Goal: Task Accomplishment & Management: Complete application form

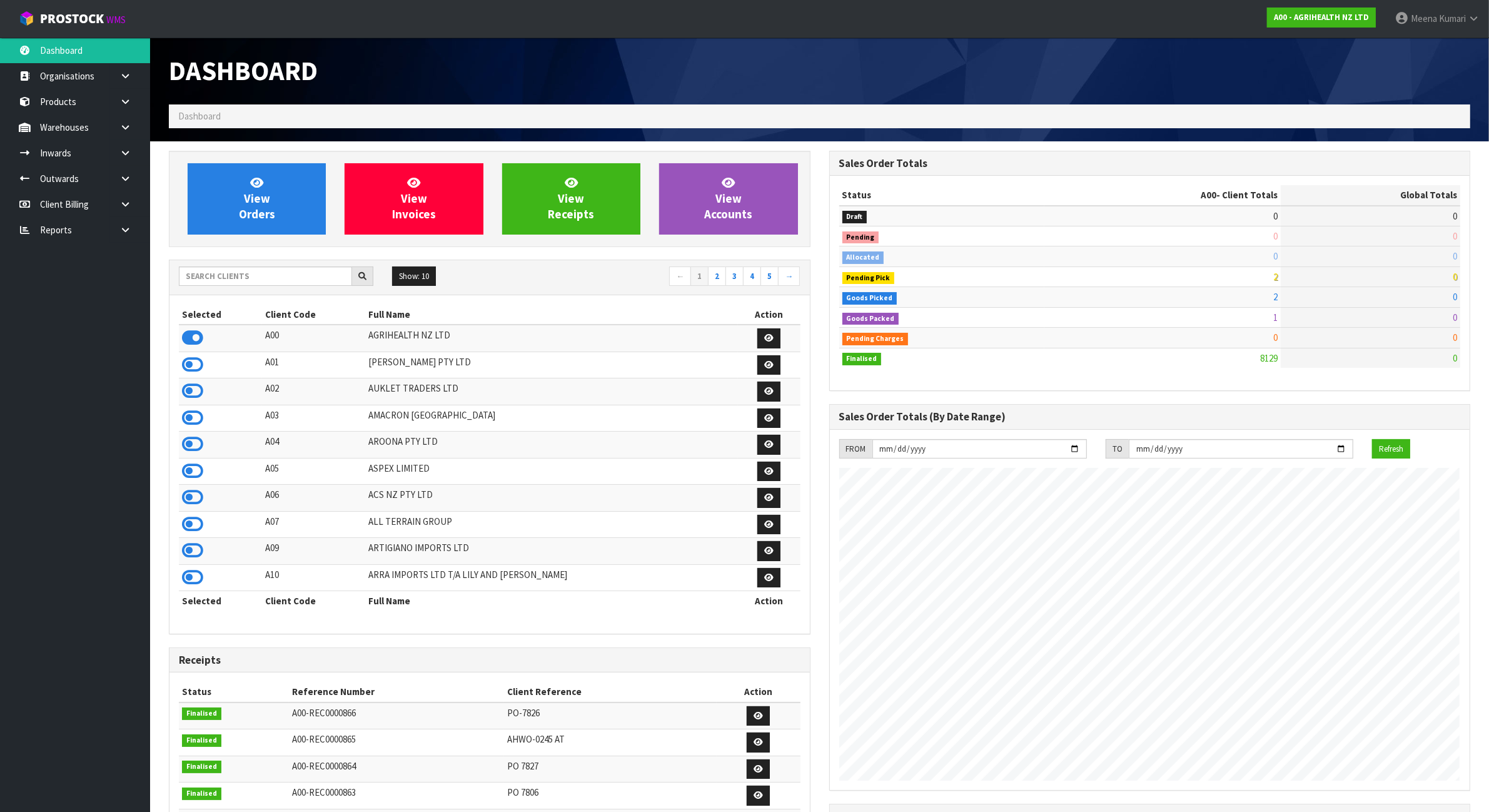
scroll to position [951, 660]
click at [333, 276] on input "text" at bounding box center [266, 276] width 173 height 19
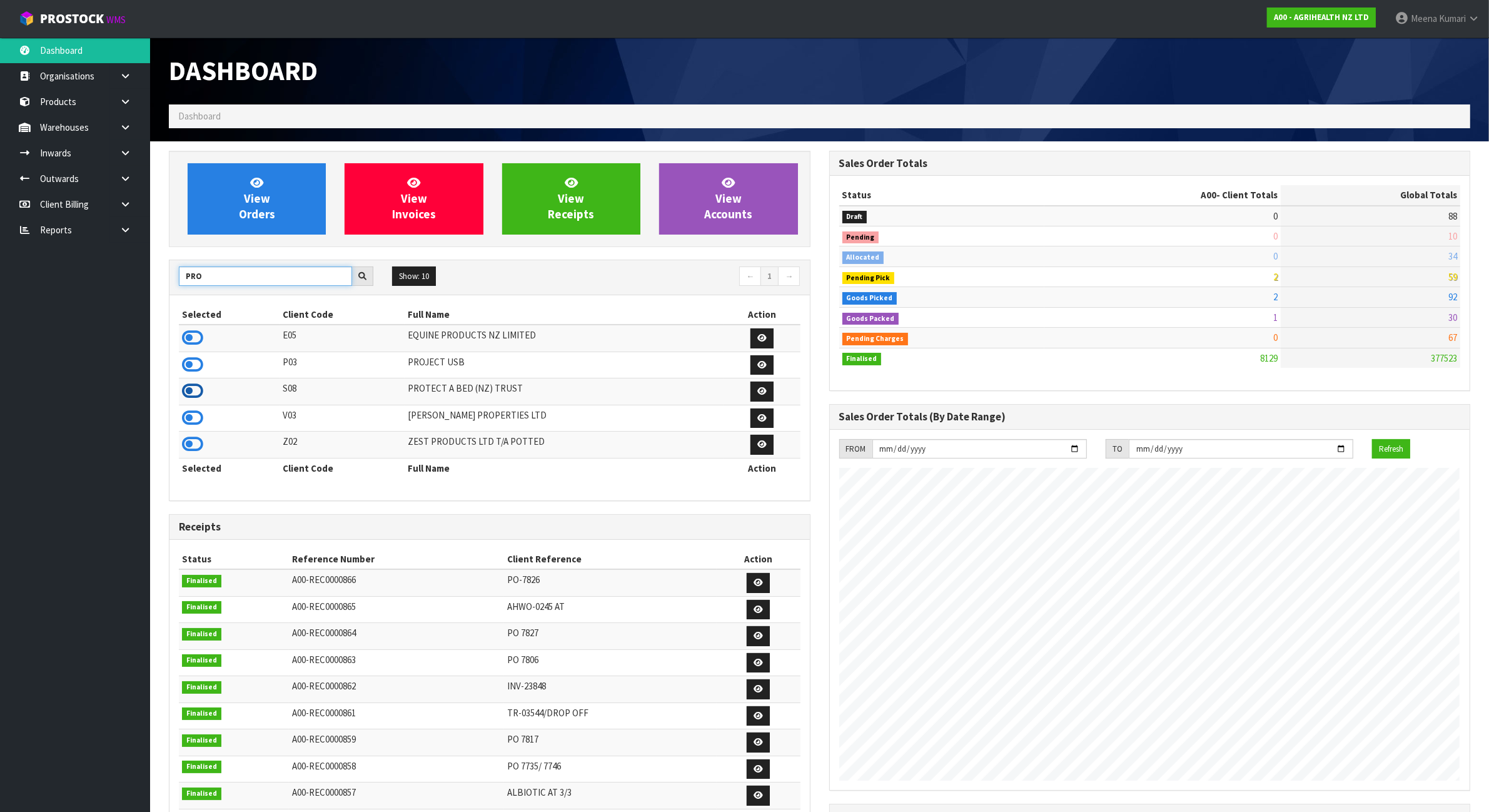
type input "PRO"
click at [197, 392] on icon at bounding box center [192, 391] width 21 height 19
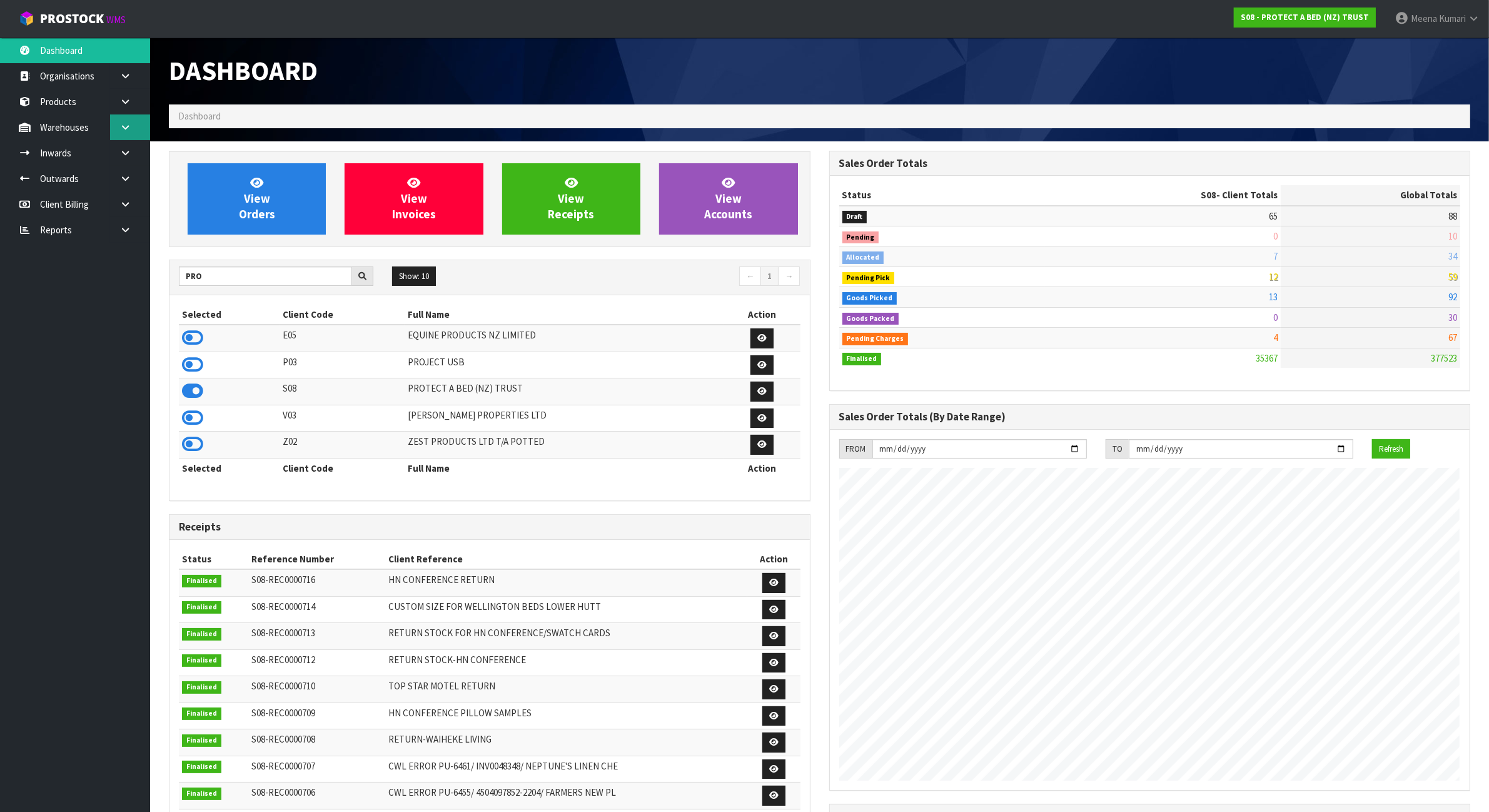
click at [123, 130] on icon at bounding box center [125, 127] width 12 height 10
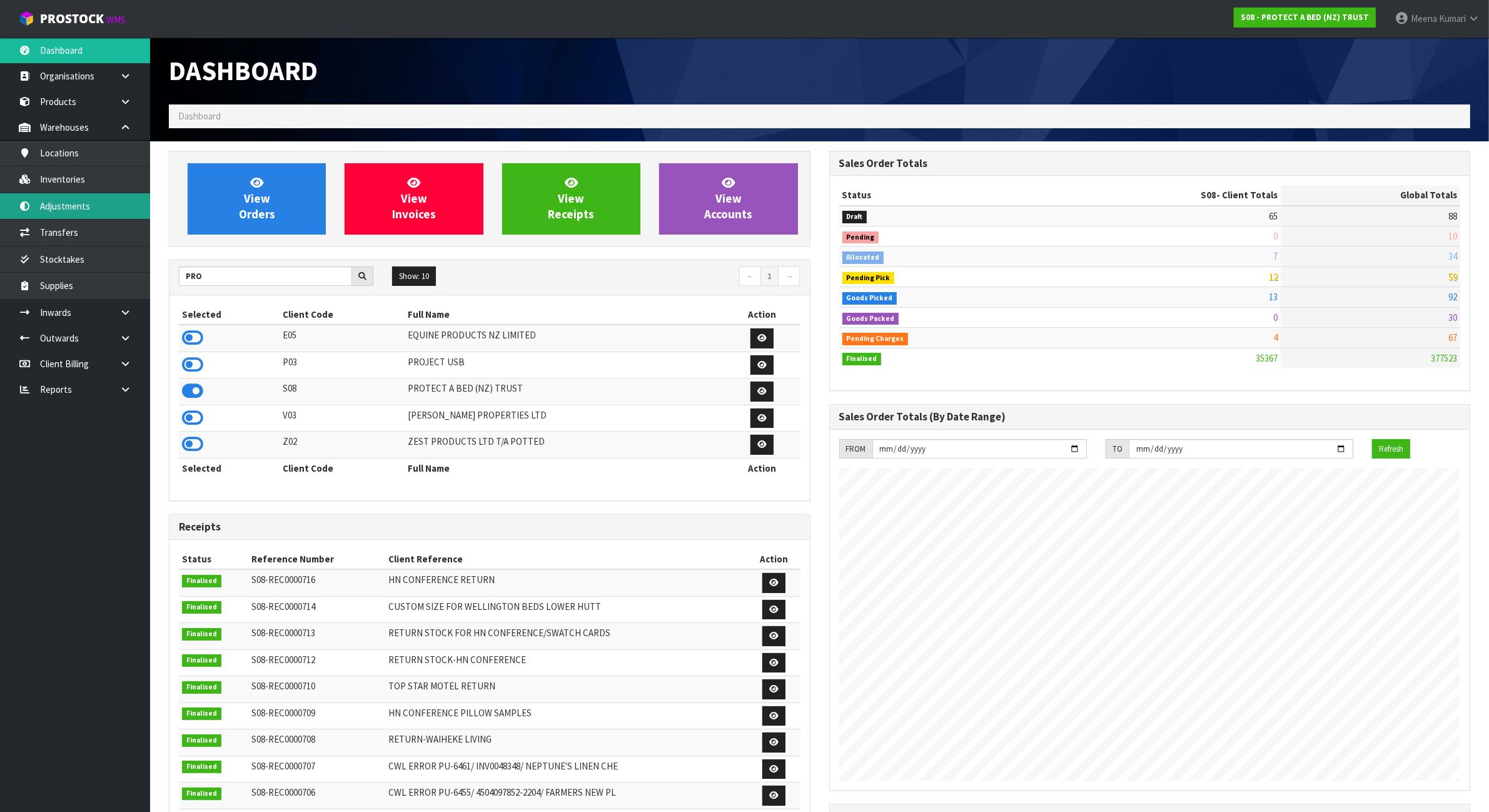
click at [115, 197] on link "Adjustments" at bounding box center [75, 206] width 150 height 25
click at [124, 230] on link "Transfers" at bounding box center [75, 232] width 150 height 25
click at [105, 205] on link "Adjustments" at bounding box center [75, 206] width 150 height 25
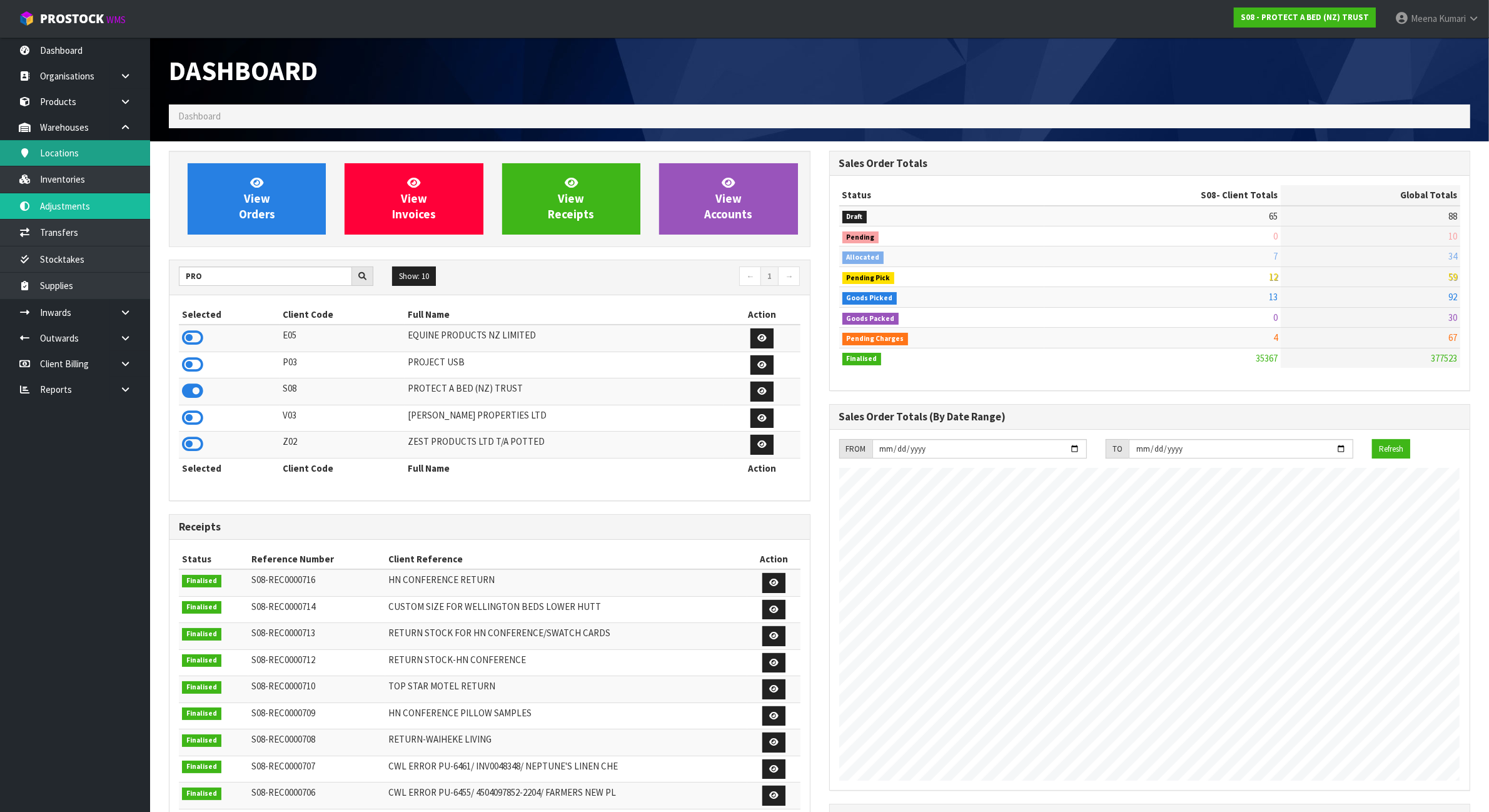
click at [98, 162] on link "Locations" at bounding box center [75, 153] width 150 height 25
click at [95, 175] on link "Inventories" at bounding box center [75, 179] width 150 height 25
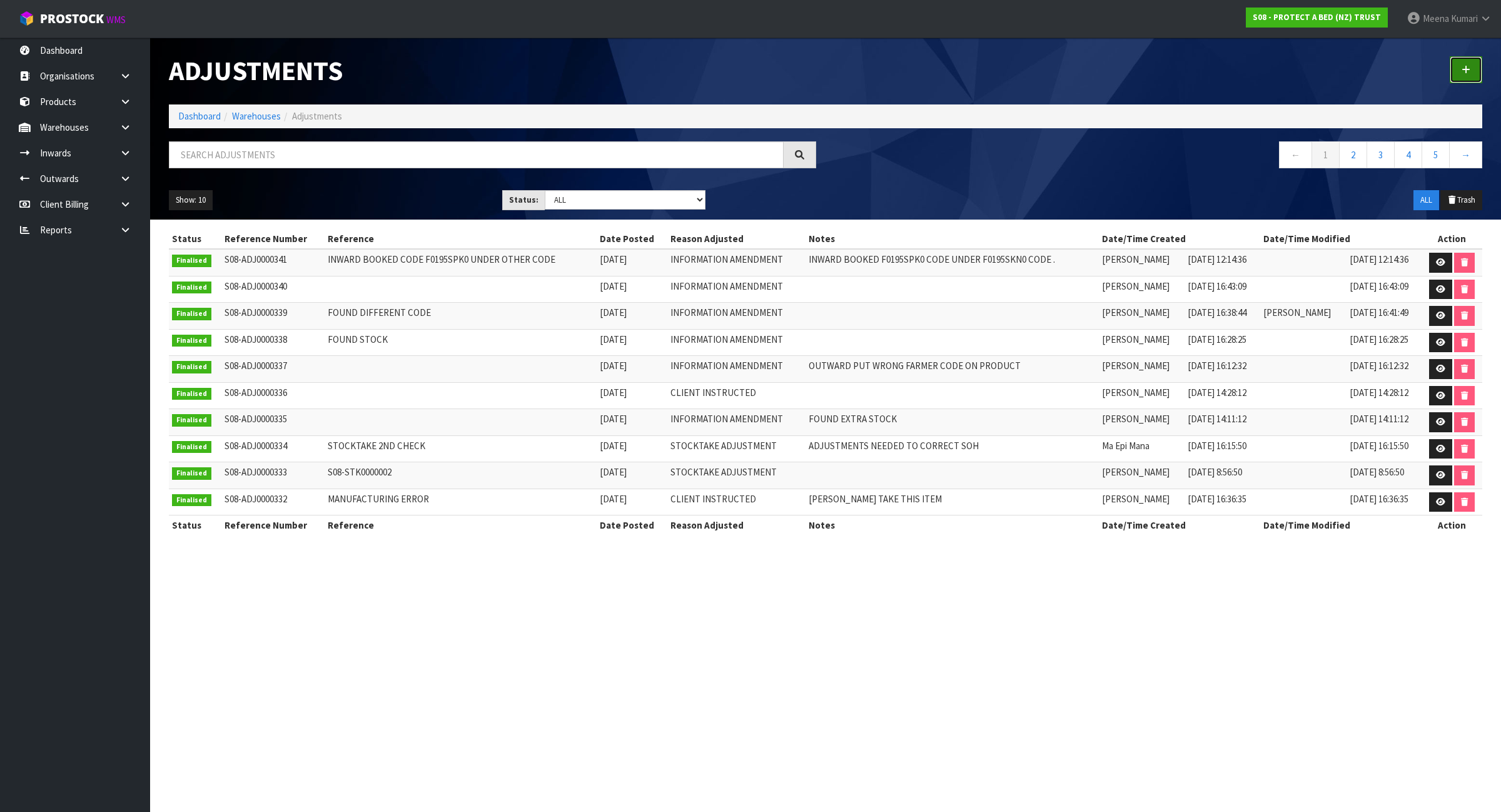
click at [1476, 69] on link at bounding box center [1466, 70] width 33 height 27
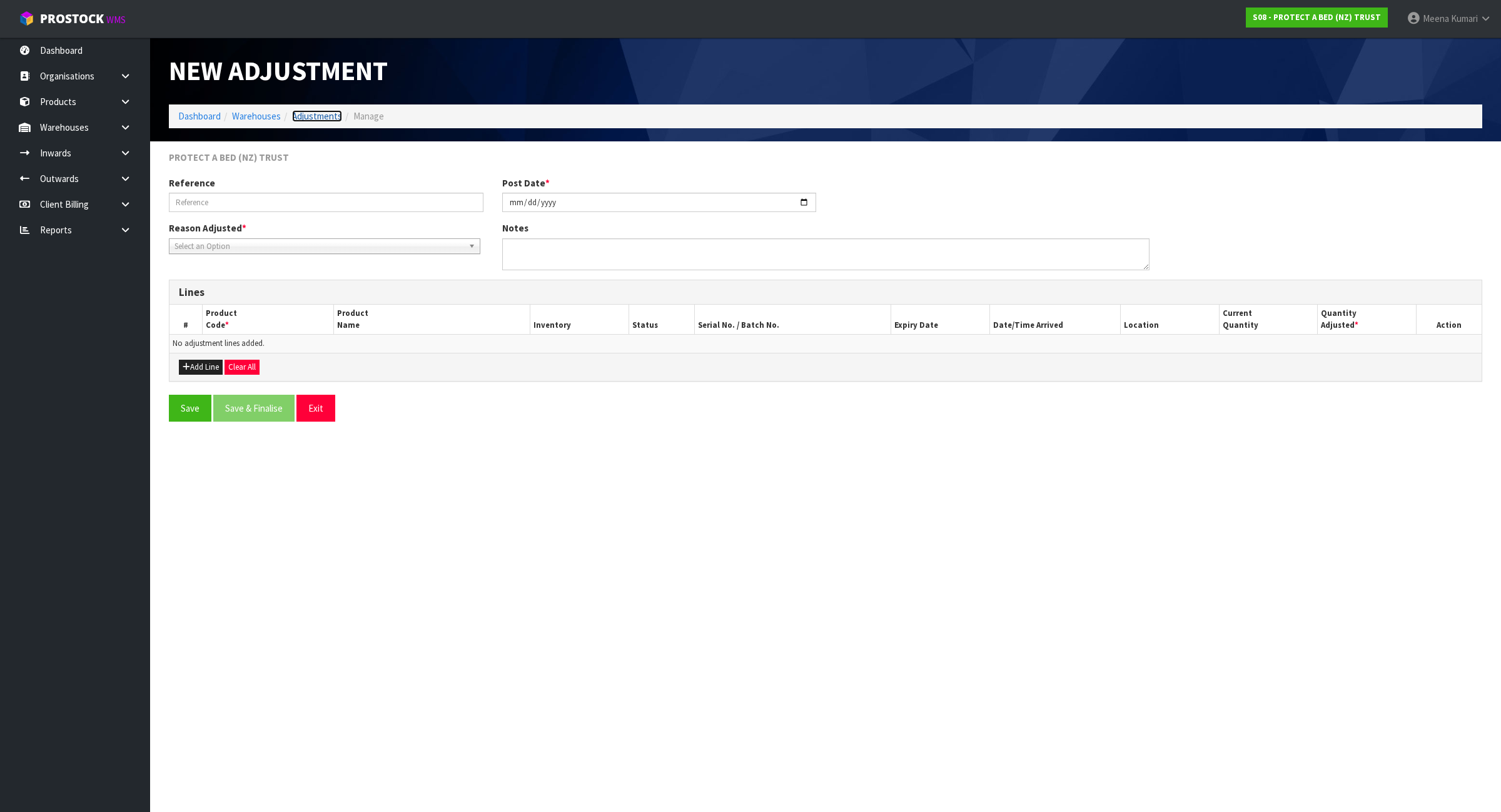
click at [332, 115] on link "Adjustments" at bounding box center [317, 115] width 50 height 12
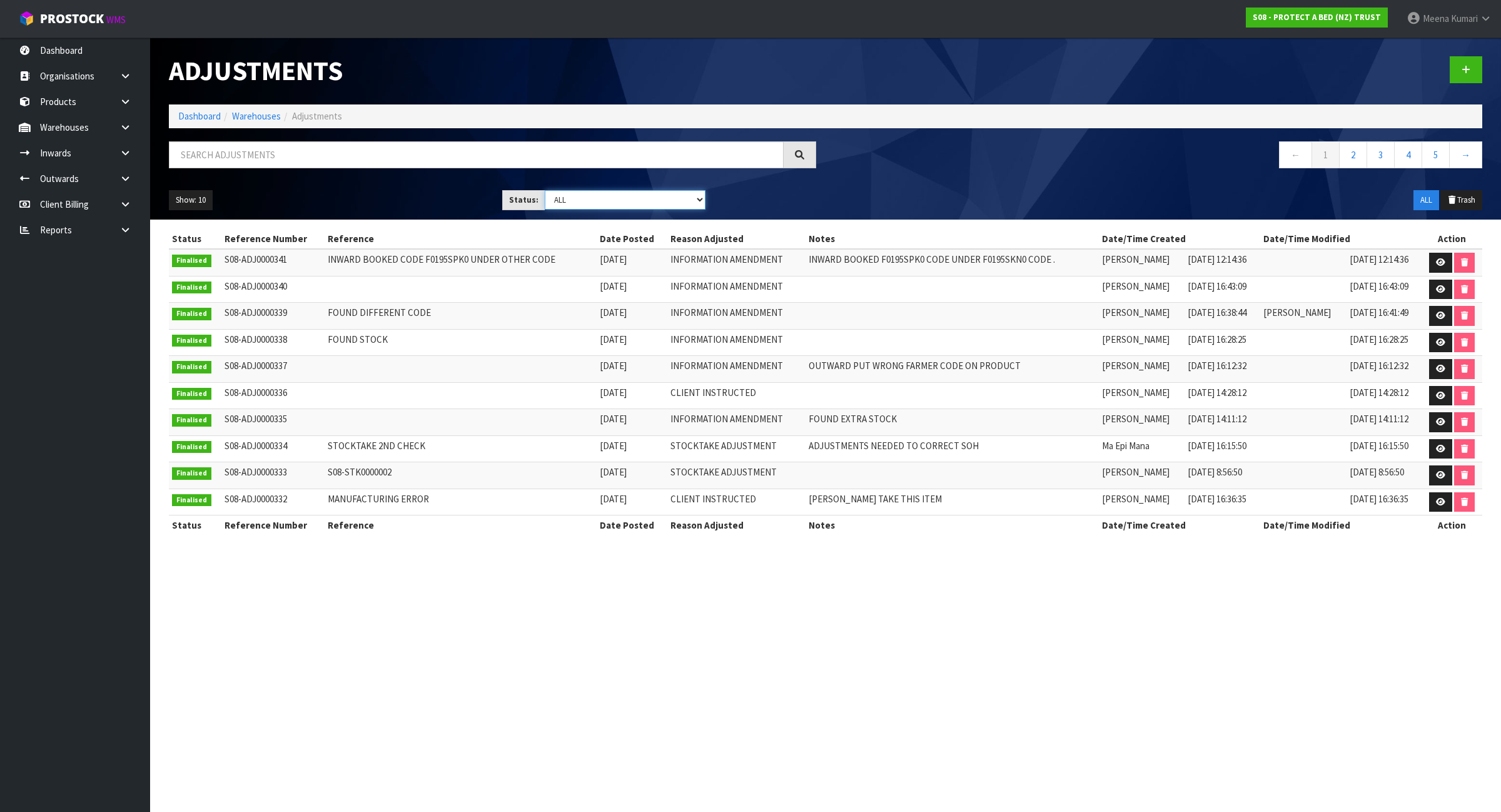
click at [593, 207] on select "Draft Pending Finalised ALL" at bounding box center [625, 200] width 161 height 19
select select "string:1"
click at [545, 190] on select "Draft Pending Finalised ALL" at bounding box center [625, 200] width 161 height 19
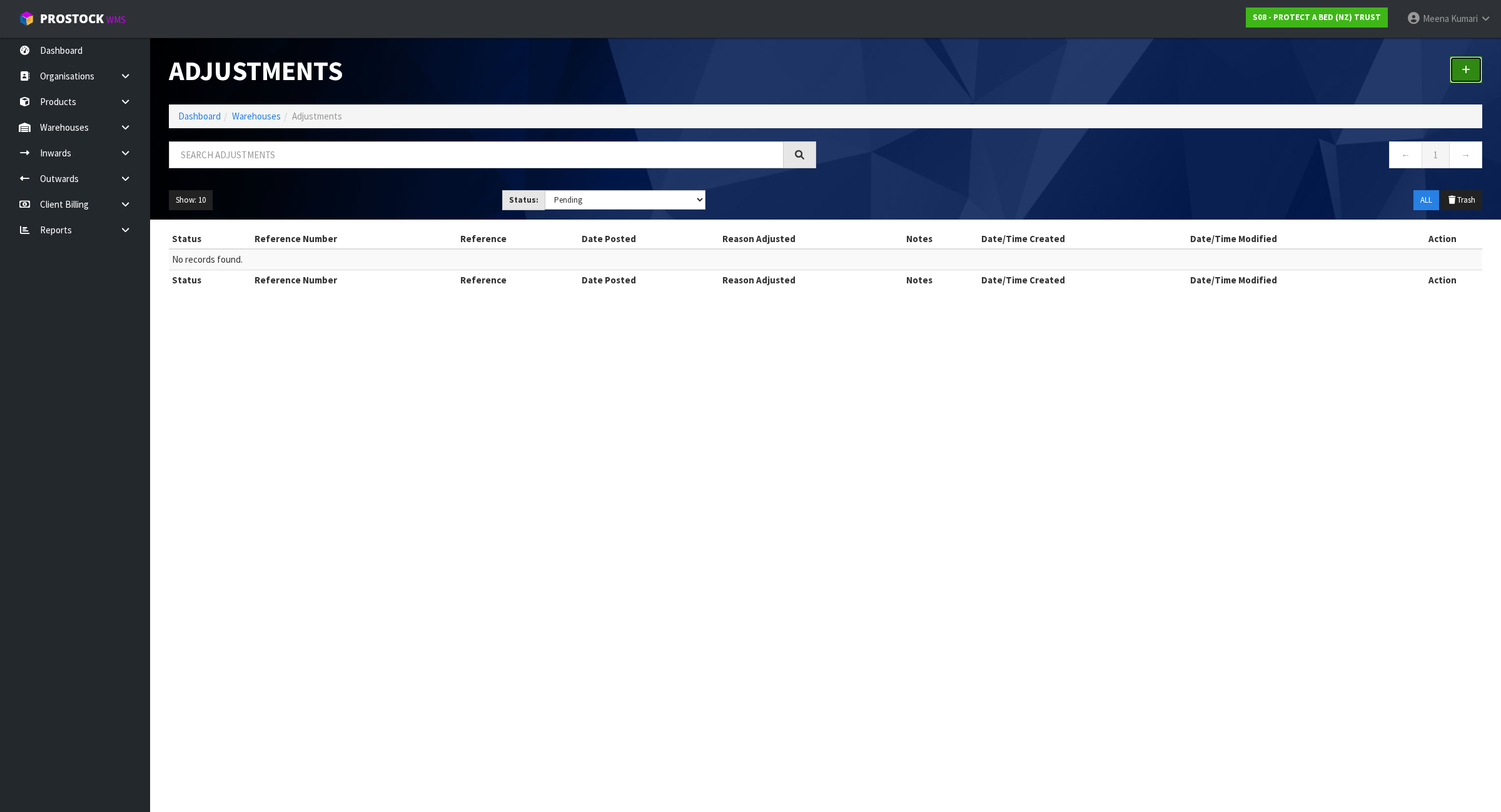
click at [1458, 70] on link at bounding box center [1466, 70] width 33 height 27
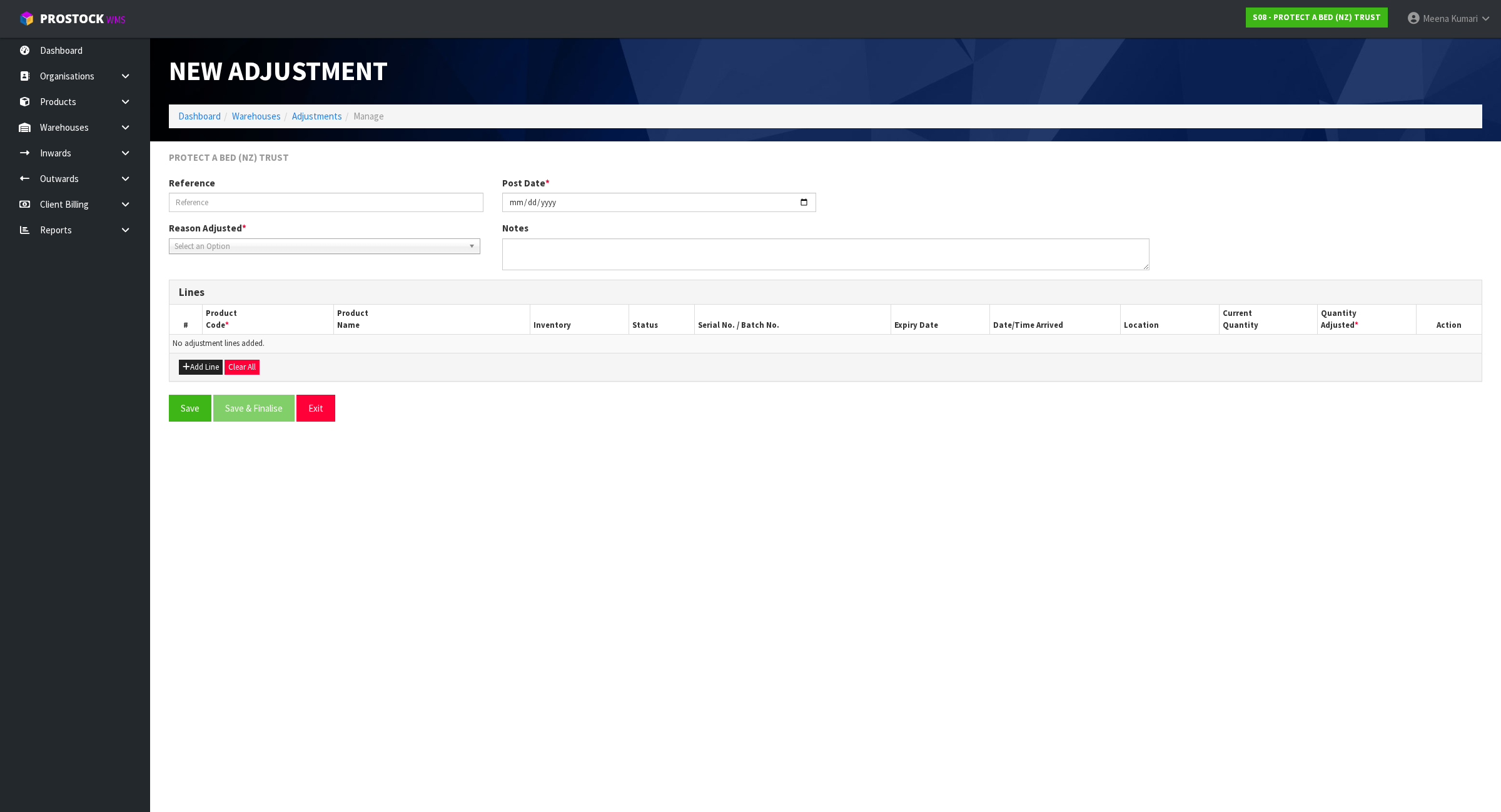
click at [291, 244] on span "Select an Option" at bounding box center [318, 246] width 289 height 15
click at [289, 306] on li "Information Amendment" at bounding box center [325, 313] width 305 height 16
click at [644, 246] on textarea at bounding box center [826, 254] width 647 height 32
paste textarea "DURING STOCKTAKE CODE F0601KGN0 COUNT UNDER"
paste textarea "F0115LPS0"
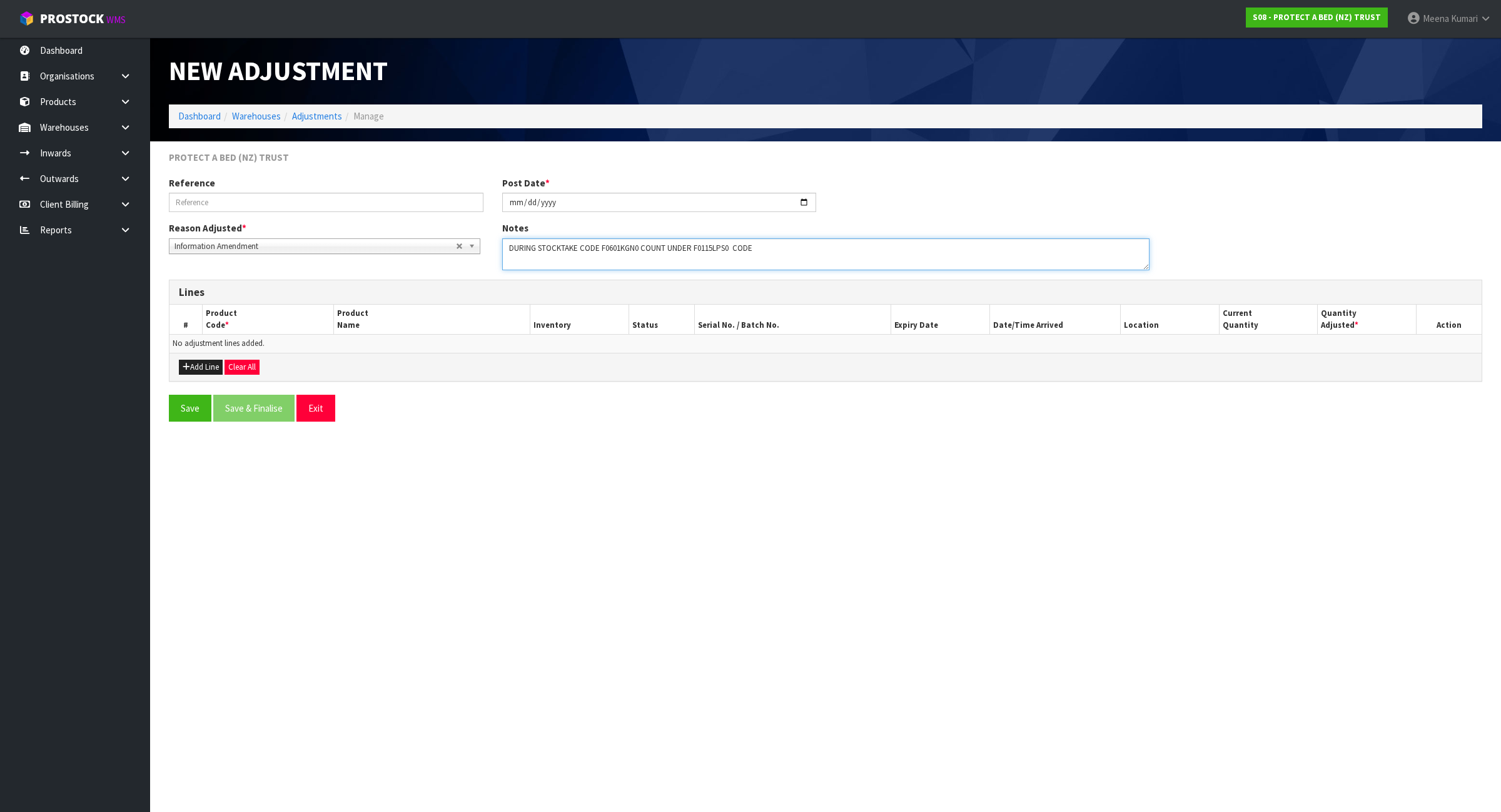
type textarea "DURING STOCKTAKE CODE F0601KGN0 COUNT UNDER F0115LPS0 CODE"
click at [282, 205] on input "text" at bounding box center [326, 202] width 315 height 19
click at [174, 200] on input "WRONG CODE" at bounding box center [326, 202] width 315 height 19
type input "BOOKED UNDER WRONG CODE"
click at [218, 364] on button "Add Line" at bounding box center [200, 367] width 44 height 15
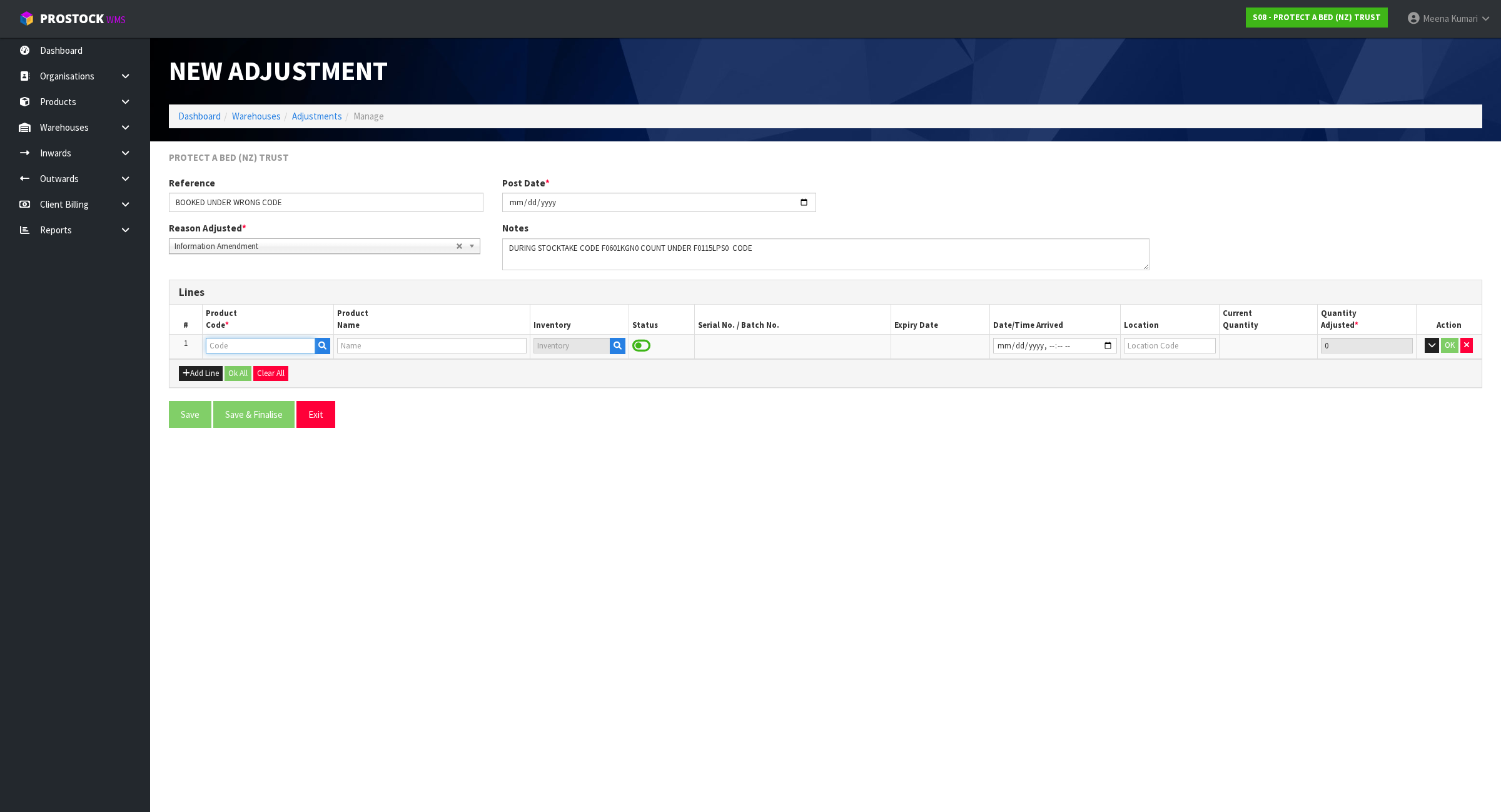
click at [235, 348] on input "text" at bounding box center [261, 346] width 110 height 16
type input "F0601K"
click at [273, 370] on link "F0601K GN0" at bounding box center [256, 367] width 99 height 17
type input "F0601KGN0"
type input "CUMFYSAFE BXD NZ KING"
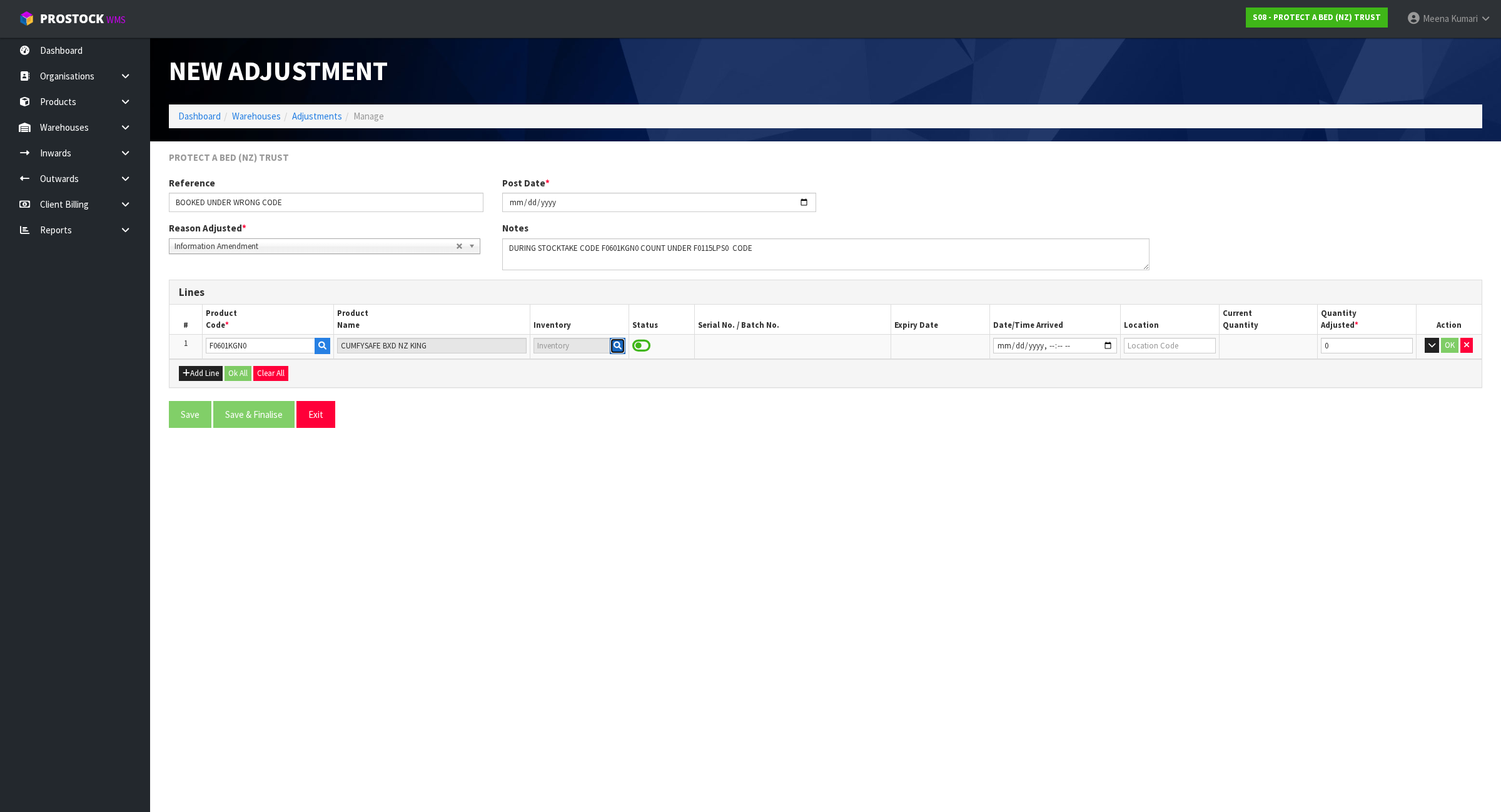
click at [621, 344] on button "button" at bounding box center [618, 346] width 16 height 16
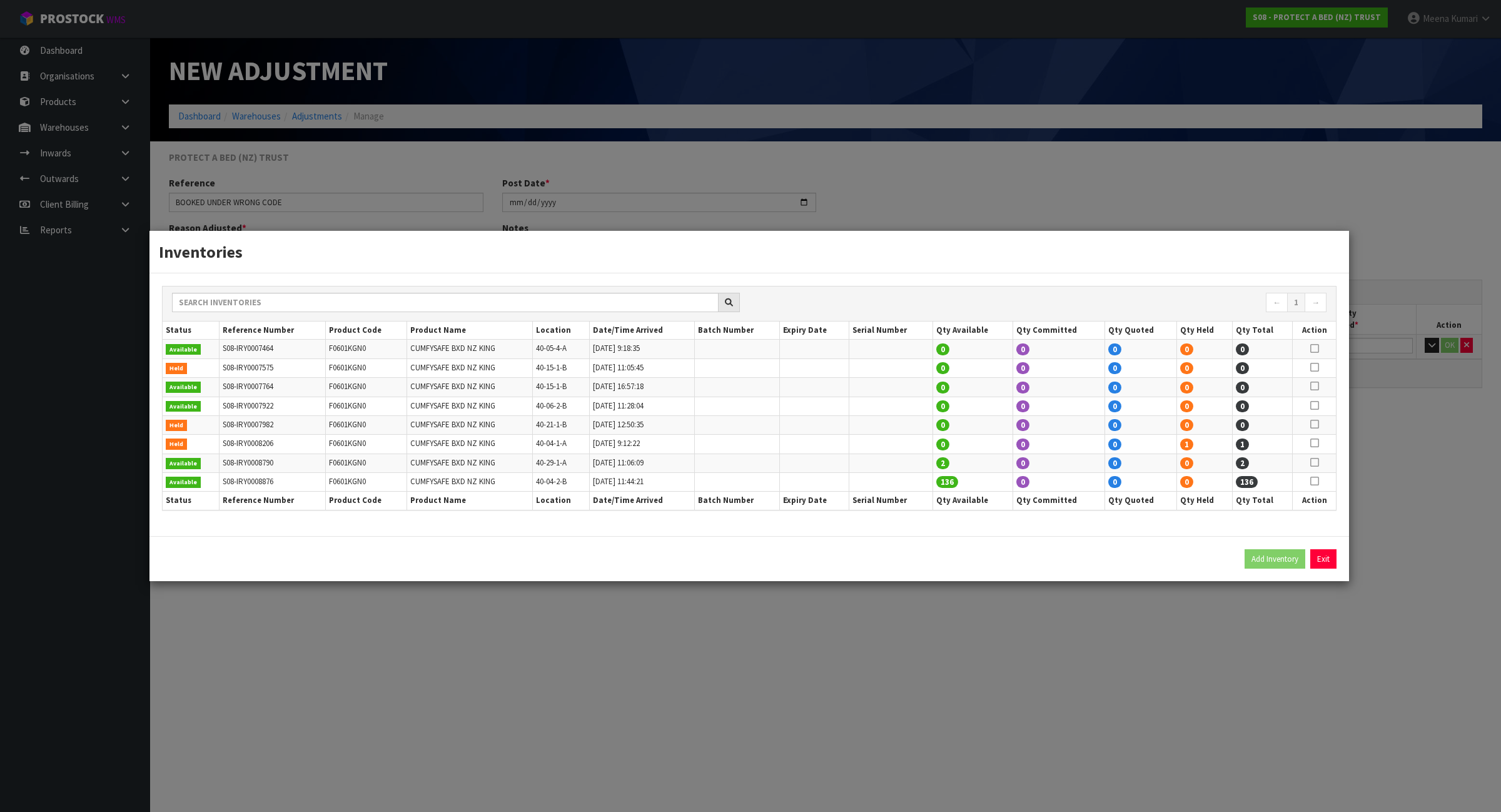
click at [859, 638] on div "Inventories ← 1 → Status Reference Number Product Code Product Name Location Da…" at bounding box center [750, 406] width 1501 height 812
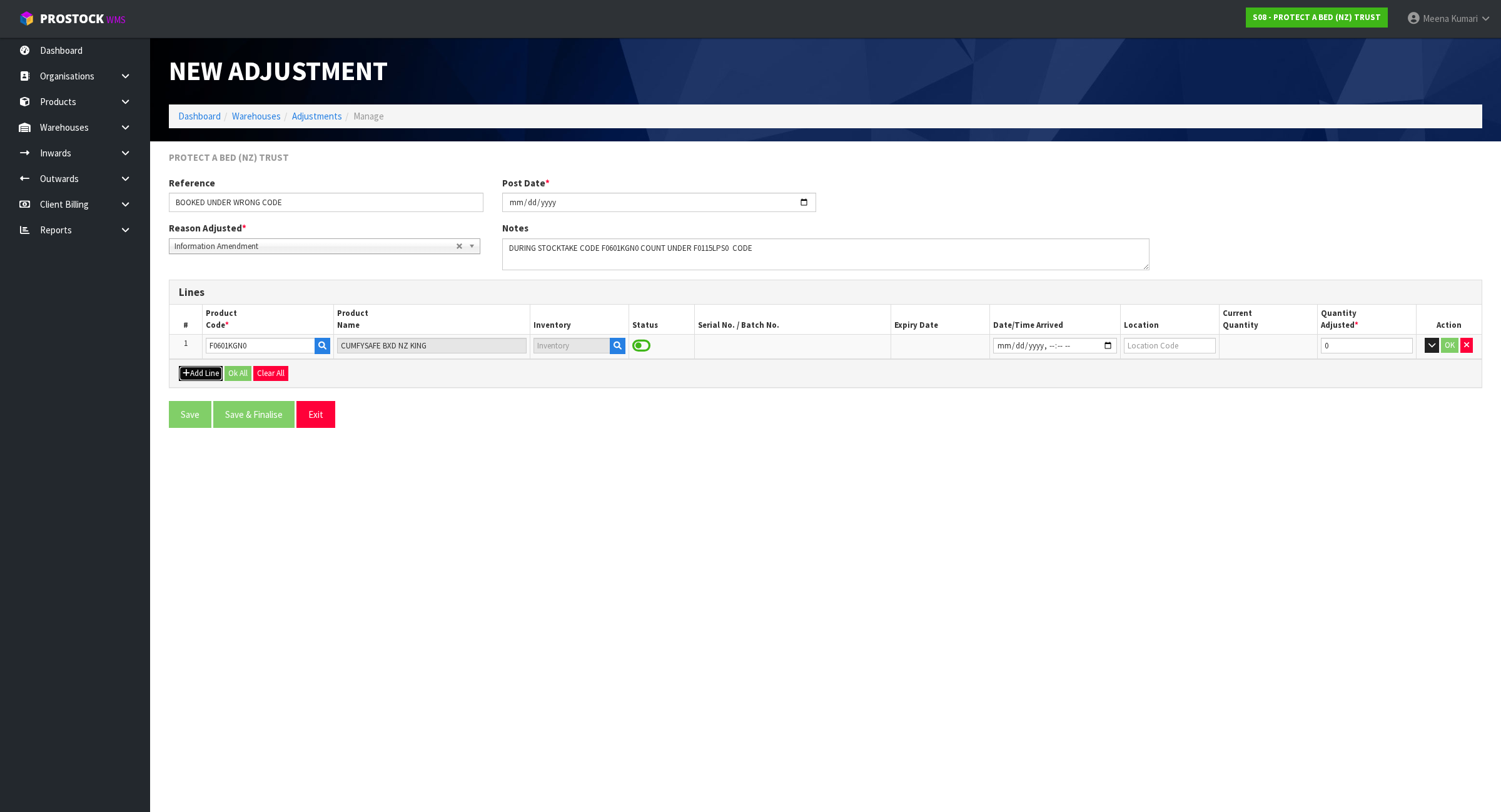
click at [197, 372] on button "Add Line" at bounding box center [200, 373] width 44 height 15
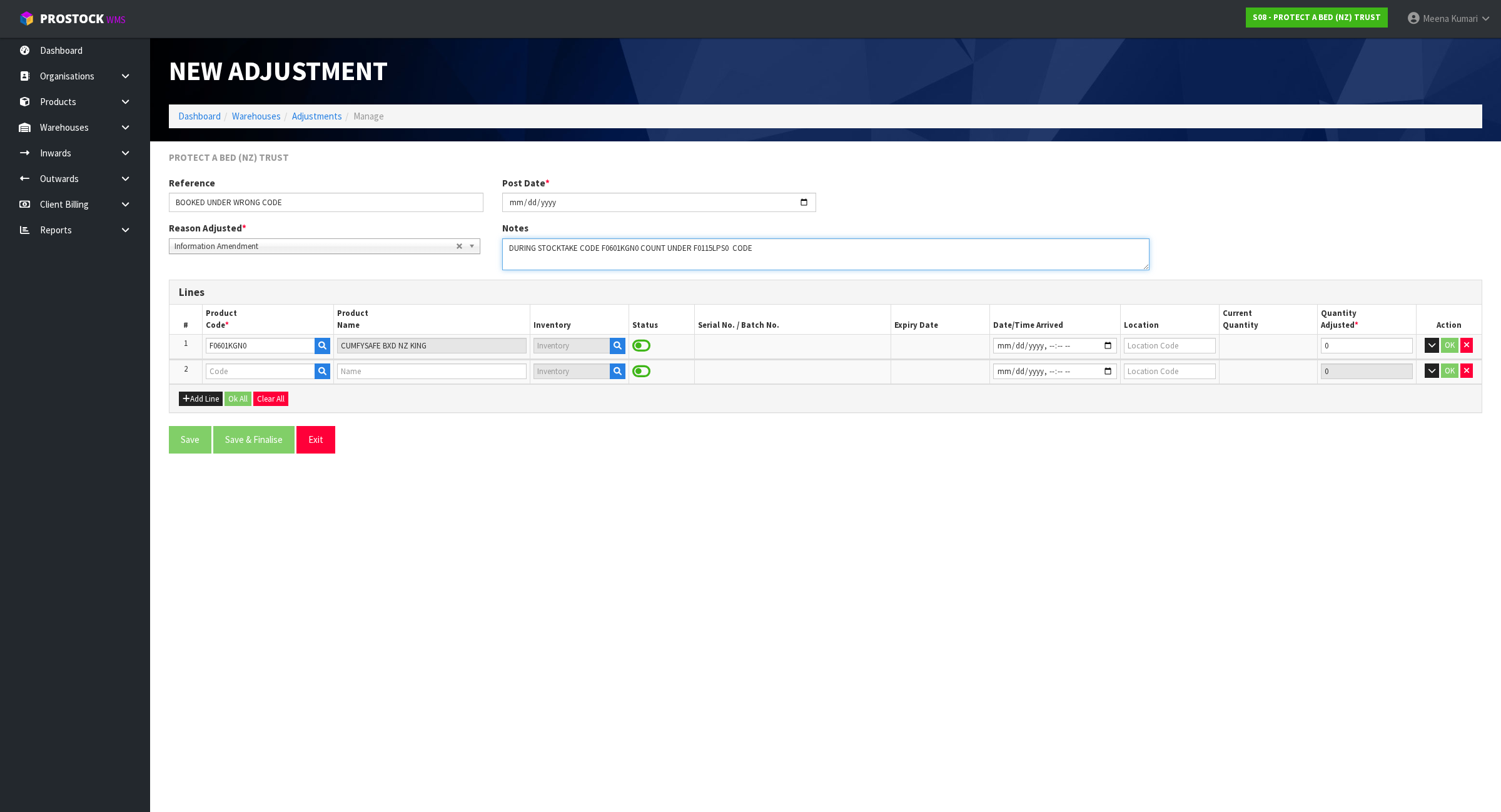
click at [712, 252] on textarea at bounding box center [826, 254] width 647 height 32
click at [248, 366] on input "text" at bounding box center [261, 371] width 110 height 16
paste input "F0115LPS0"
type input "F0115LPS0"
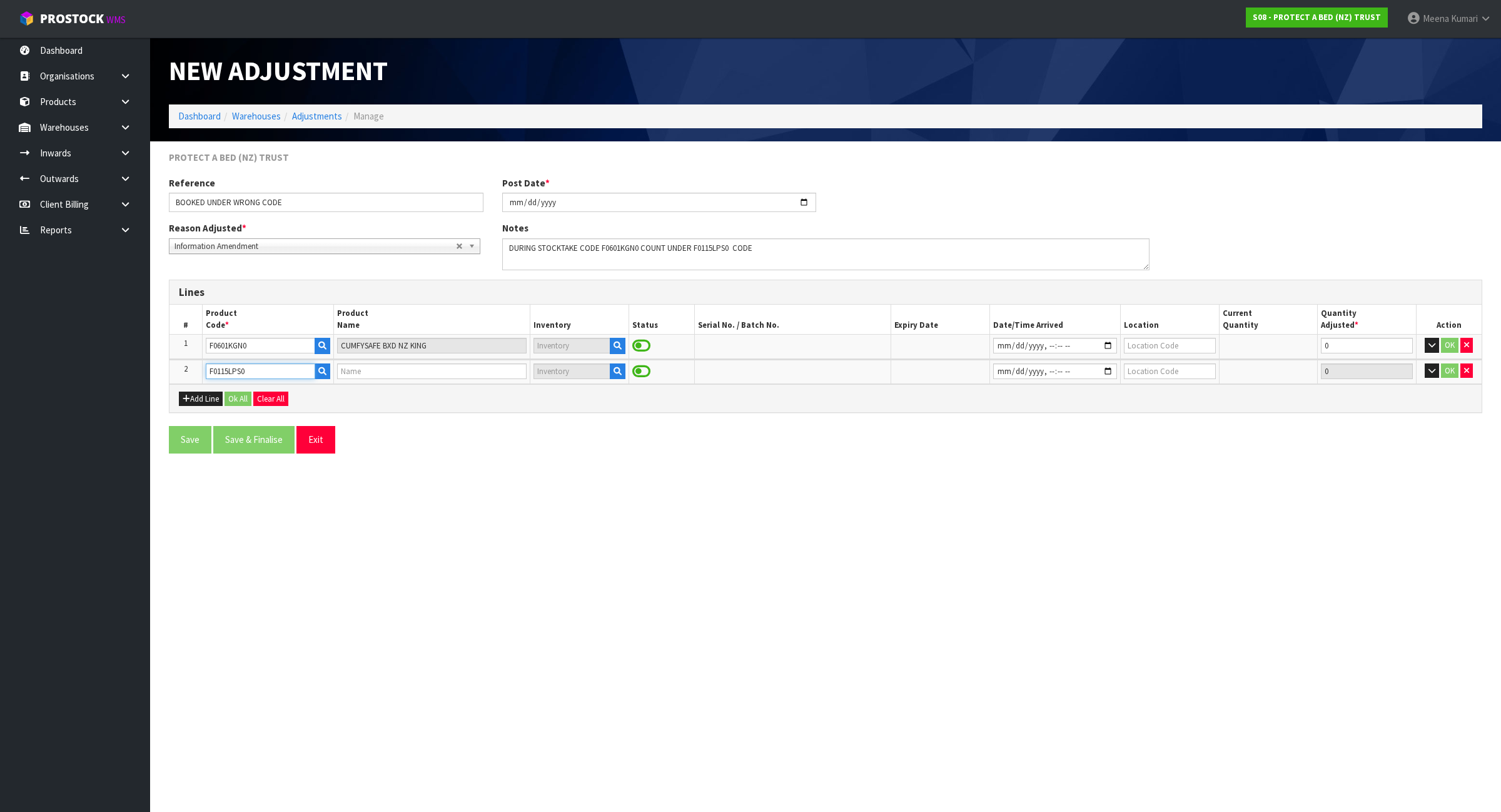
type input "FARMERS KID'S FRIEND LINEN PROTECTOR (BED SHEET)"
type input "F0115LPS0"
click at [611, 373] on button "button" at bounding box center [618, 371] width 16 height 16
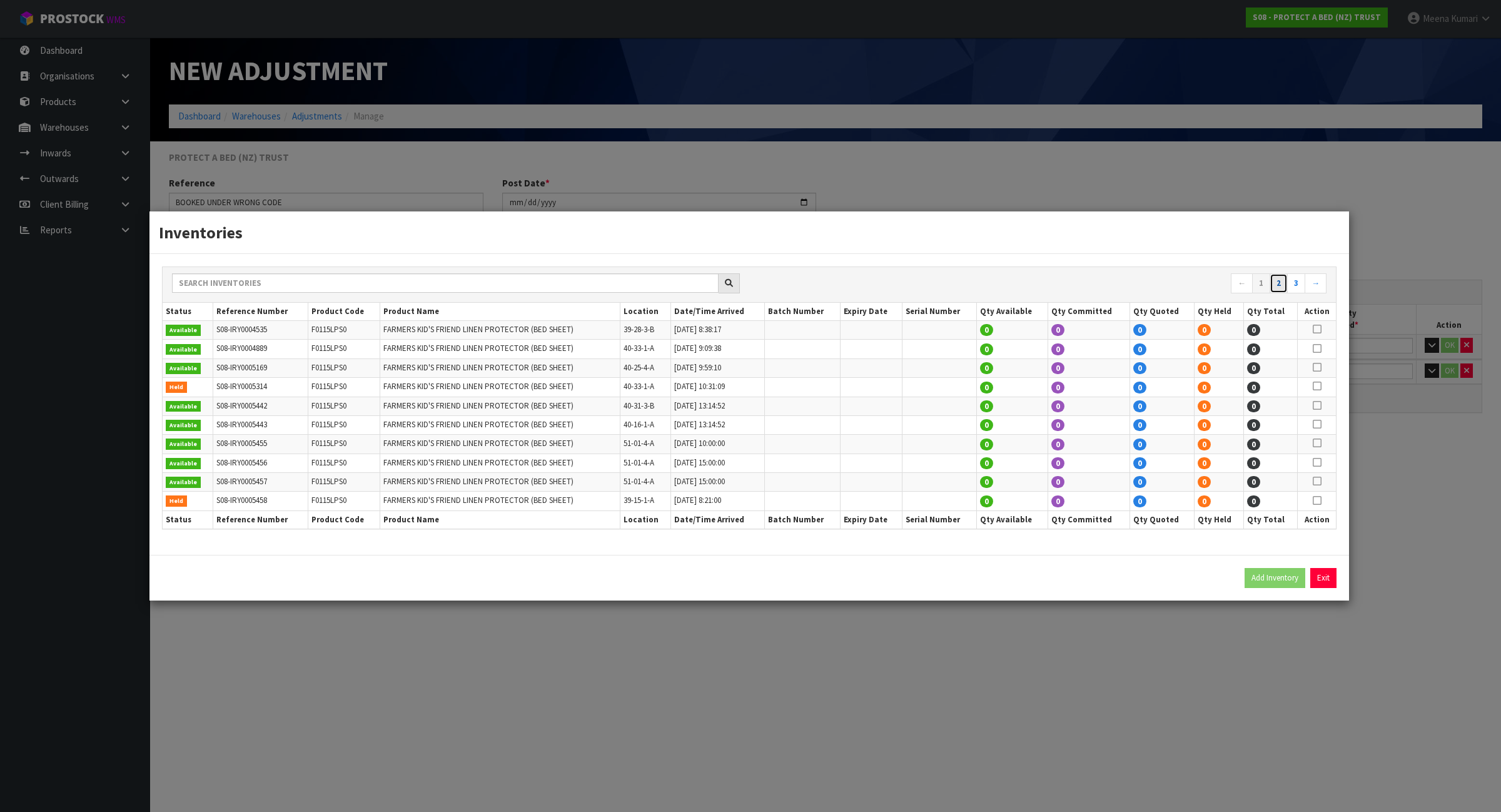
click at [1280, 283] on link "2" at bounding box center [1278, 283] width 18 height 20
click at [1296, 286] on link "3" at bounding box center [1296, 283] width 18 height 20
click at [1300, 286] on link "3" at bounding box center [1296, 283] width 18 height 20
click at [1318, 462] on icon at bounding box center [1317, 462] width 9 height 1
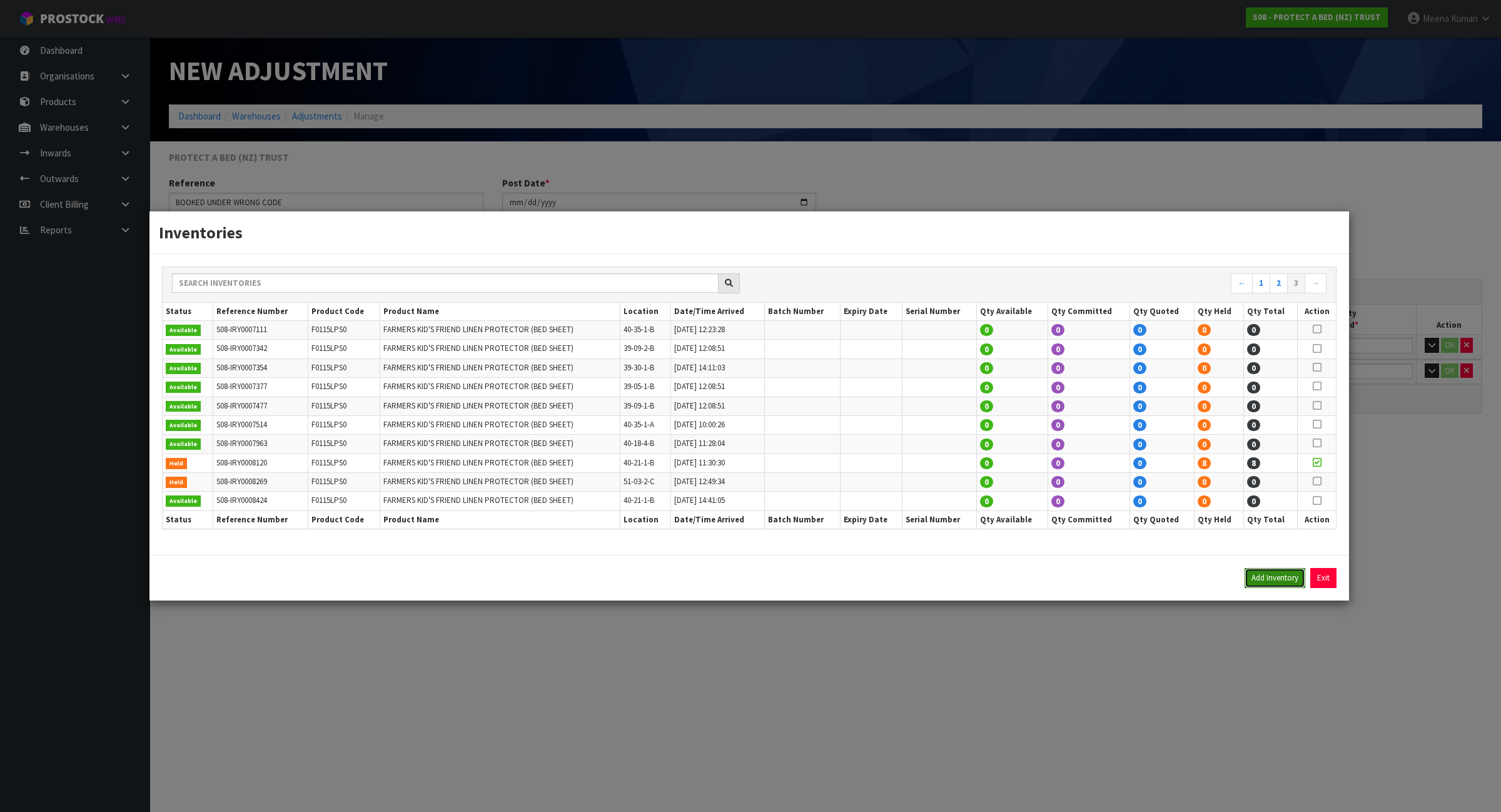
click at [1274, 581] on button "Add Inventory" at bounding box center [1275, 577] width 60 height 20
type input "S08-IRY0008120"
type input "2025-02-04T11:30:30"
type input "40-21-1-B"
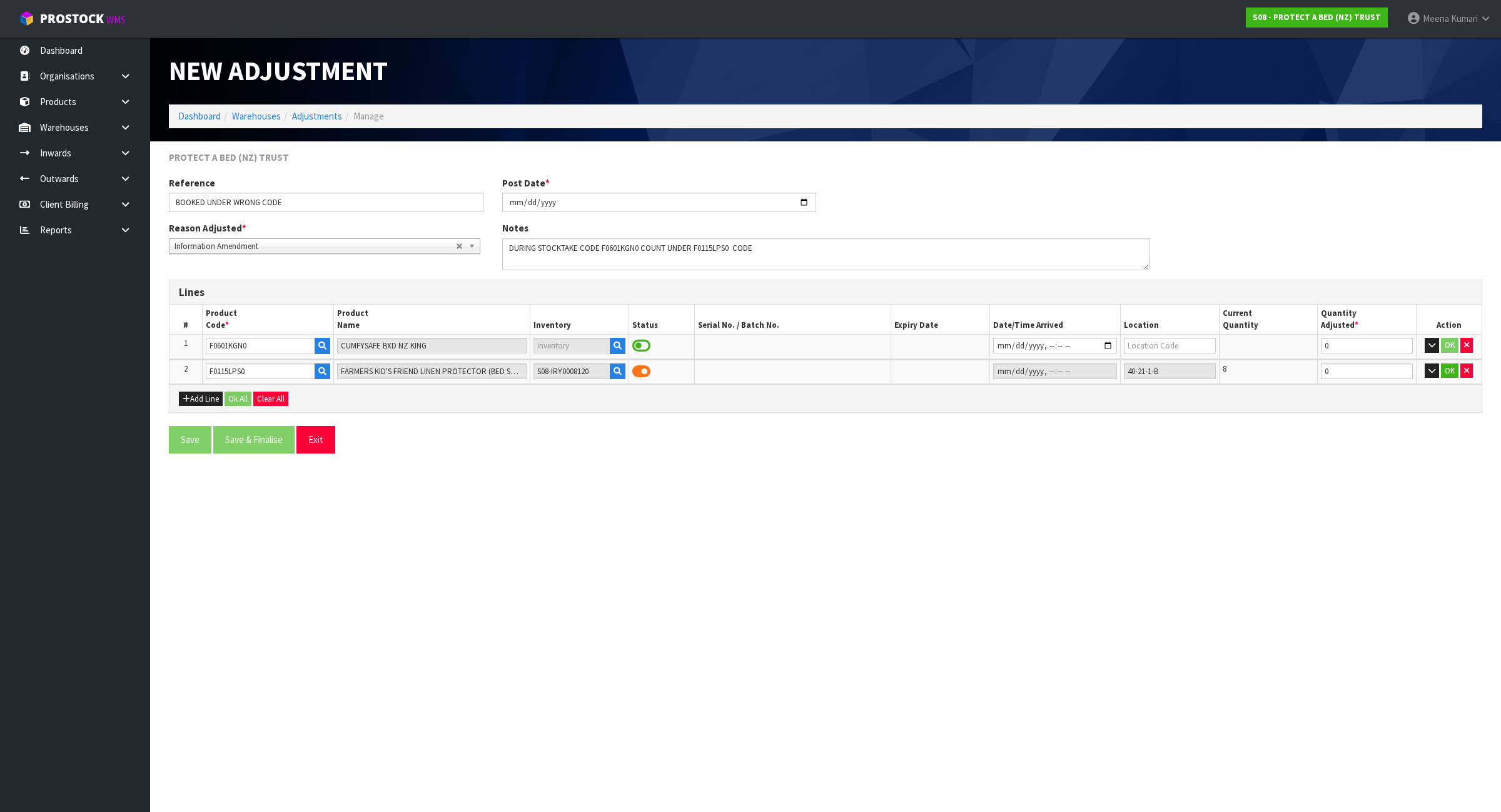
click at [1267, 639] on section "New Adjustment Dashboard Warehouses Adjustments Manage PROTECT A BED (NZ) TRUST…" at bounding box center [750, 406] width 1501 height 812
drag, startPoint x: 1331, startPoint y: 371, endPoint x: 1179, endPoint y: 401, distance: 154.9
click at [1179, 401] on div "Lines # Product Code * Product Name Inventory Status Serial No. / Batch No. Exp…" at bounding box center [825, 347] width 1313 height 134
type input "-8"
click at [998, 348] on input "datetime-local" at bounding box center [1056, 346] width 124 height 16
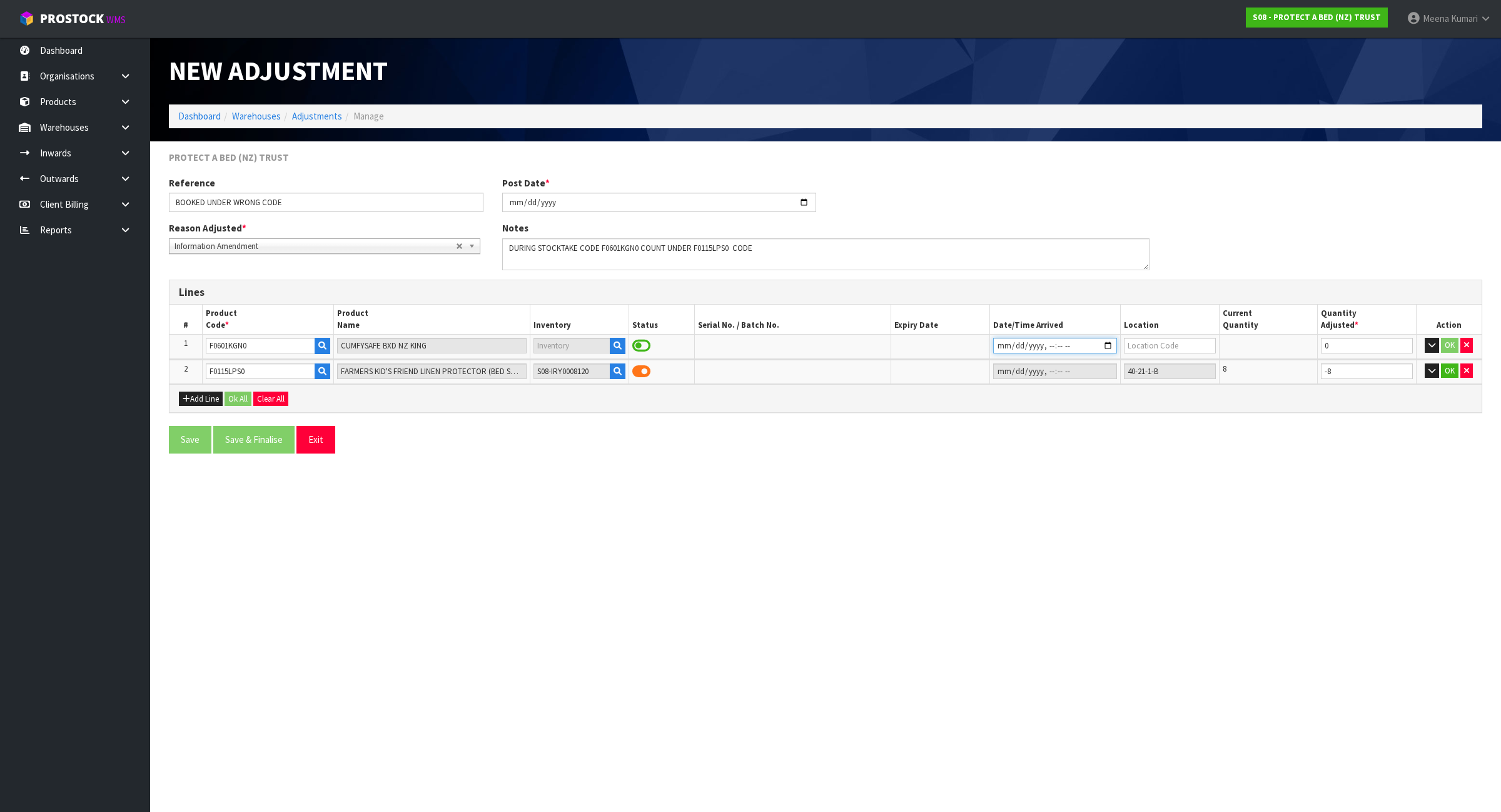
click at [1026, 348] on input "datetime-local" at bounding box center [1056, 346] width 124 height 16
type input "2025-02-04T11:30"
click at [1167, 366] on input "40-21-1-B" at bounding box center [1169, 371] width 91 height 16
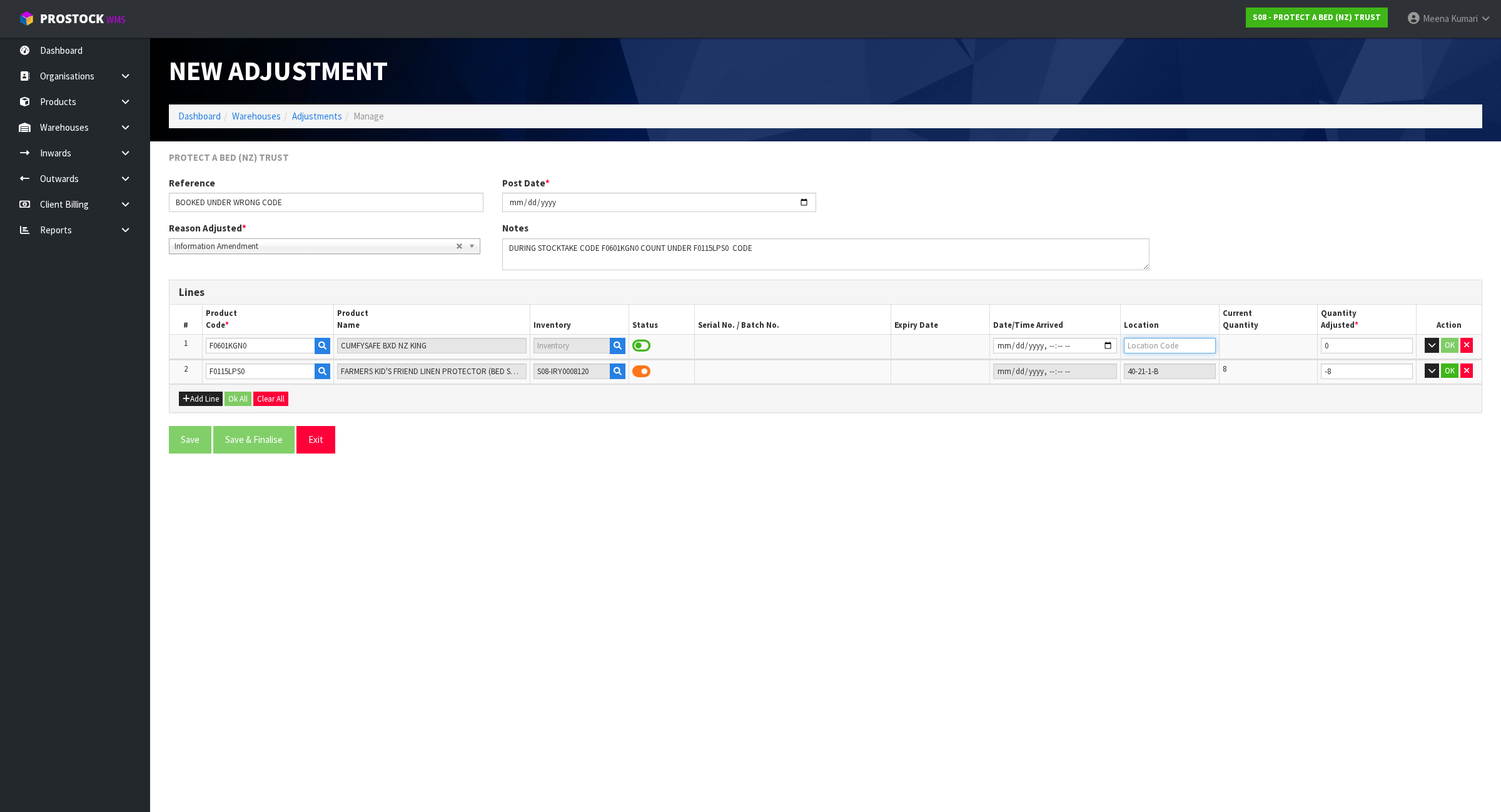
click at [1180, 343] on input "text" at bounding box center [1169, 346] width 91 height 16
paste input "40-21-1-B"
type input "40-21-1-B"
click at [1306, 351] on tr "1 F0601KGN0 CUMFYSAFE BXD NZ KING 40-21-1-B 0 OK" at bounding box center [826, 347] width 1312 height 24
type input "8"
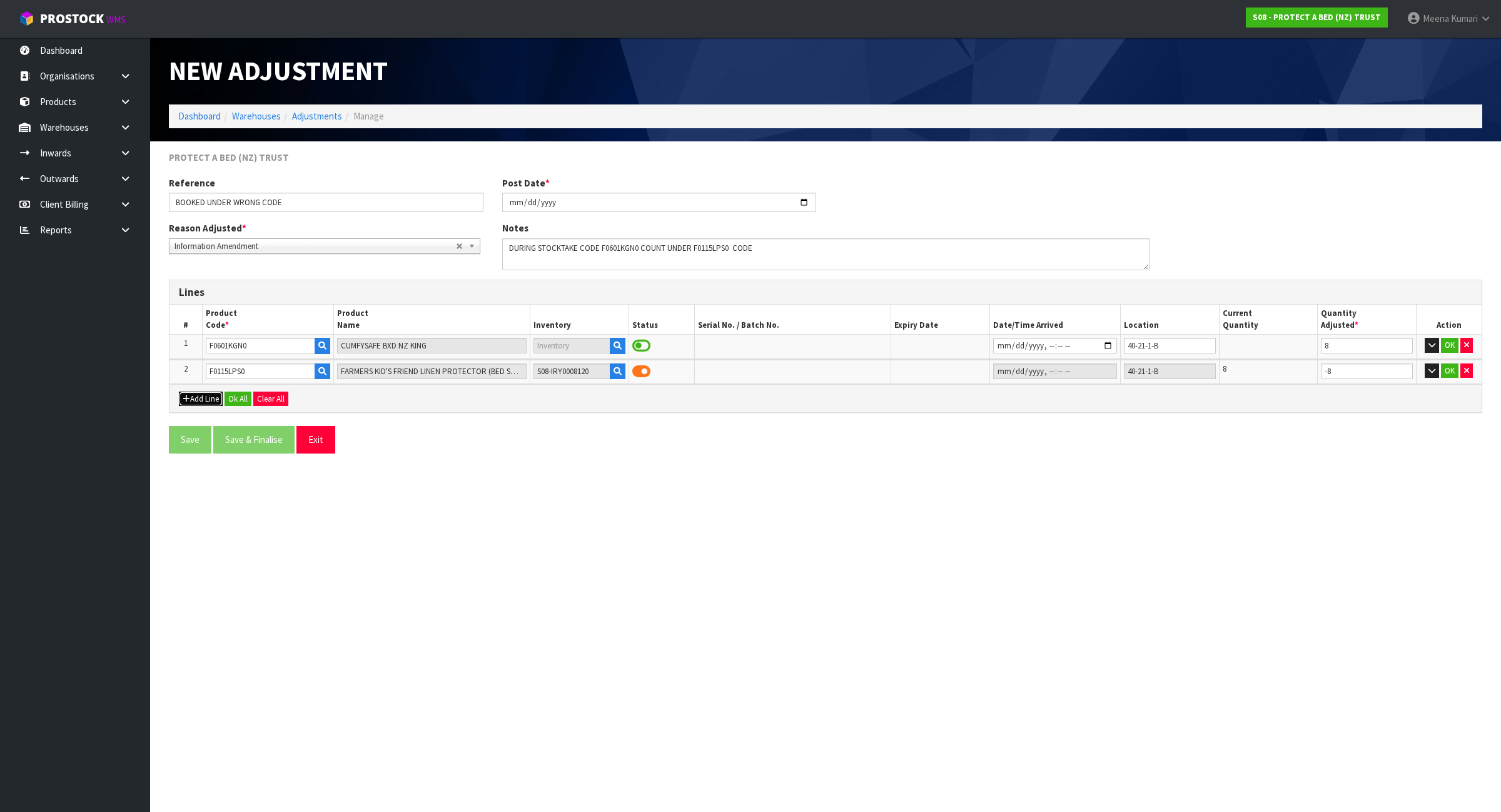
click at [195, 402] on button "Add Line" at bounding box center [200, 398] width 44 height 15
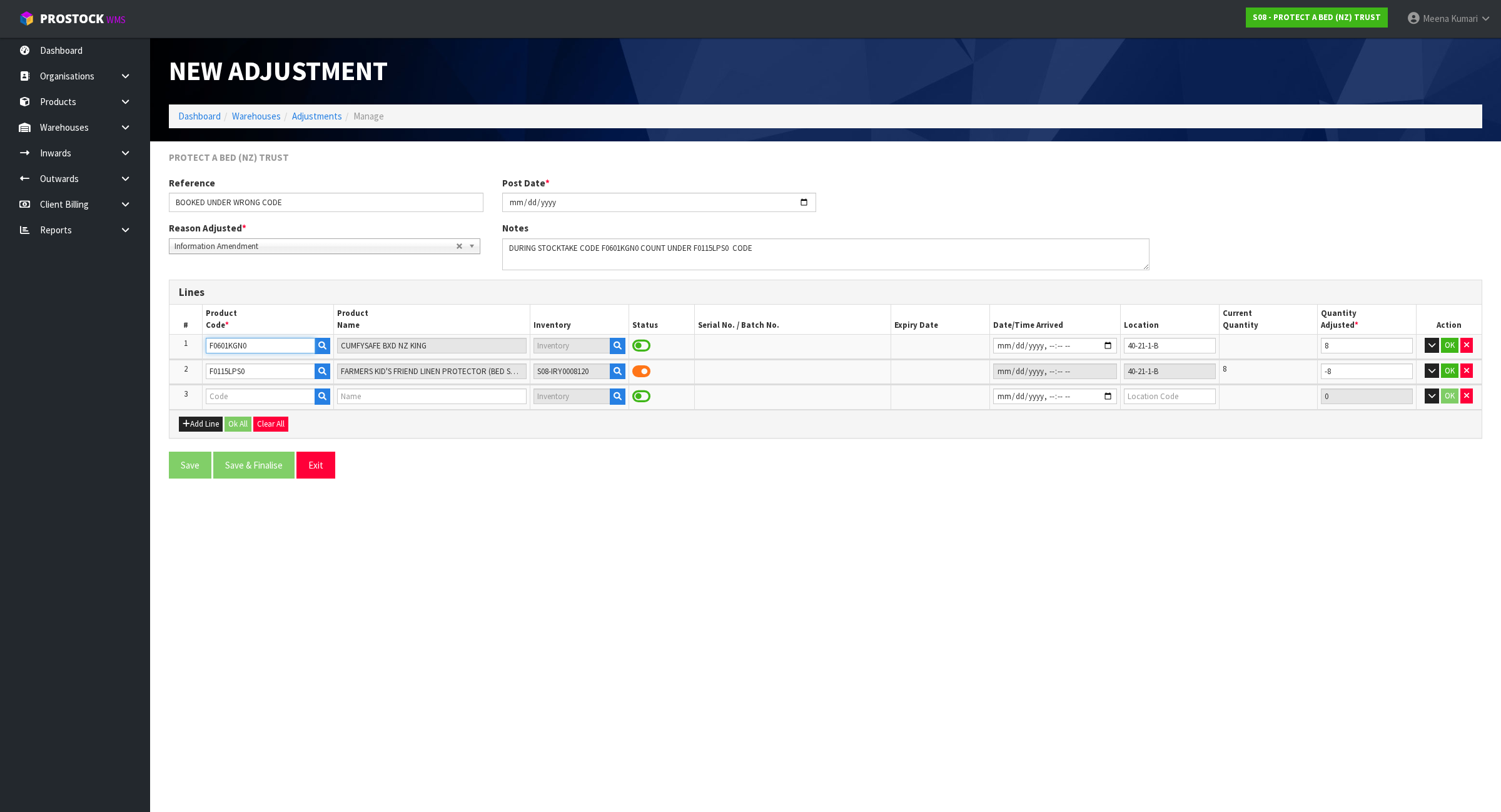
click at [262, 346] on input "F0601KGN0" at bounding box center [261, 346] width 110 height 16
click at [253, 401] on input "text" at bounding box center [261, 396] width 110 height 16
paste input "F0601KGN0"
type input "F0601KGN0"
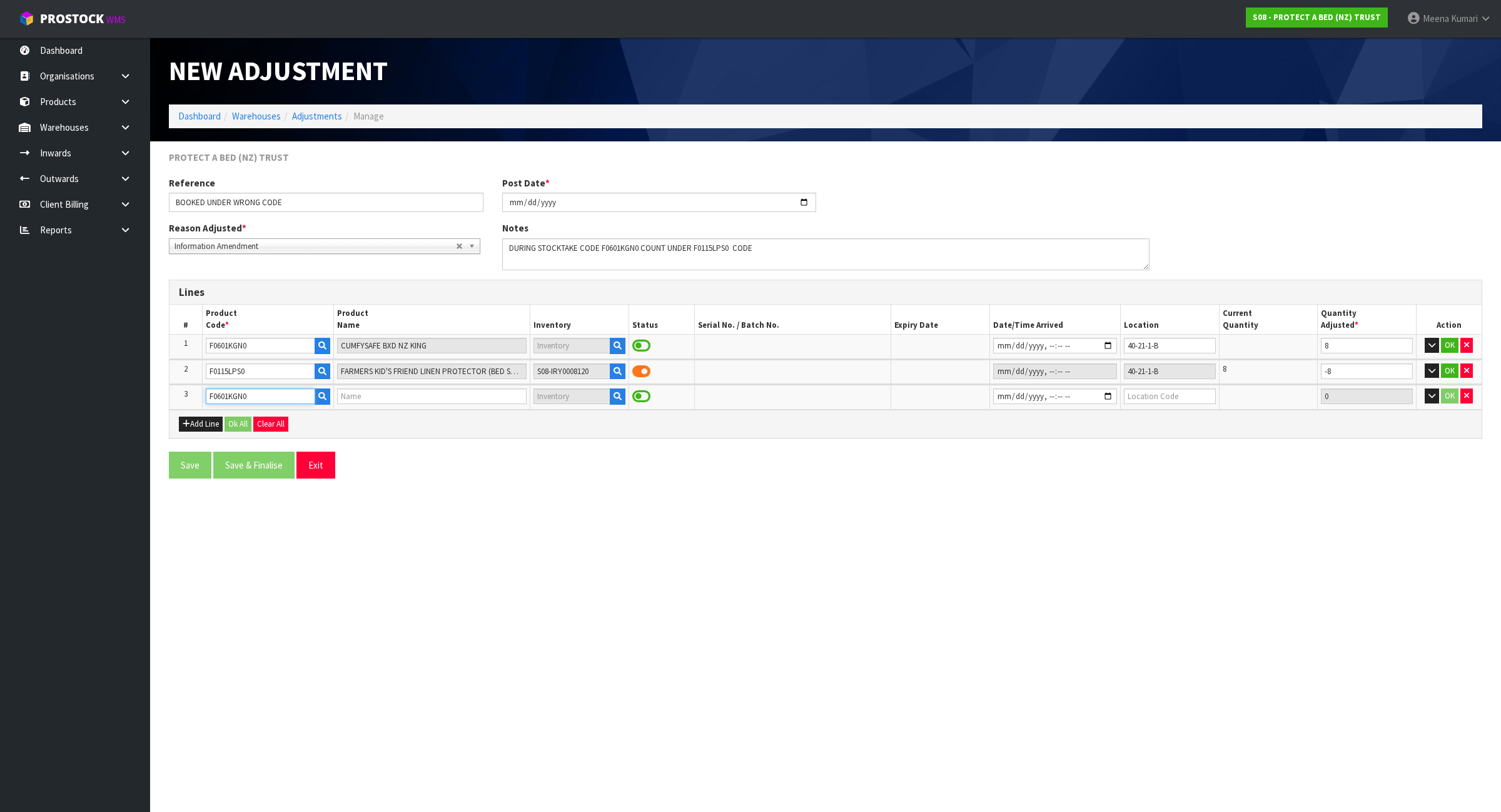
type input "CUMFYSAFE BXD NZ KING"
type input "F0601KGN0"
click at [623, 399] on button "button" at bounding box center [618, 396] width 16 height 16
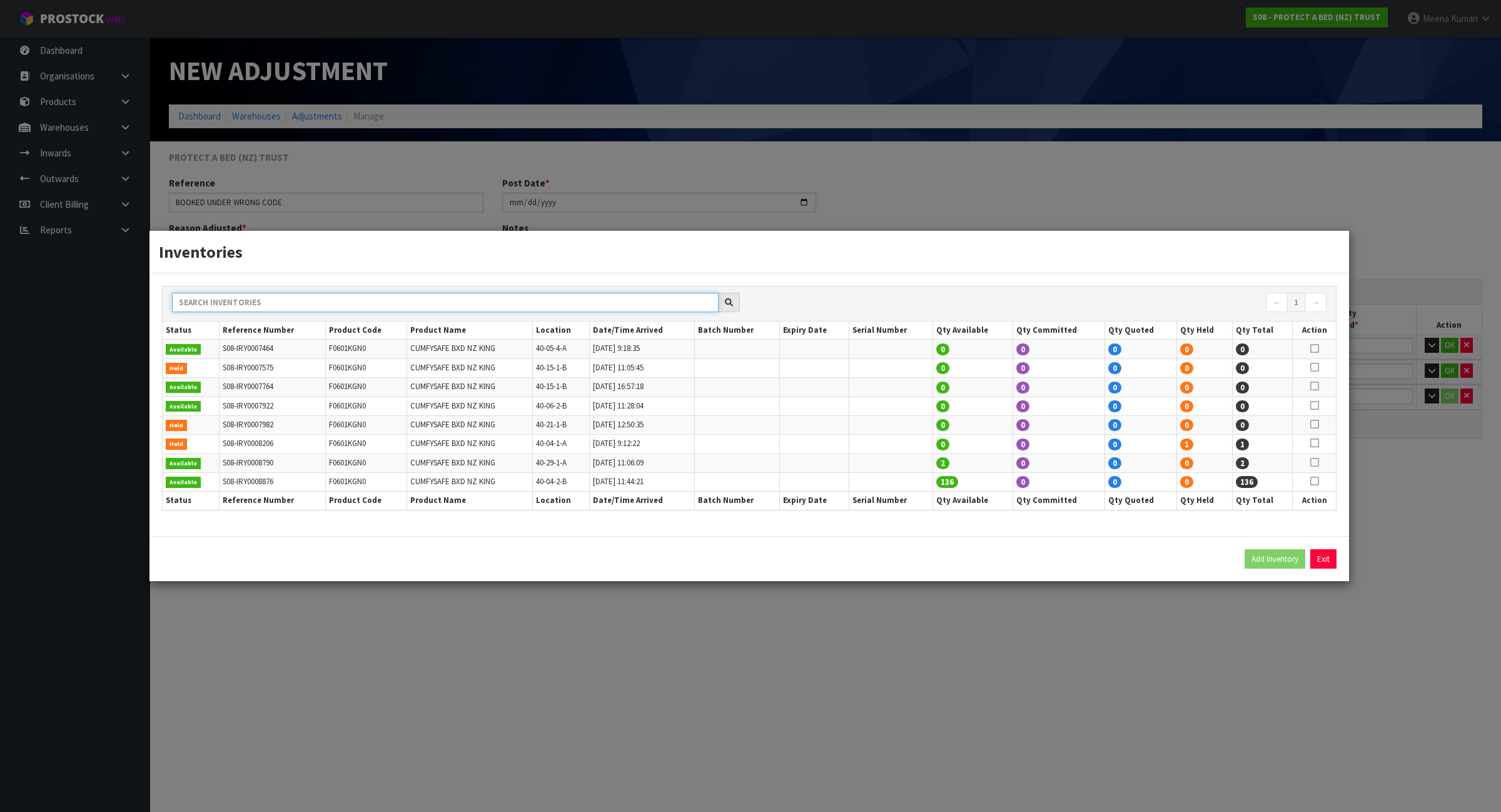
click at [651, 306] on input "text" at bounding box center [445, 302] width 546 height 19
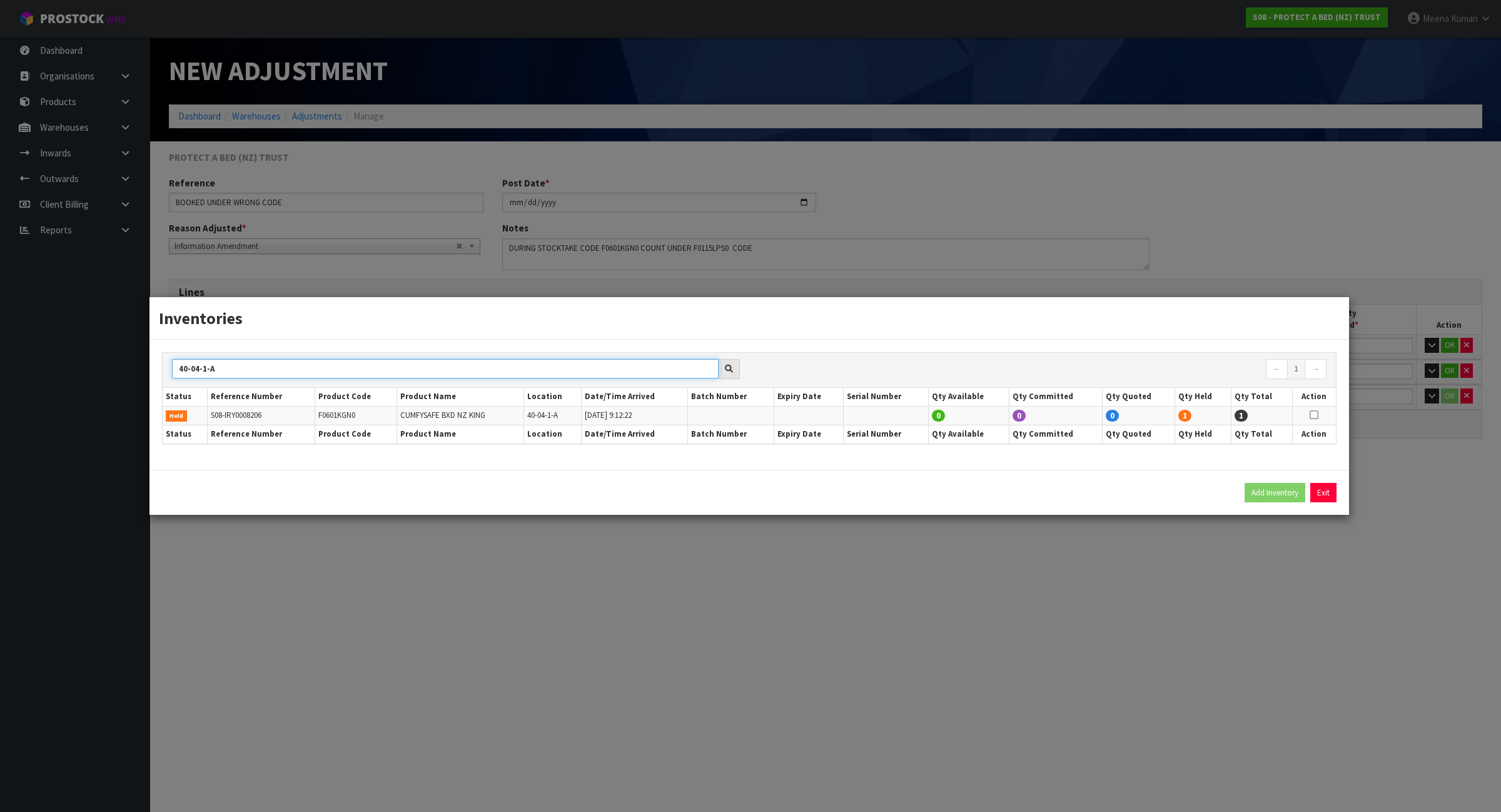
type input "40-04-1-A"
click at [1316, 415] on icon at bounding box center [1314, 414] width 9 height 1
click at [1278, 495] on button "Add Inventory" at bounding box center [1275, 492] width 60 height 20
type input "S08-IRY0008206"
type input "2025-02-04T09:12:22"
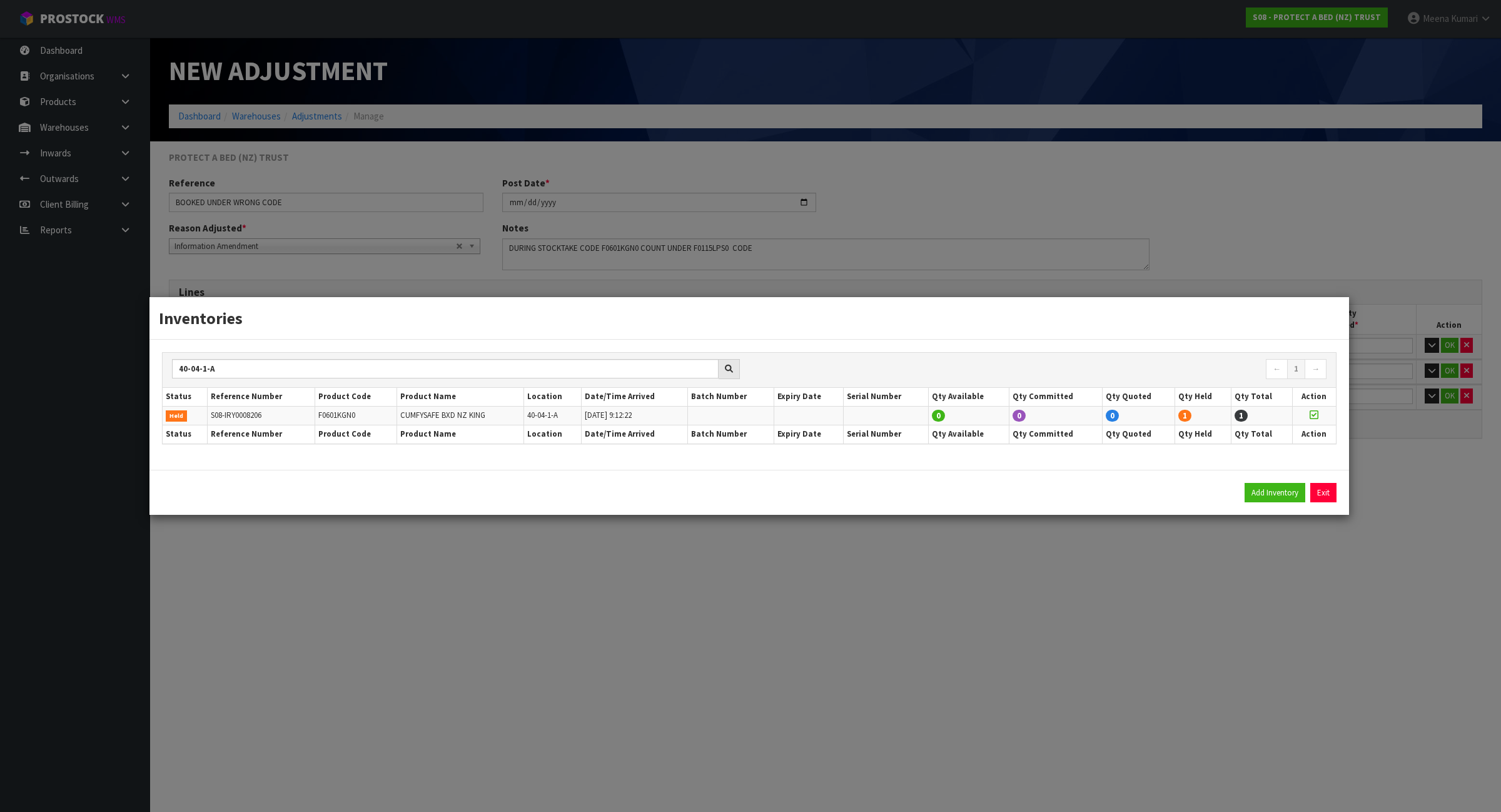
type input "40-04-1-A"
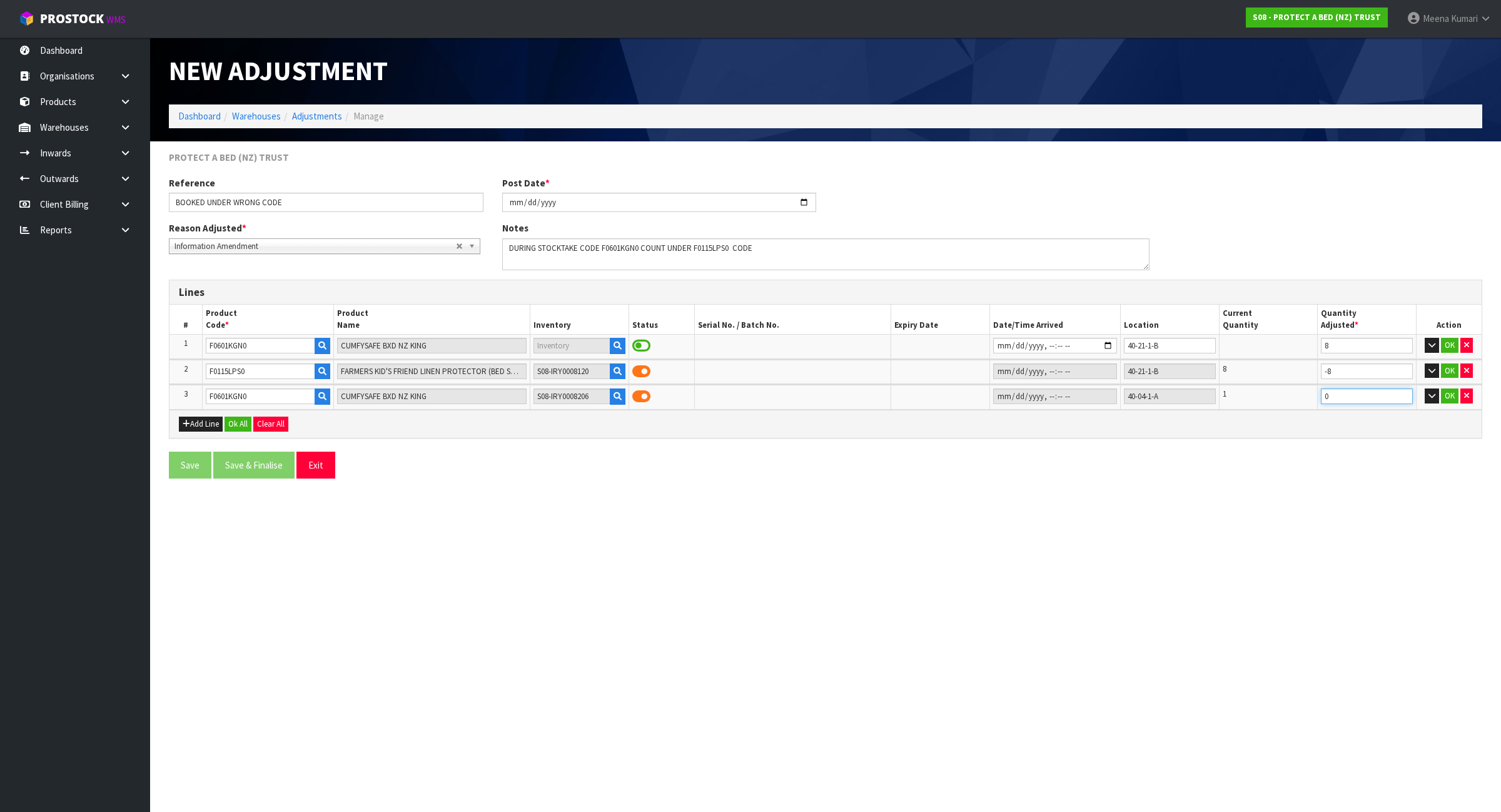
drag, startPoint x: 1326, startPoint y: 394, endPoint x: 1250, endPoint y: 417, distance: 79.4
click at [1250, 416] on div "Lines # Product Code * Product Name Inventory Status Serial No. / Batch No. Exp…" at bounding box center [825, 359] width 1313 height 159
type input "-1"
click at [207, 425] on button "Add Line" at bounding box center [200, 424] width 44 height 15
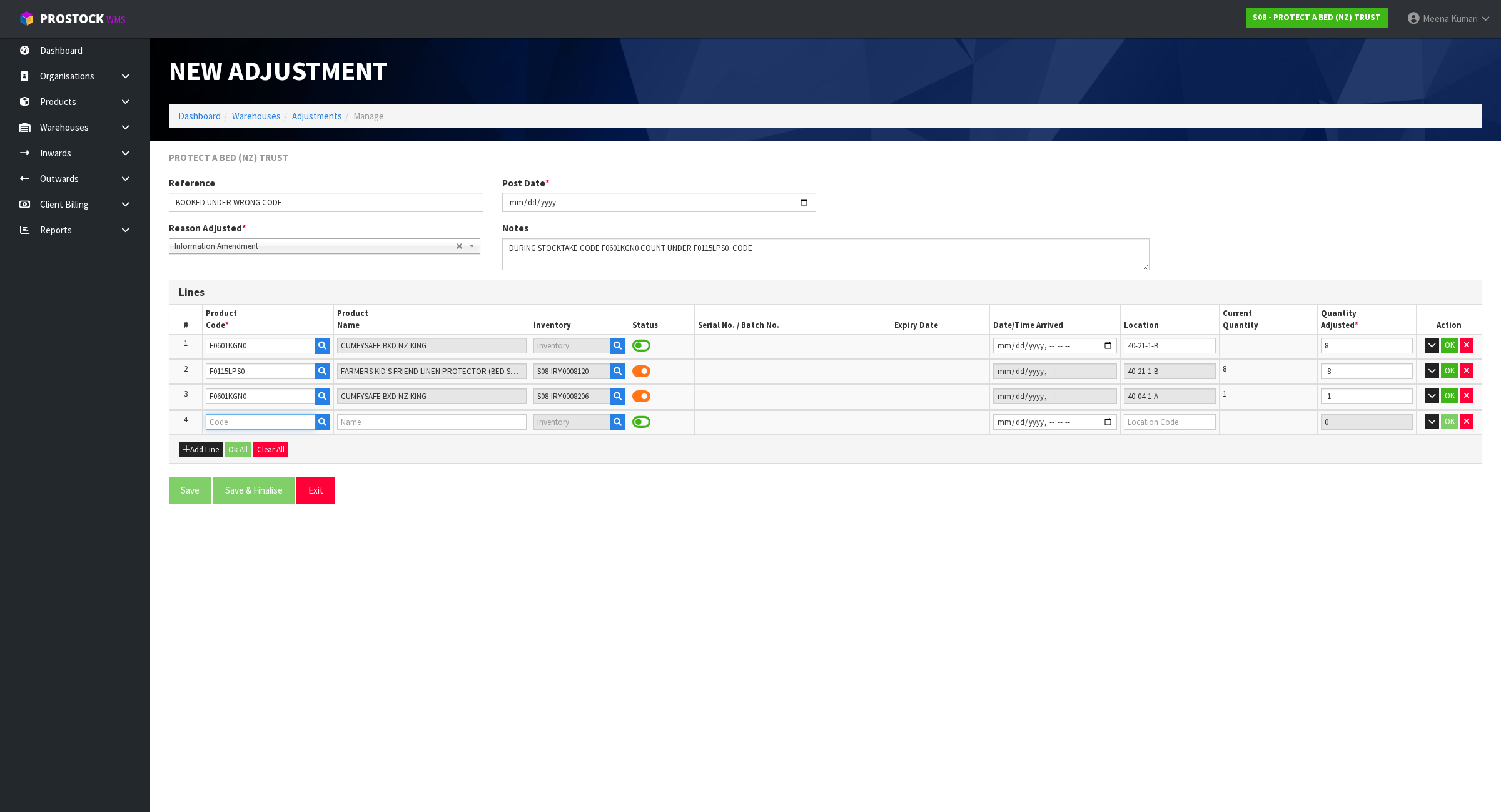
click at [233, 423] on input "text" at bounding box center [261, 422] width 110 height 16
type input "F00600"
click at [291, 420] on input "text" at bounding box center [261, 422] width 110 height 16
paste input "F0600KGN0"
type input "F0600KGN0"
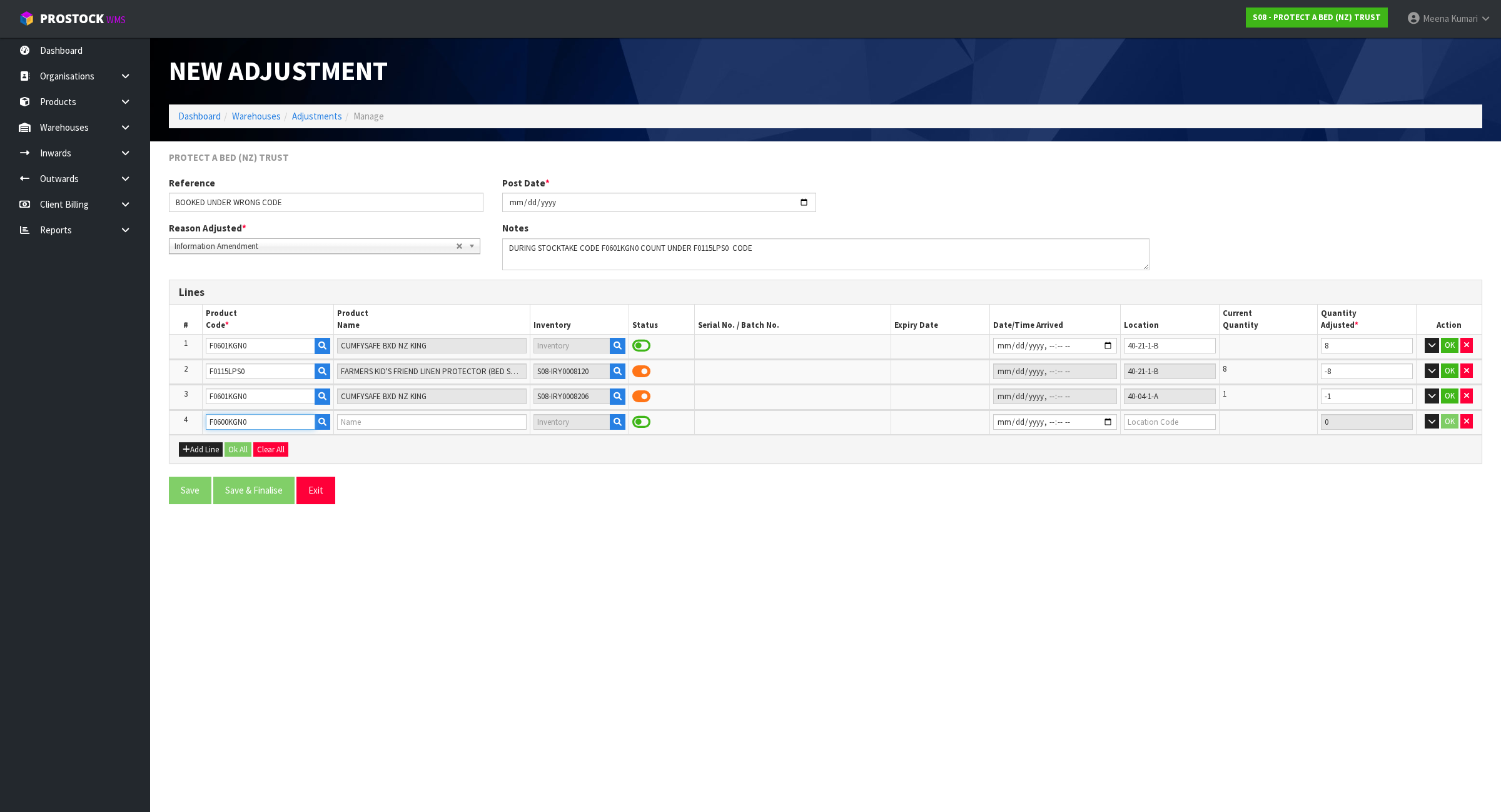
type input "BAMBOO JERSEY BXD NZ KING"
type input "F0600KGN0"
click at [613, 420] on icon "button" at bounding box center [617, 422] width 8 height 8
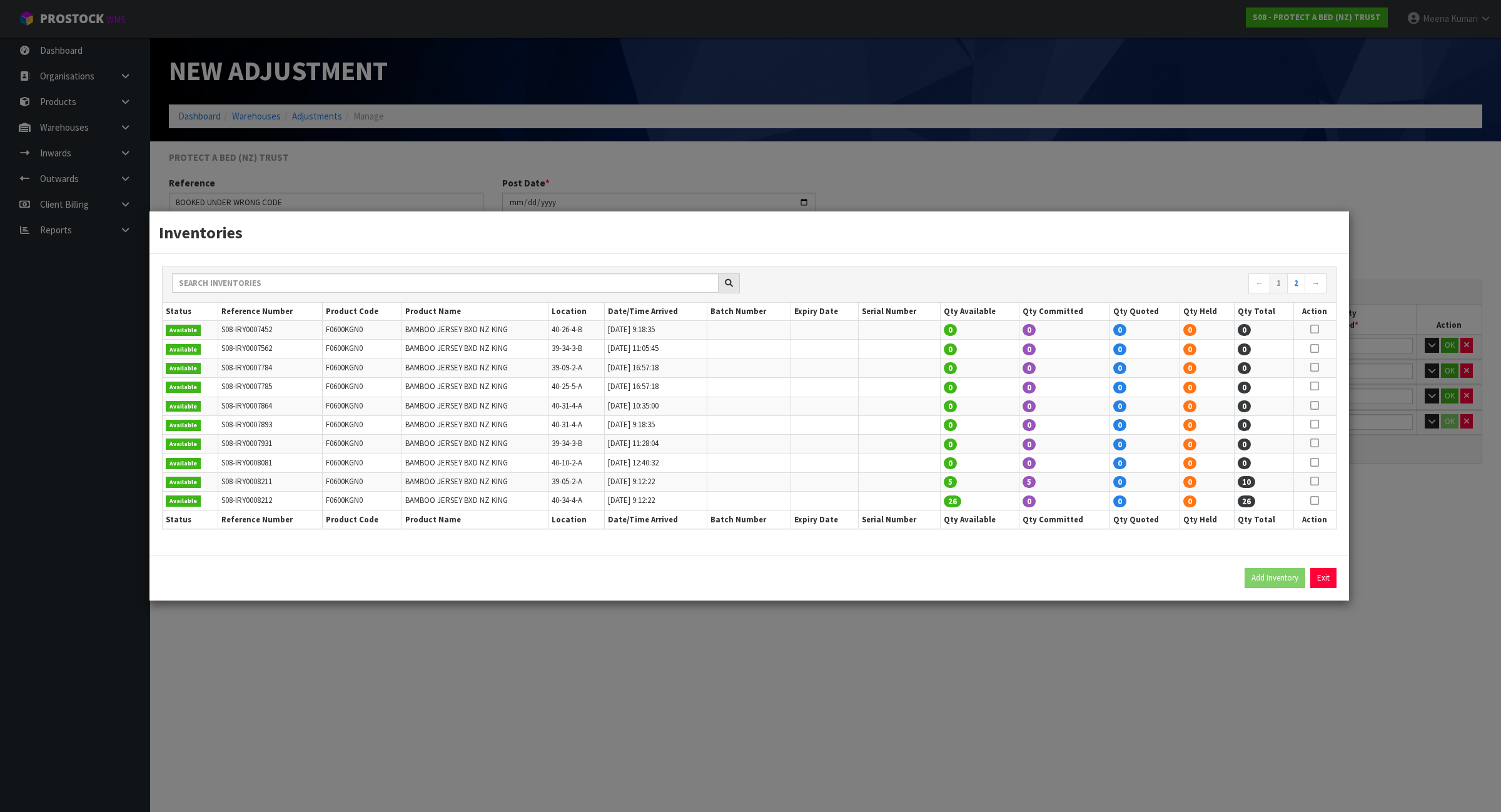
click at [1312, 501] on icon at bounding box center [1314, 500] width 9 height 1
click at [1274, 580] on button "Add Inventory" at bounding box center [1275, 577] width 60 height 20
type input "S08-IRY0008212"
type input "2025-02-04T09:12:22"
type input "40-34-4-A"
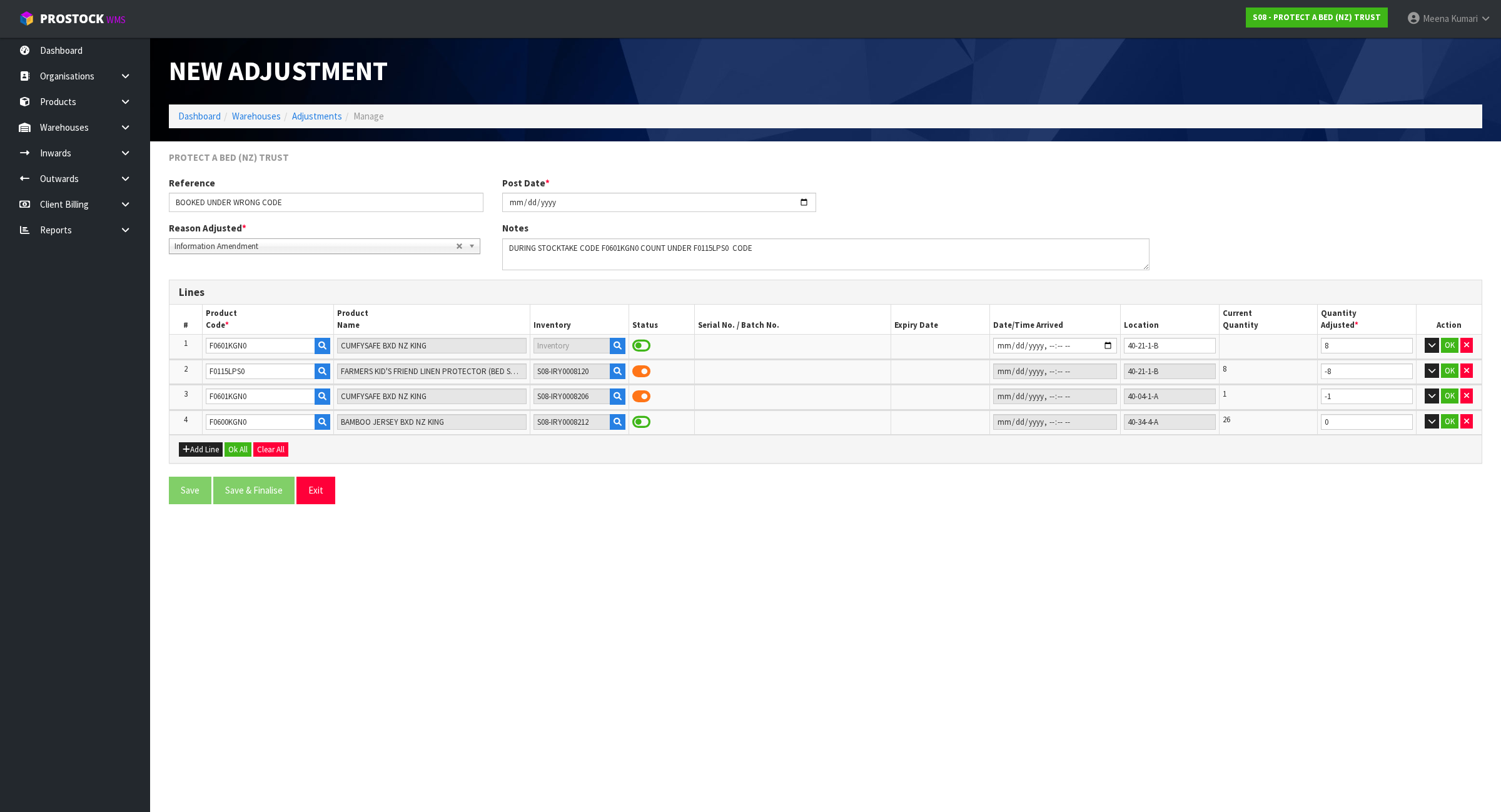
click at [1262, 627] on section "New Adjustment Dashboard Warehouses Adjustments Manage PROTECT A BED (NZ) TRUST…" at bounding box center [750, 406] width 1501 height 812
drag, startPoint x: 1340, startPoint y: 419, endPoint x: 1246, endPoint y: 430, distance: 94.6
click at [1246, 430] on tr "4 F0600KGN0 BAMBOO JERSEY BXD NZ KING S08-IRY0008212 40-34-4-A 26 0 OK" at bounding box center [826, 422] width 1312 height 25
type input "1"
click at [236, 451] on button "Ok All" at bounding box center [238, 449] width 27 height 15
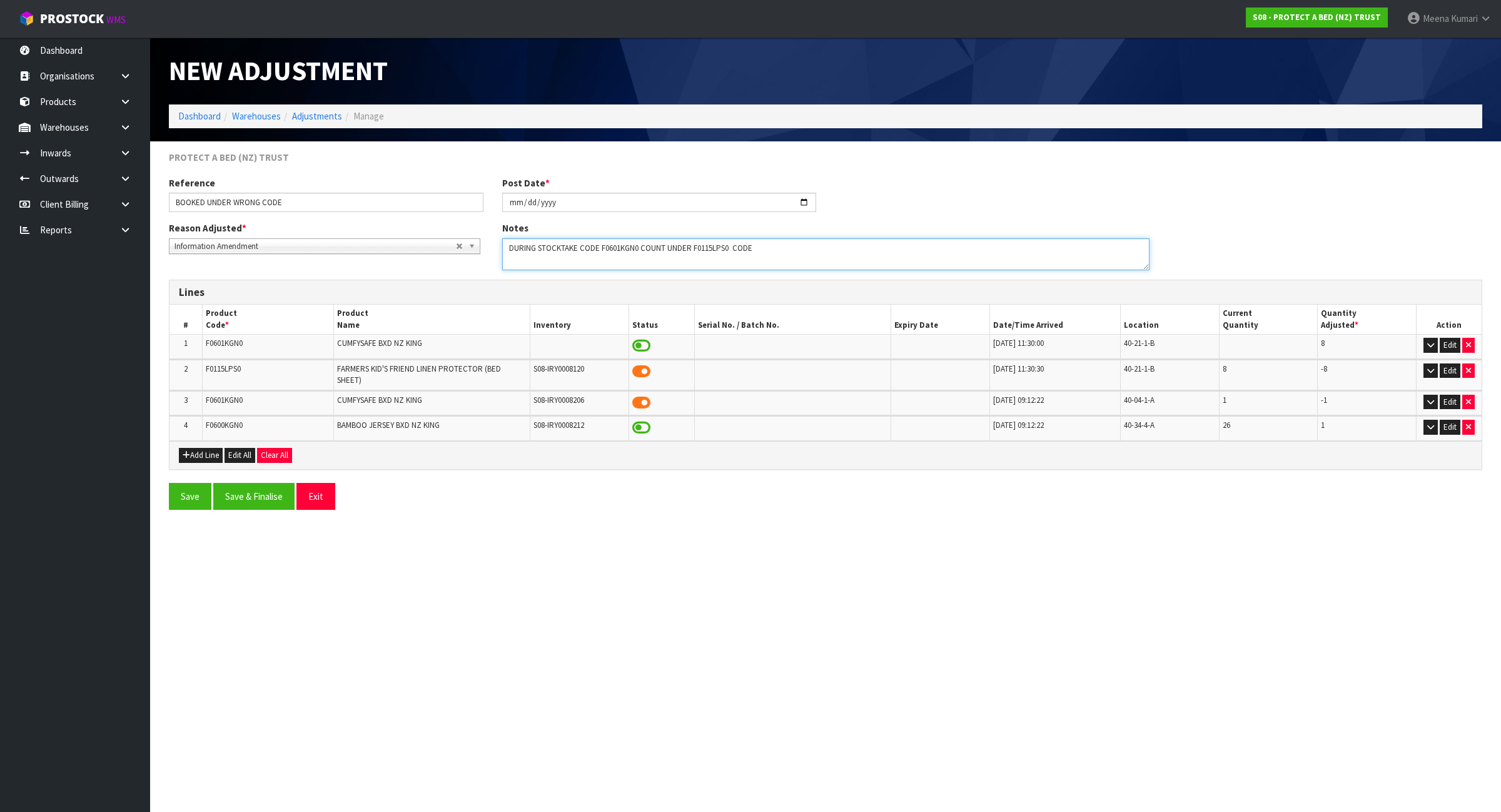
drag, startPoint x: 579, startPoint y: 246, endPoint x: 752, endPoint y: 254, distance: 173.2
click at [752, 254] on textarea at bounding box center [826, 254] width 647 height 32
click at [620, 254] on textarea at bounding box center [826, 254] width 647 height 32
click at [708, 251] on textarea at bounding box center [826, 254] width 647 height 32
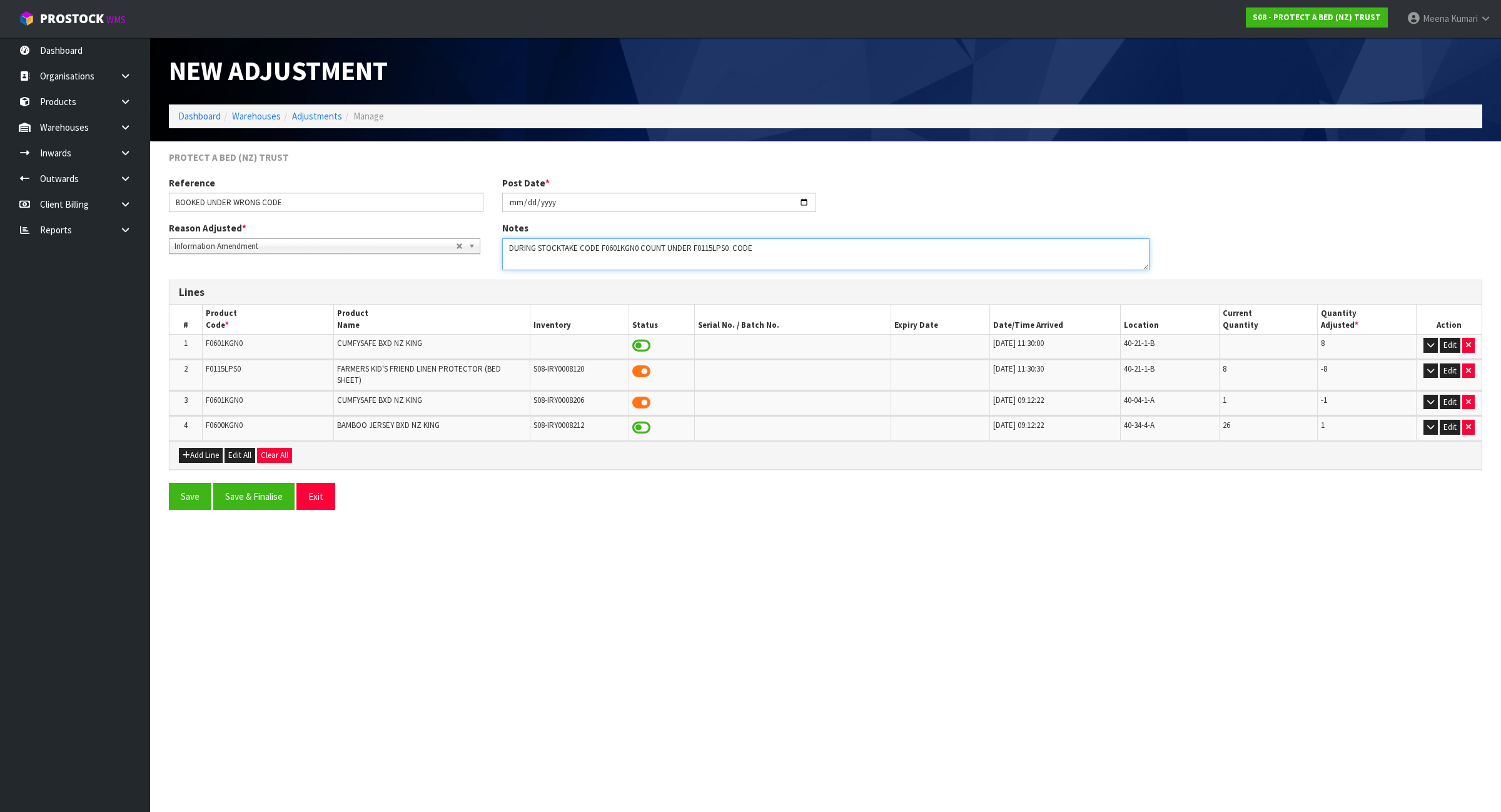
click at [613, 249] on textarea at bounding box center [826, 254] width 647 height 32
click at [225, 367] on span "F0115LPS0" at bounding box center [224, 368] width 35 height 10
copy span "F0115LPS0"
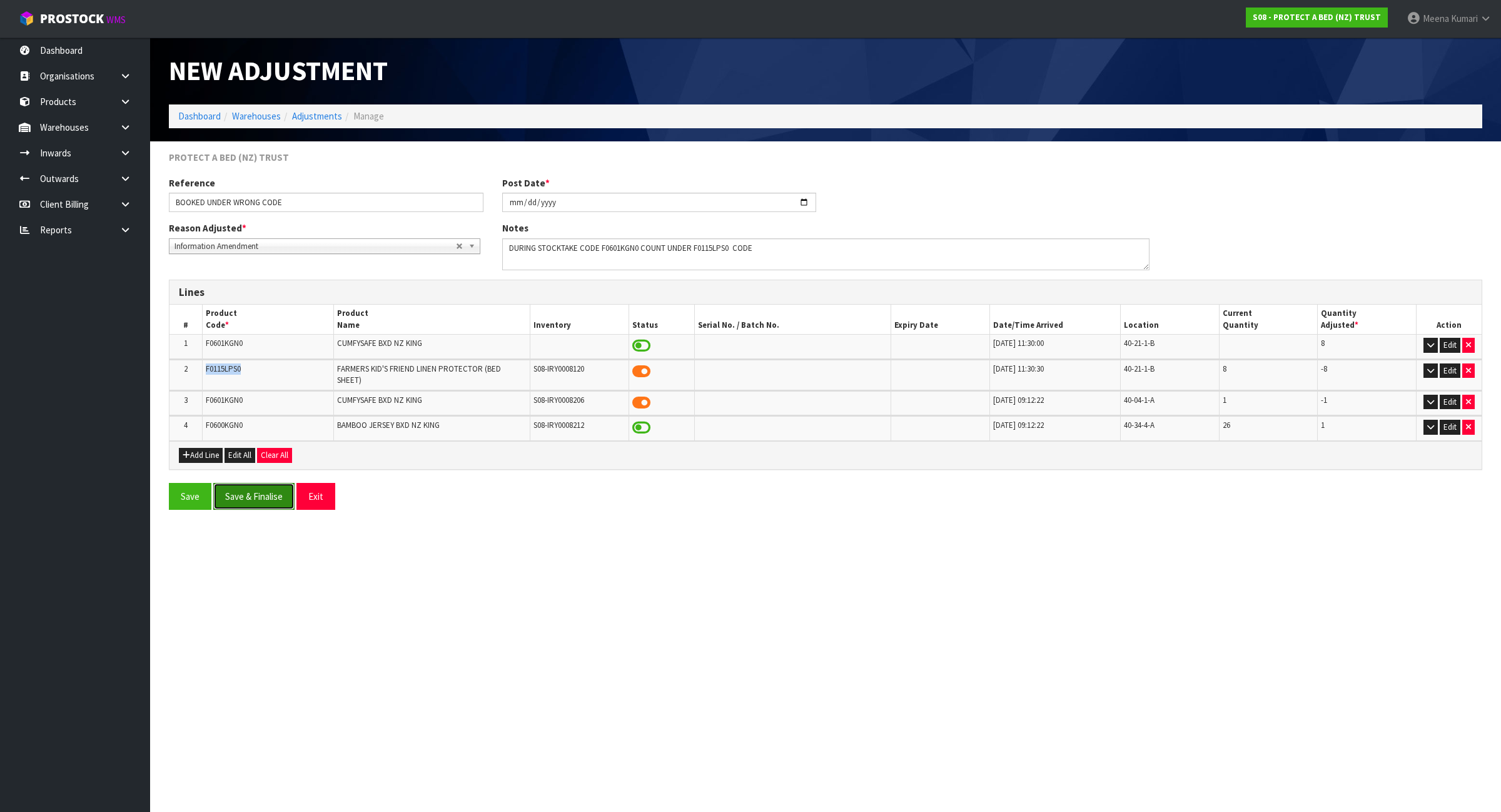
click at [259, 491] on button "Save & Finalise" at bounding box center [254, 496] width 81 height 27
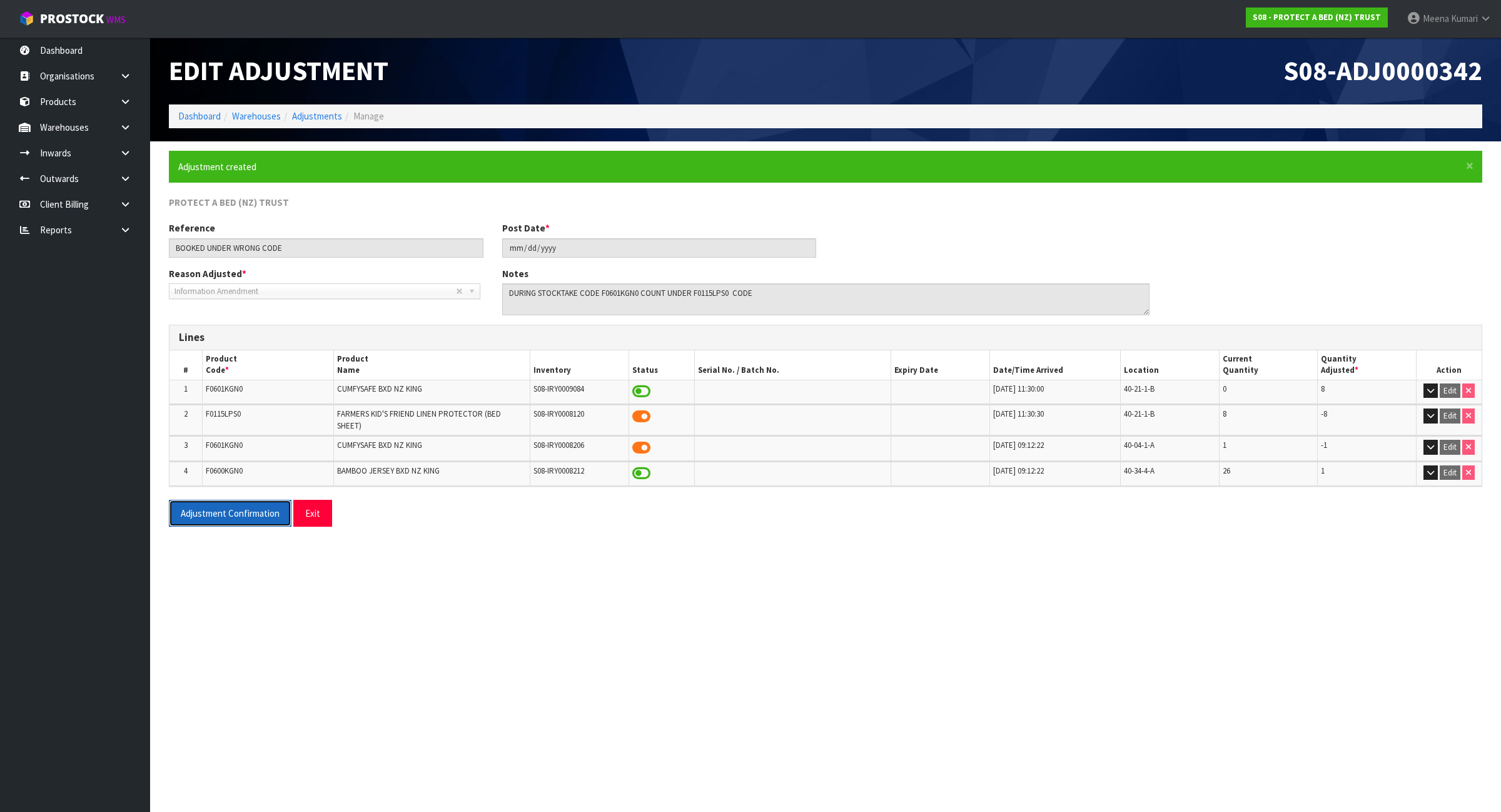
click at [239, 516] on button "Adjustment Confirmation" at bounding box center [230, 513] width 122 height 27
click at [191, 122] on li "Dashboard" at bounding box center [199, 116] width 42 height 14
click at [191, 121] on link "Dashboard" at bounding box center [199, 115] width 42 height 12
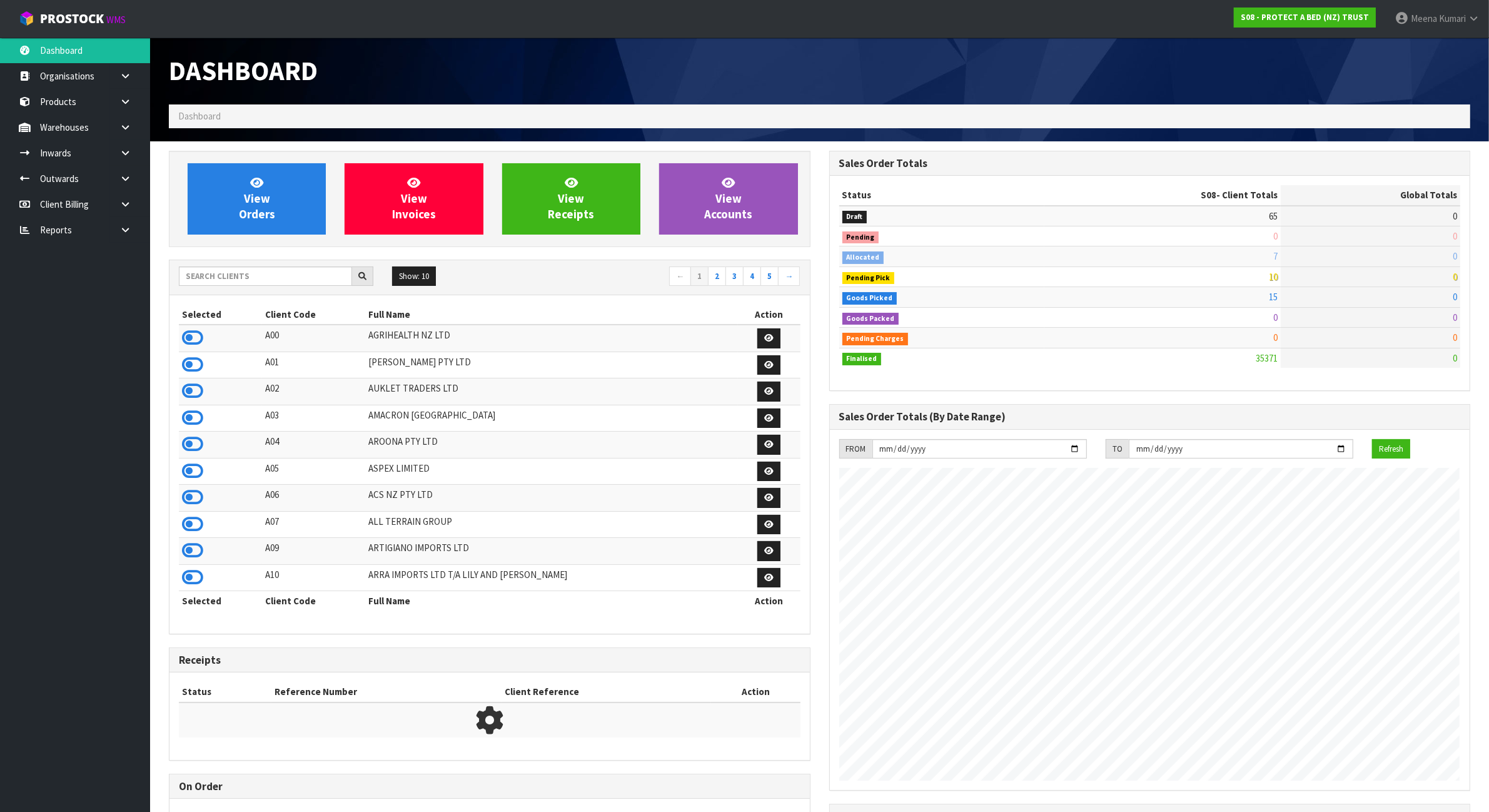
scroll to position [782, 660]
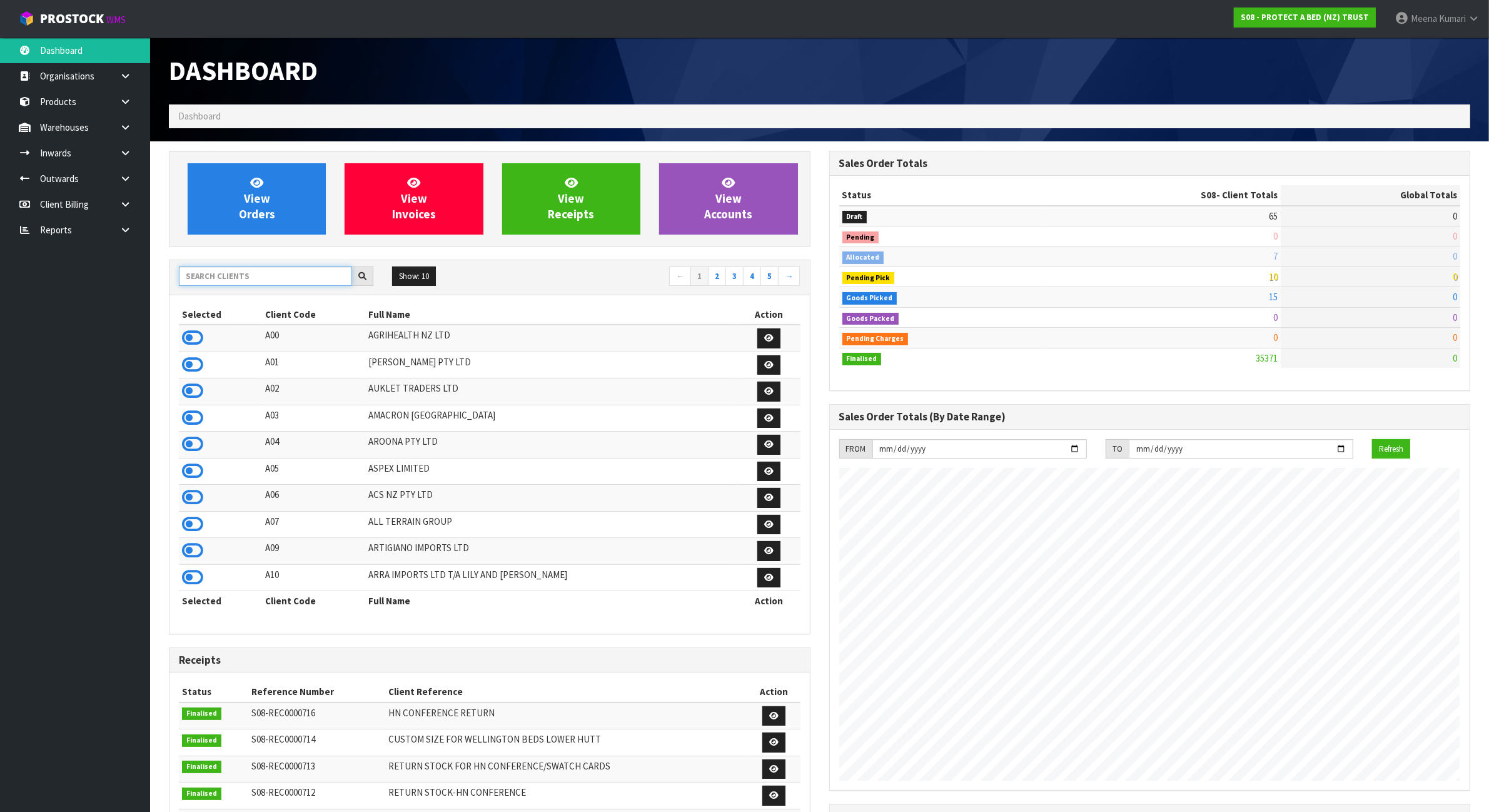
click at [242, 277] on input "text" at bounding box center [266, 276] width 173 height 19
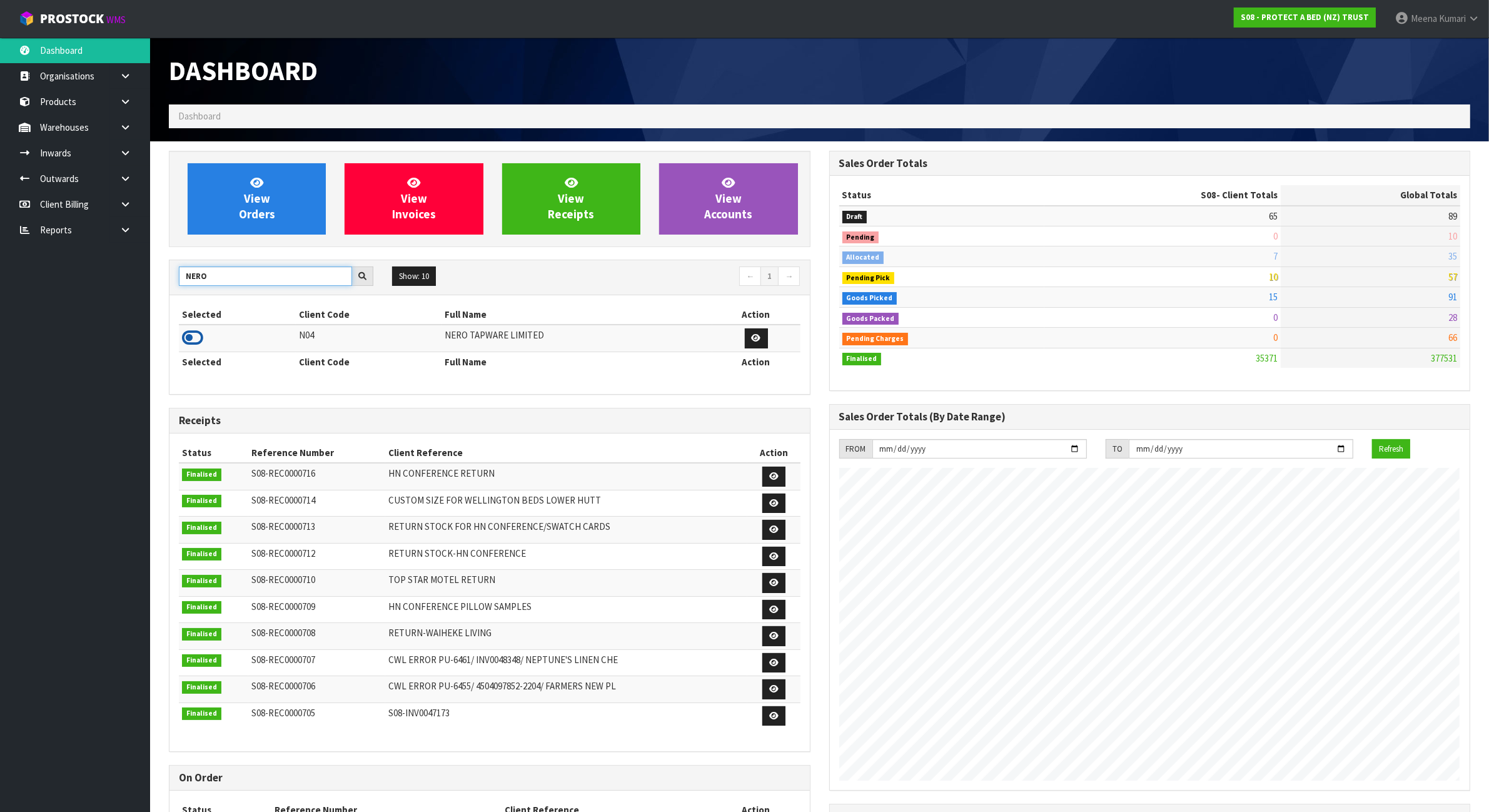
type input "NERO"
click at [200, 338] on icon at bounding box center [192, 338] width 21 height 19
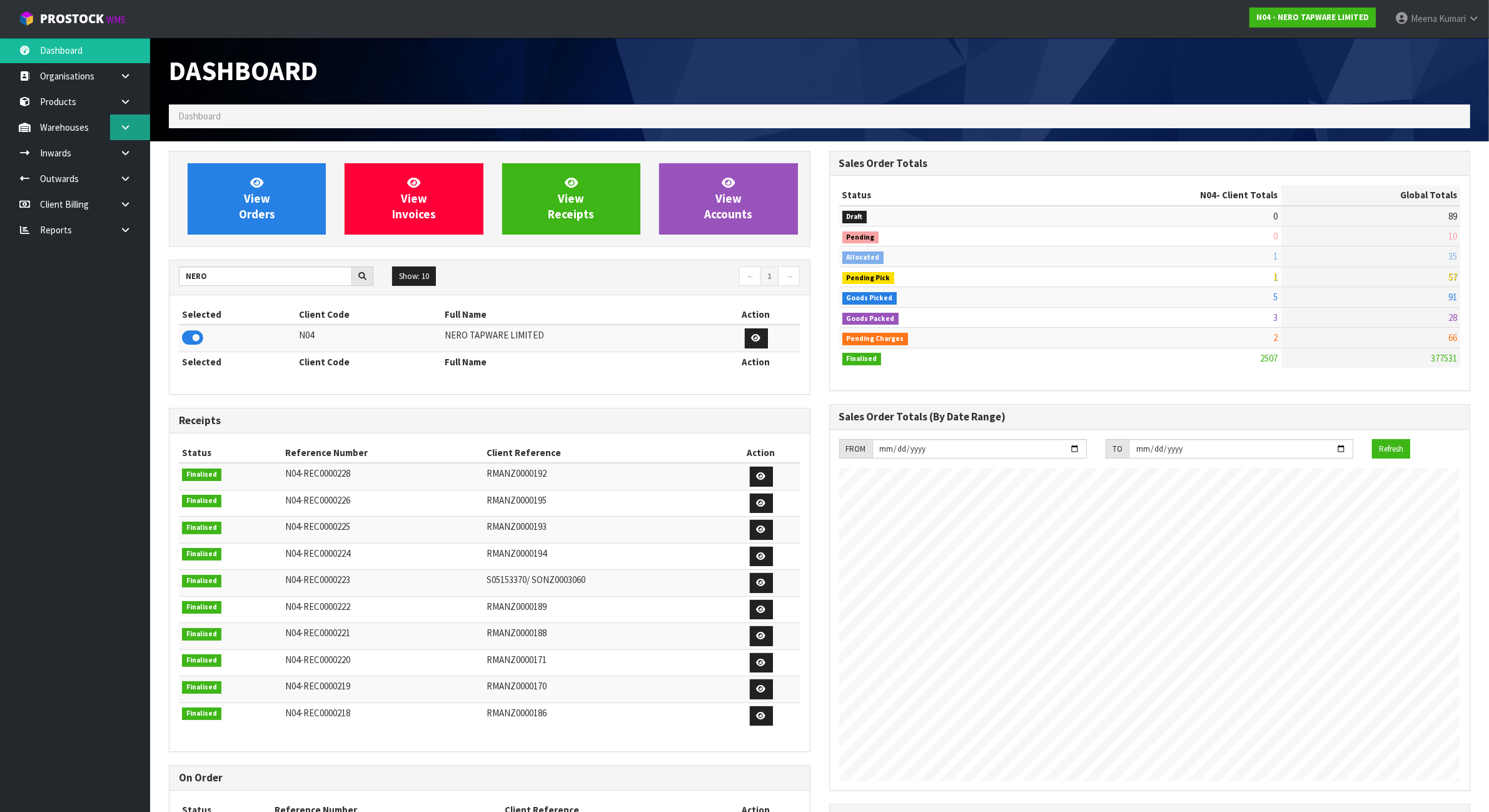
click at [125, 125] on icon at bounding box center [125, 127] width 12 height 10
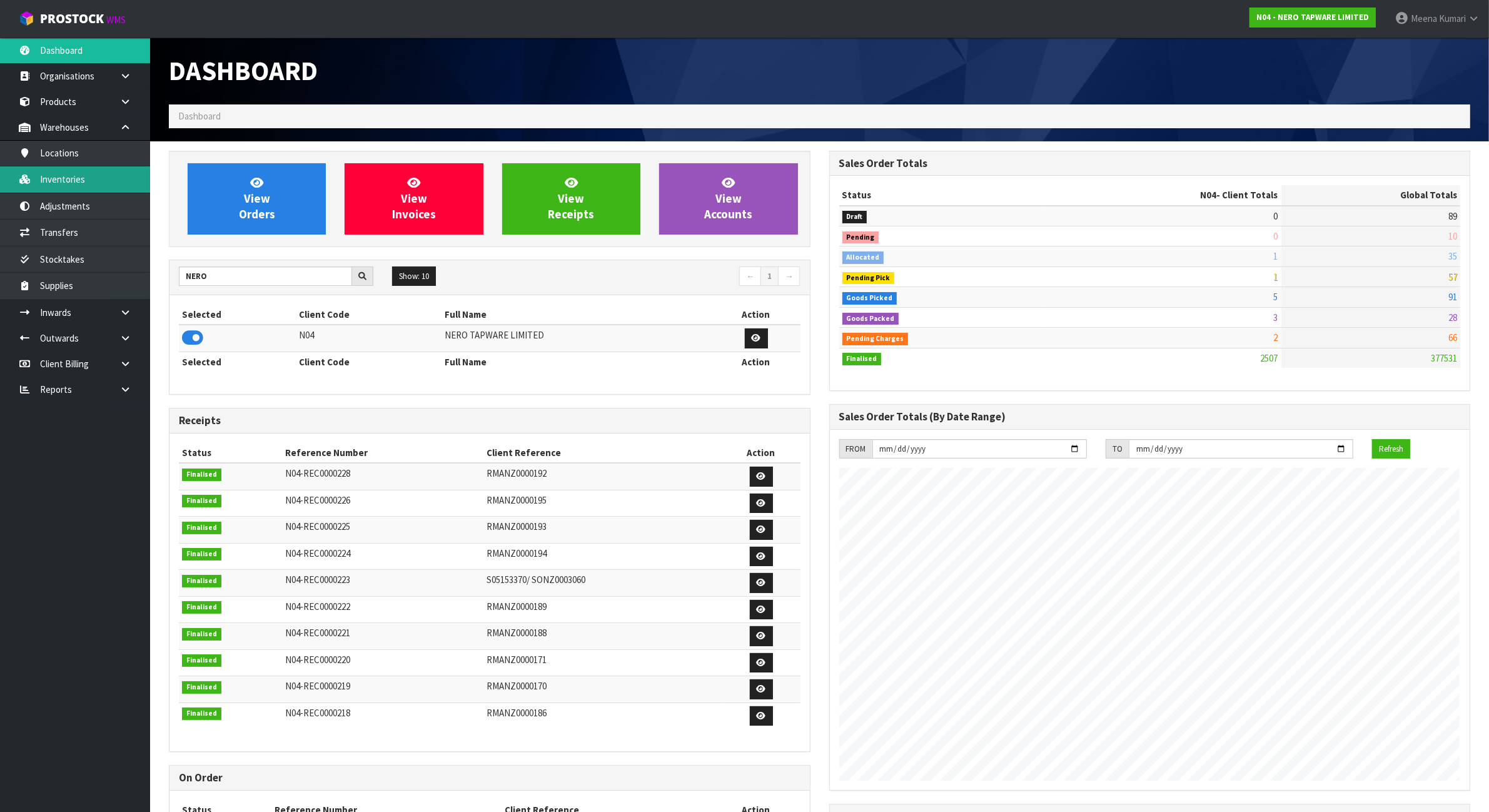
click at [111, 182] on link "Inventories" at bounding box center [75, 179] width 150 height 25
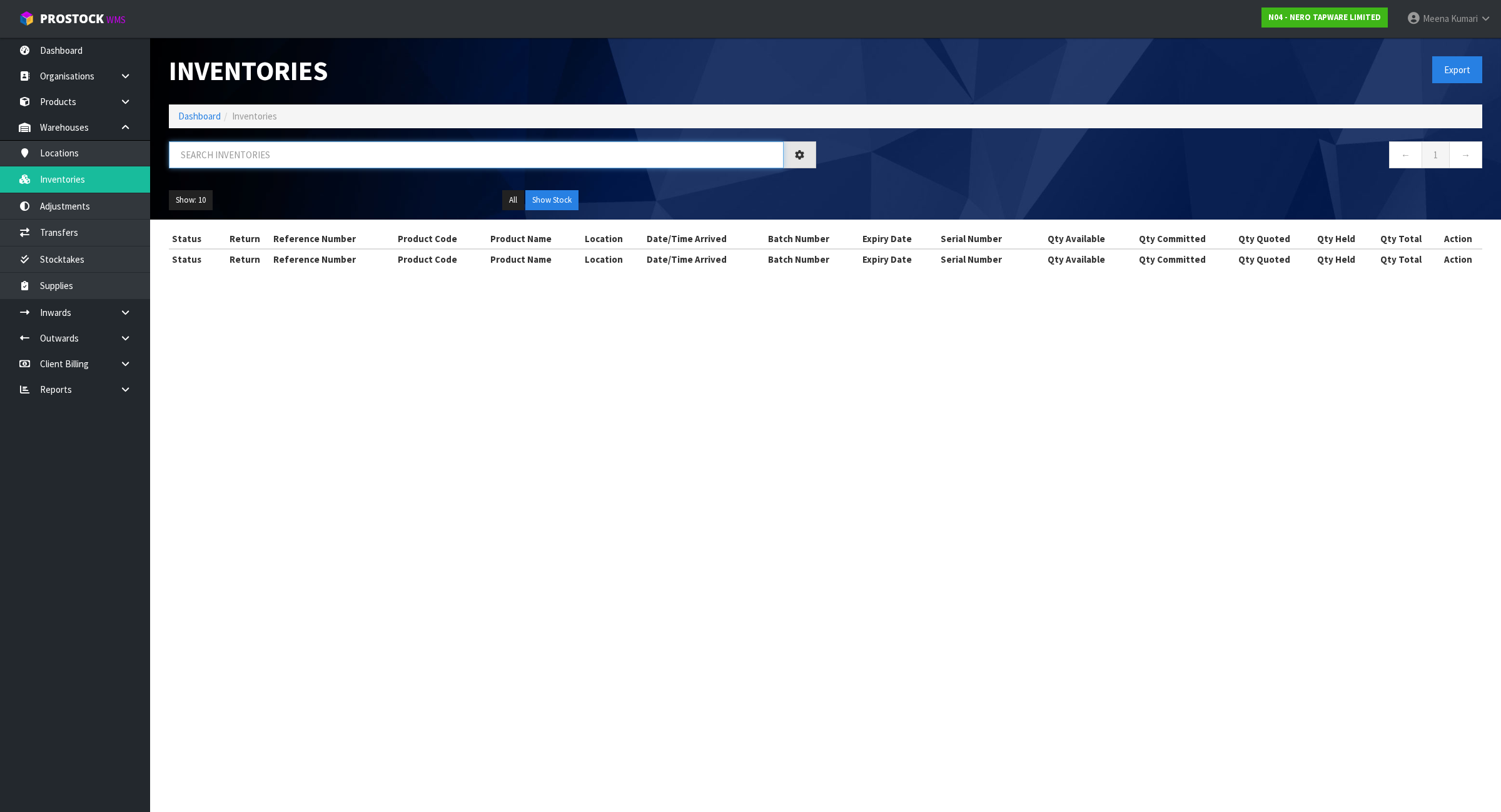
click at [353, 161] on input "text" at bounding box center [476, 155] width 615 height 27
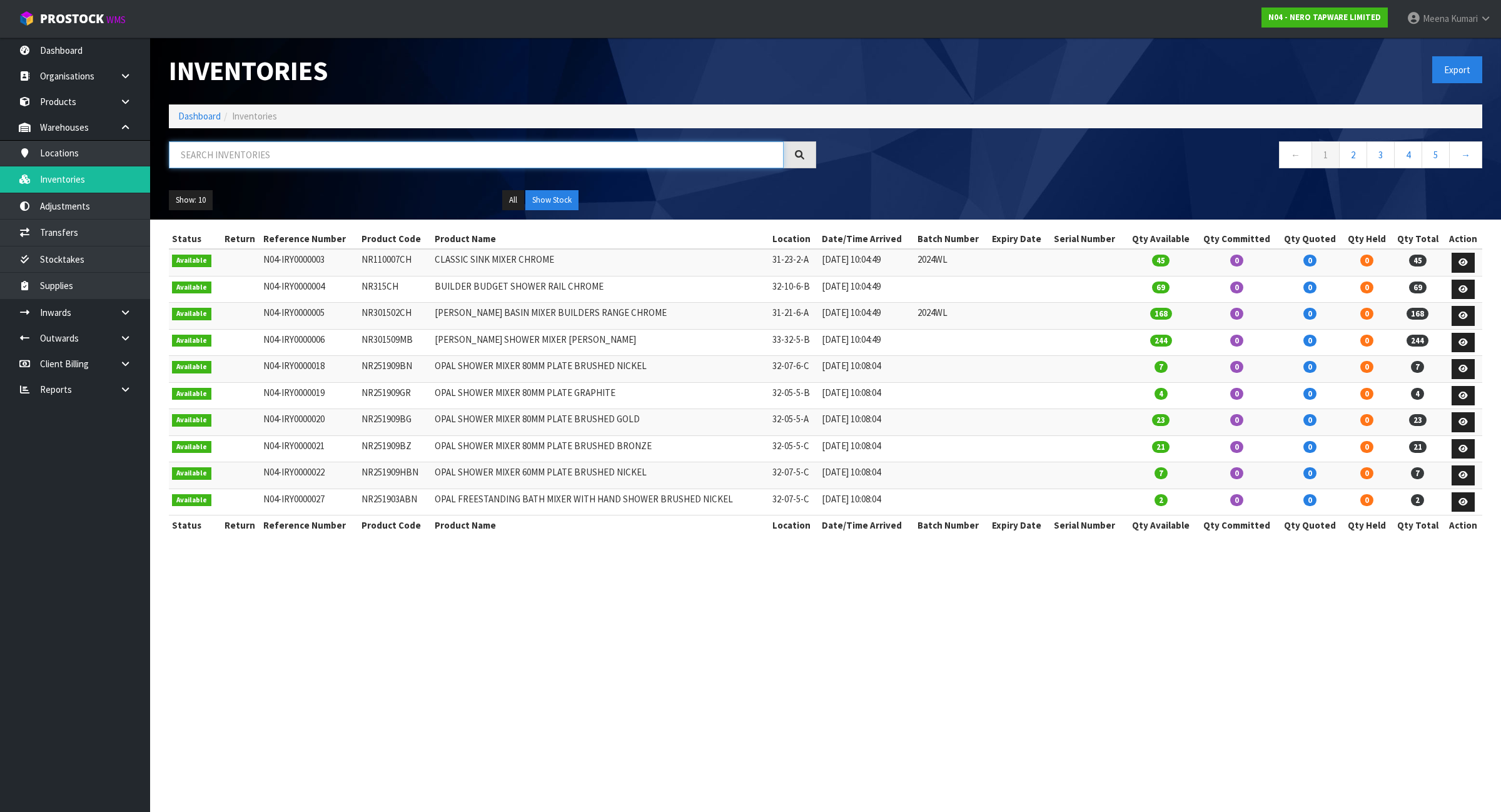
paste input "NR162205ABG"
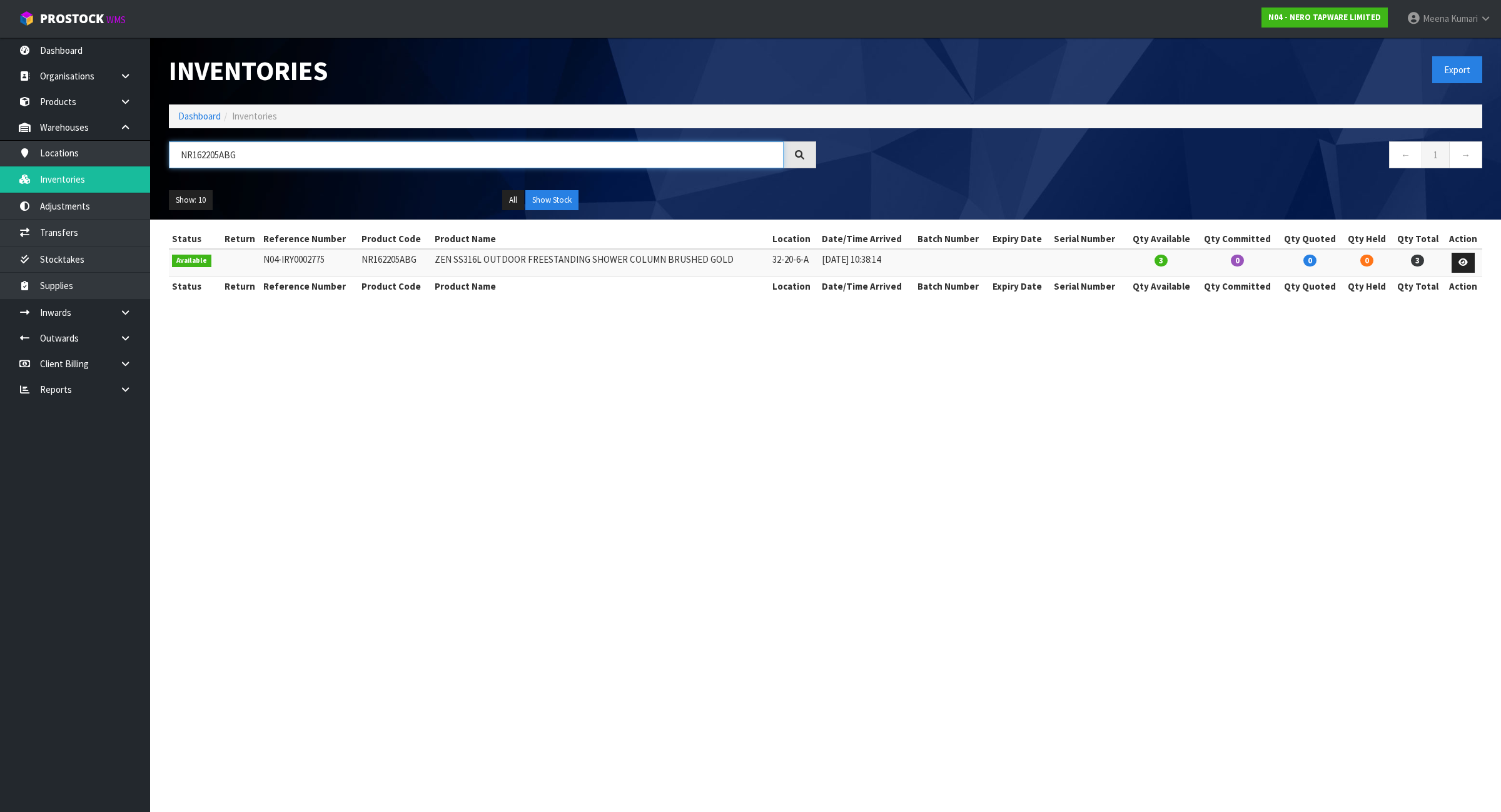
click at [319, 161] on input "NR162205ABG" at bounding box center [476, 155] width 615 height 27
paste input "231407BN"
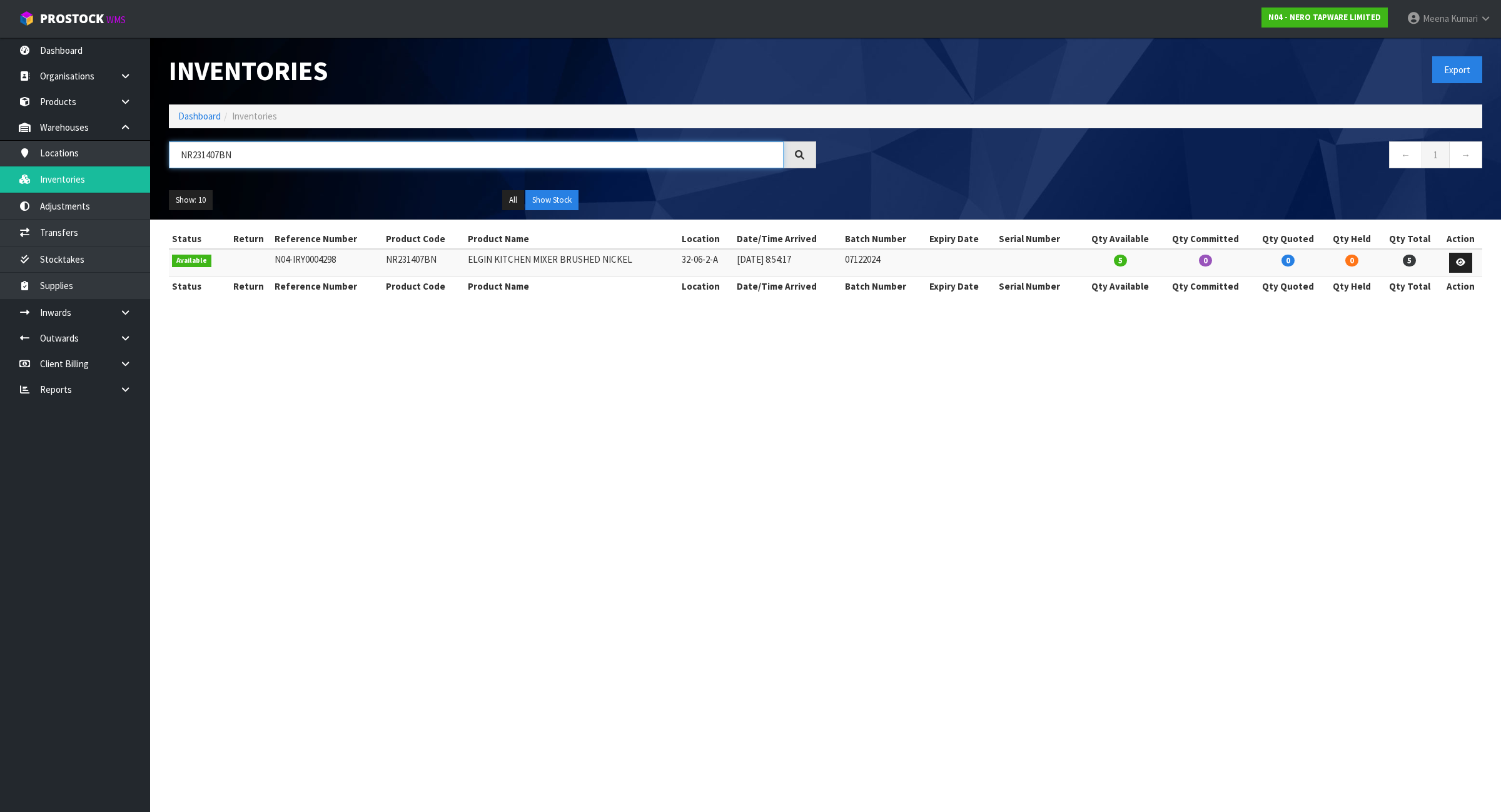
type input "NR231407BN"
click at [66, 91] on link "Products" at bounding box center [75, 102] width 150 height 25
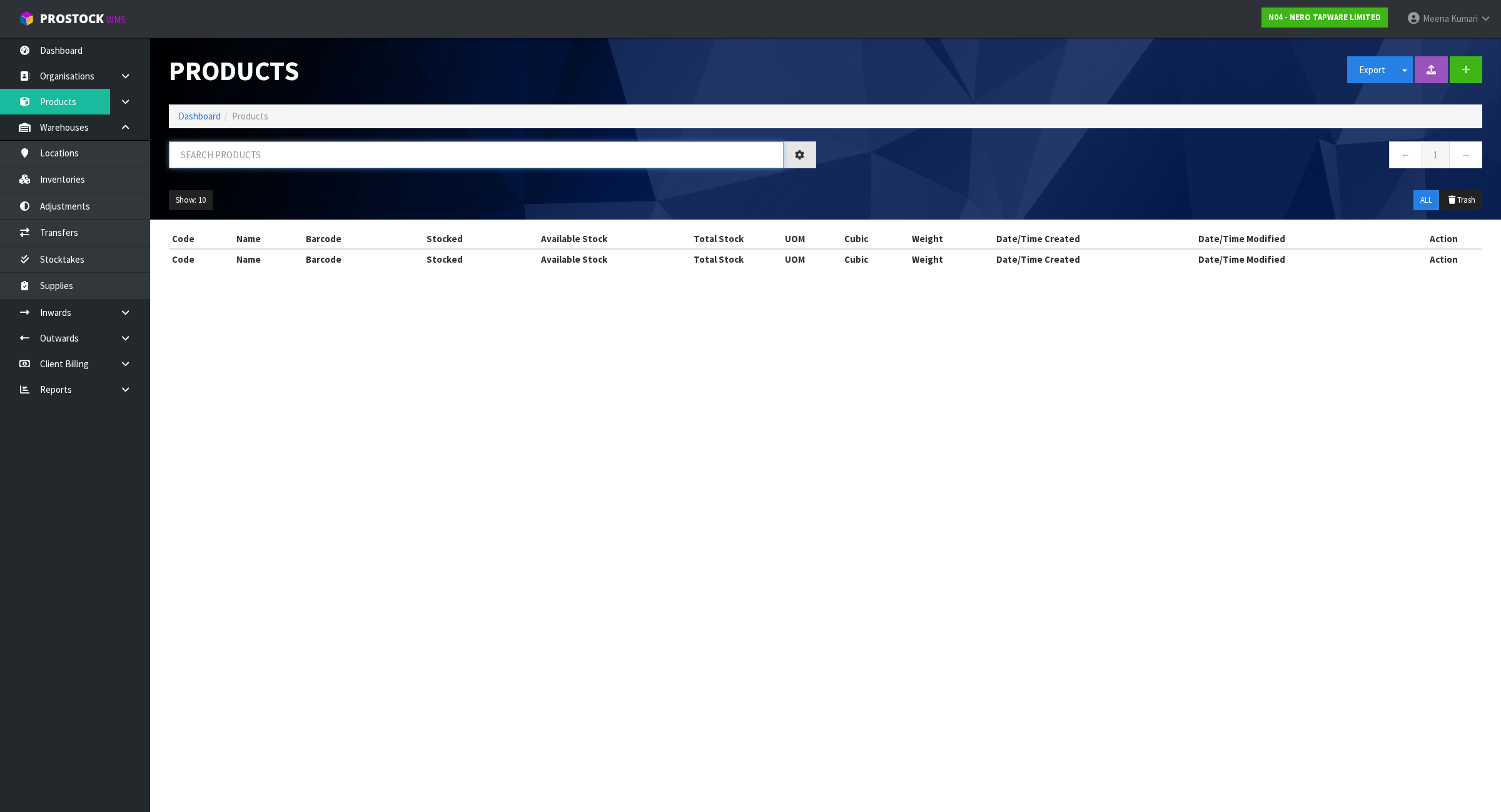
click at [351, 157] on input "text" at bounding box center [476, 155] width 615 height 27
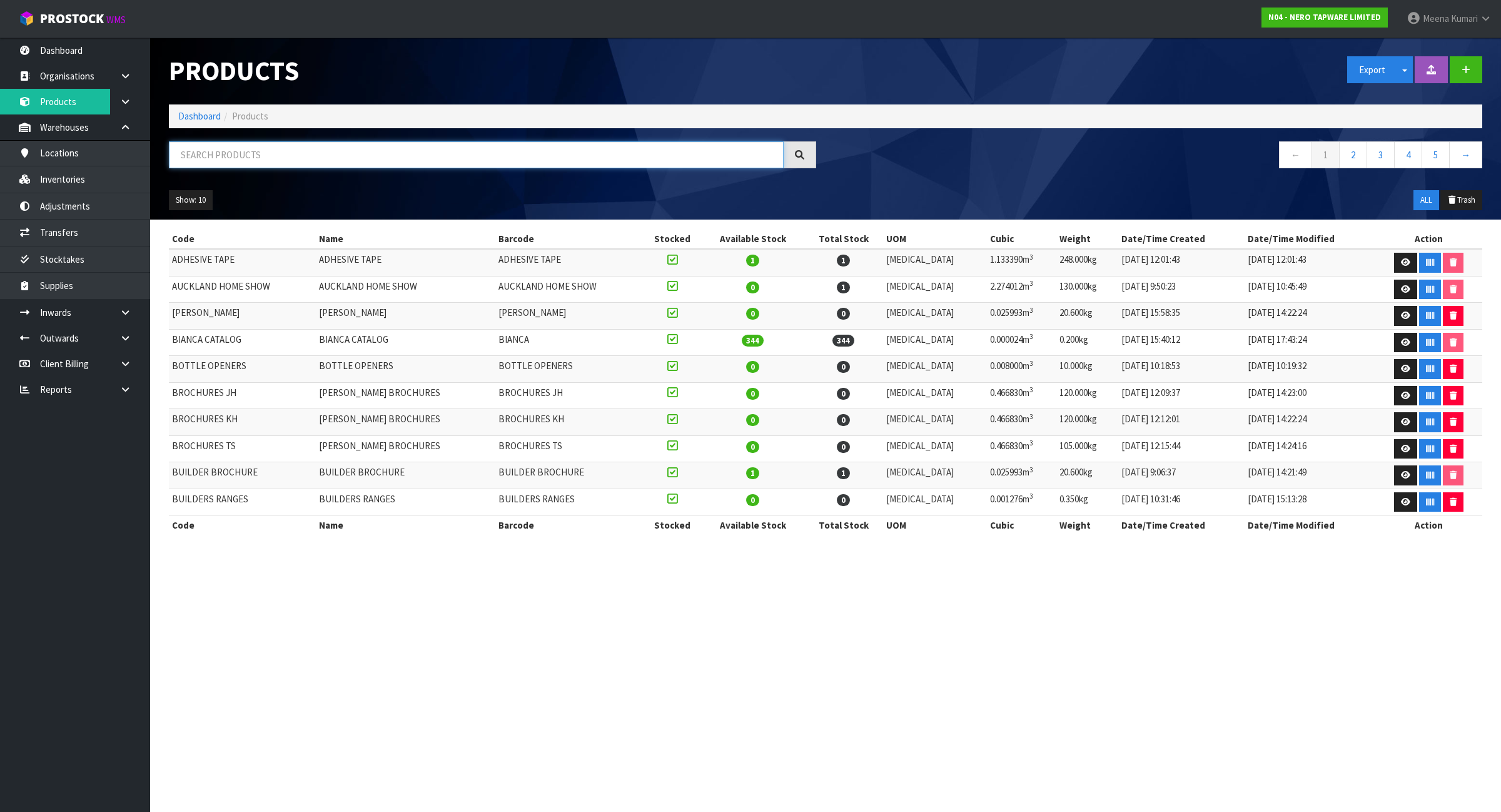
paste input "NR231407BN"
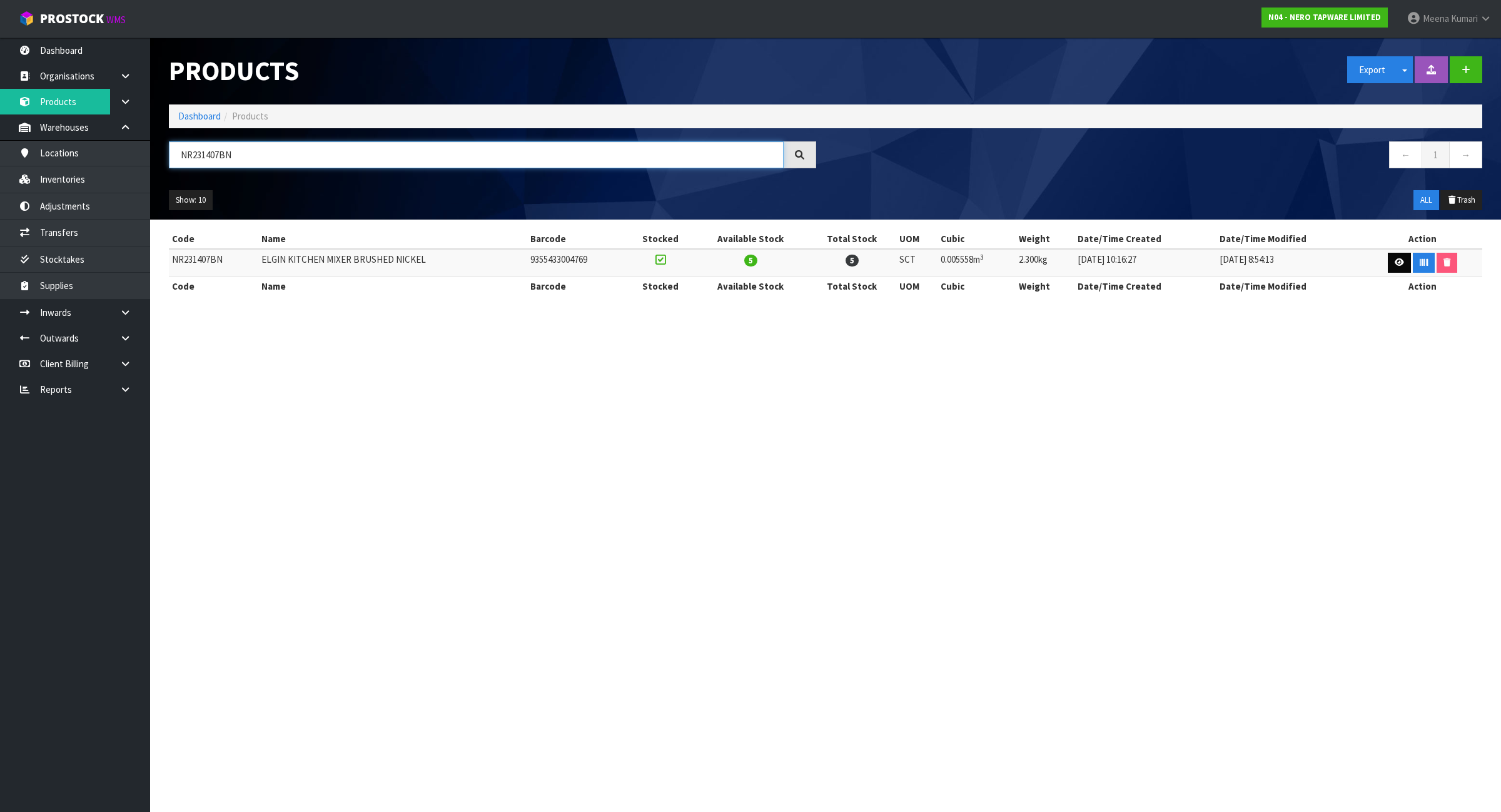
type input "NR231407BN"
click at [1397, 259] on icon at bounding box center [1400, 262] width 10 height 8
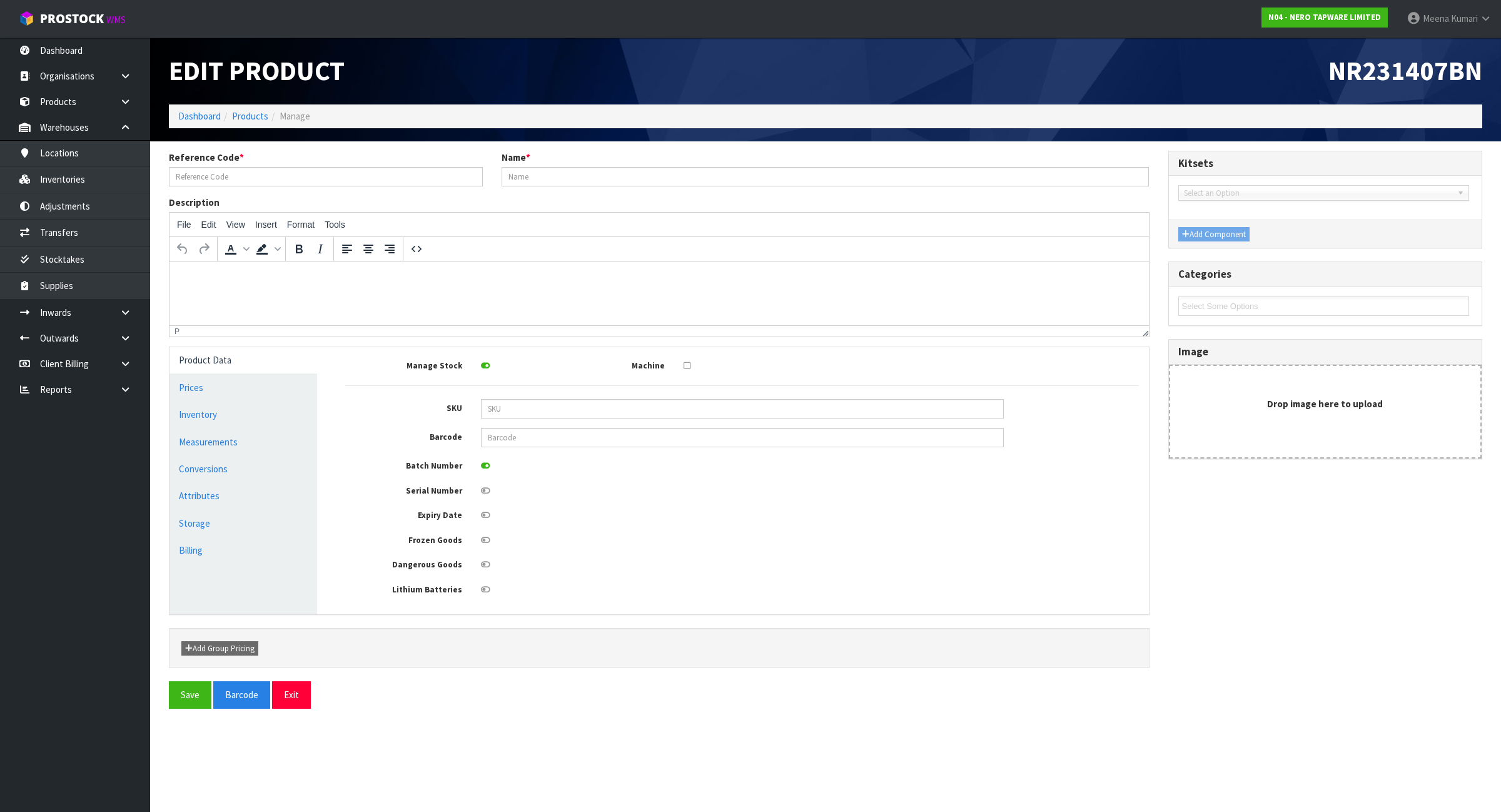
type input "NR231407BN"
type input "ELGIN KITCHEN MIXER BRUSHED NICKEL"
type input "9355433004769"
click at [225, 464] on link "Conversions" at bounding box center [243, 468] width 148 height 25
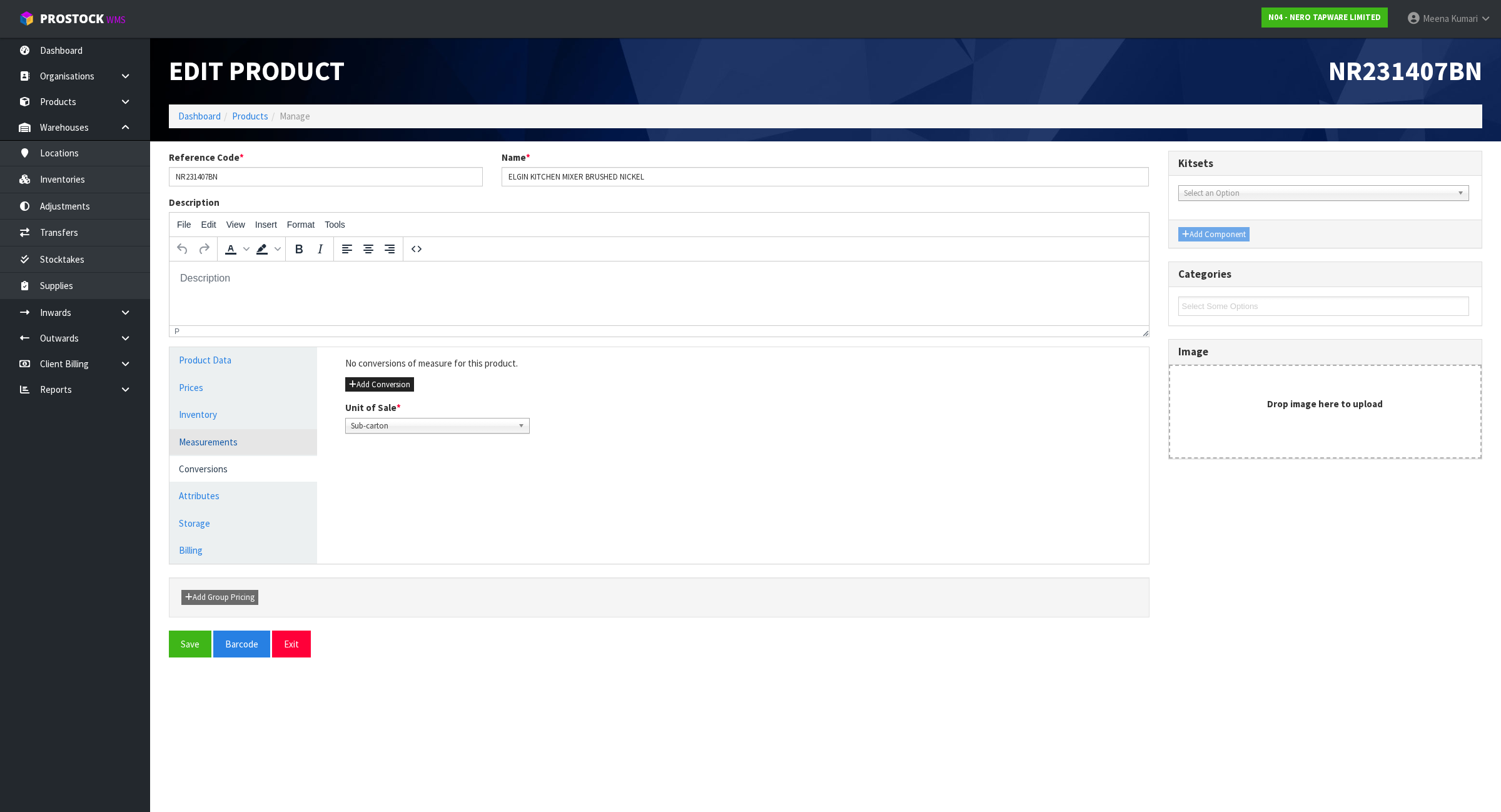
click at [291, 441] on link "Measurements" at bounding box center [243, 441] width 148 height 25
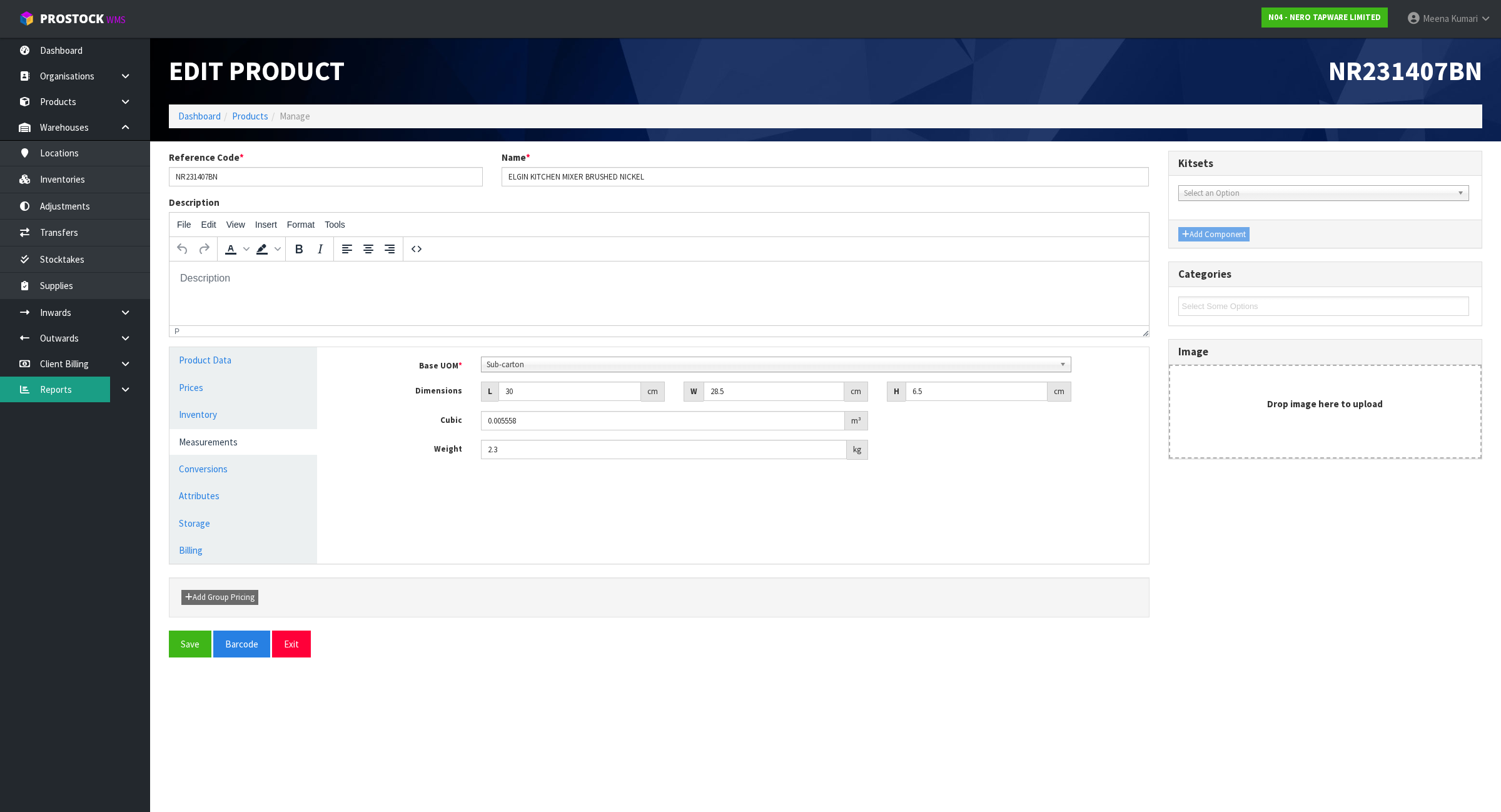
click at [77, 382] on link "Reports" at bounding box center [75, 389] width 150 height 25
click at [130, 388] on icon at bounding box center [125, 390] width 12 height 10
click at [78, 448] on link "CWL" at bounding box center [75, 441] width 150 height 25
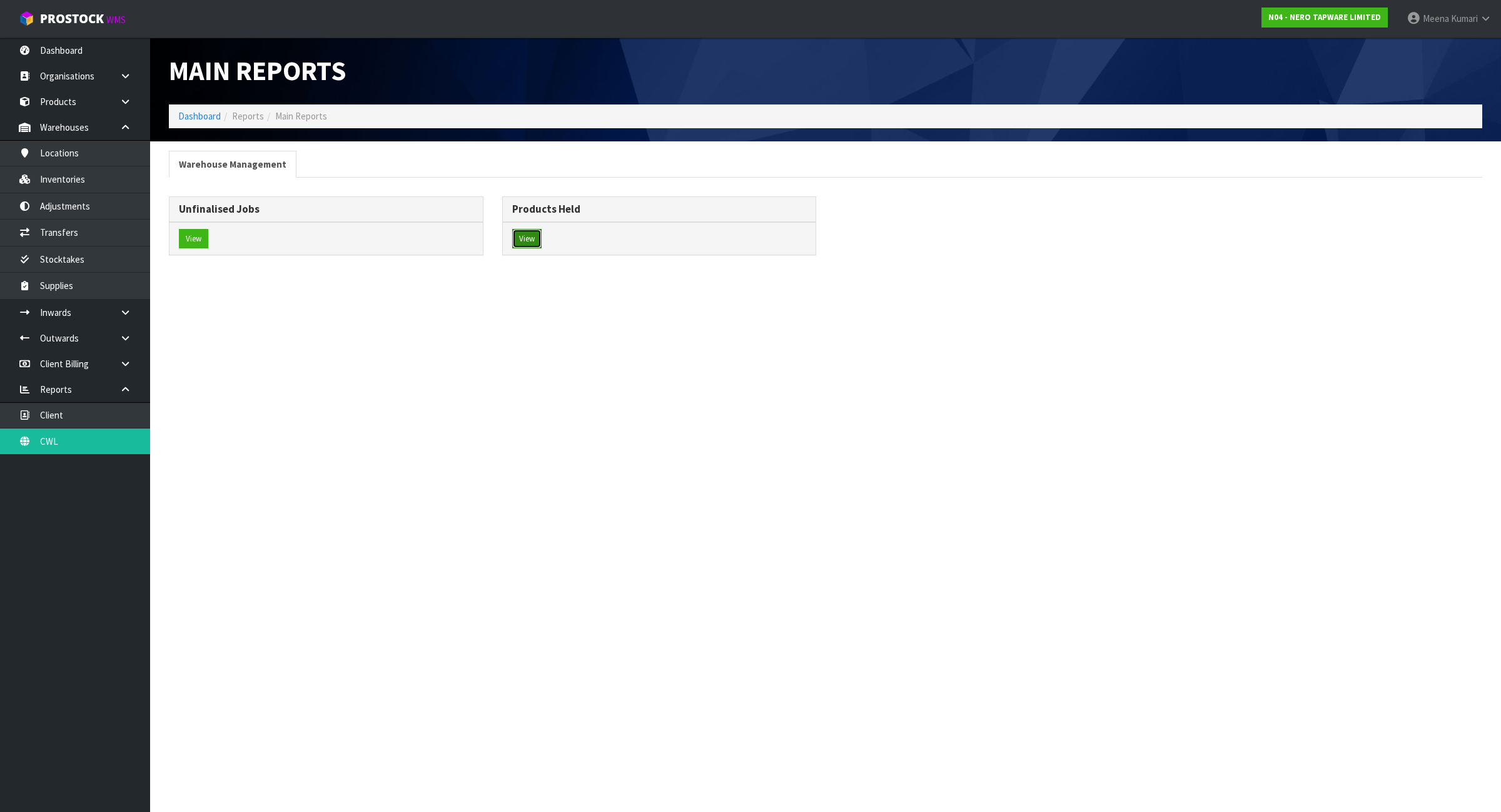
click at [528, 239] on button "View" at bounding box center [527, 239] width 29 height 20
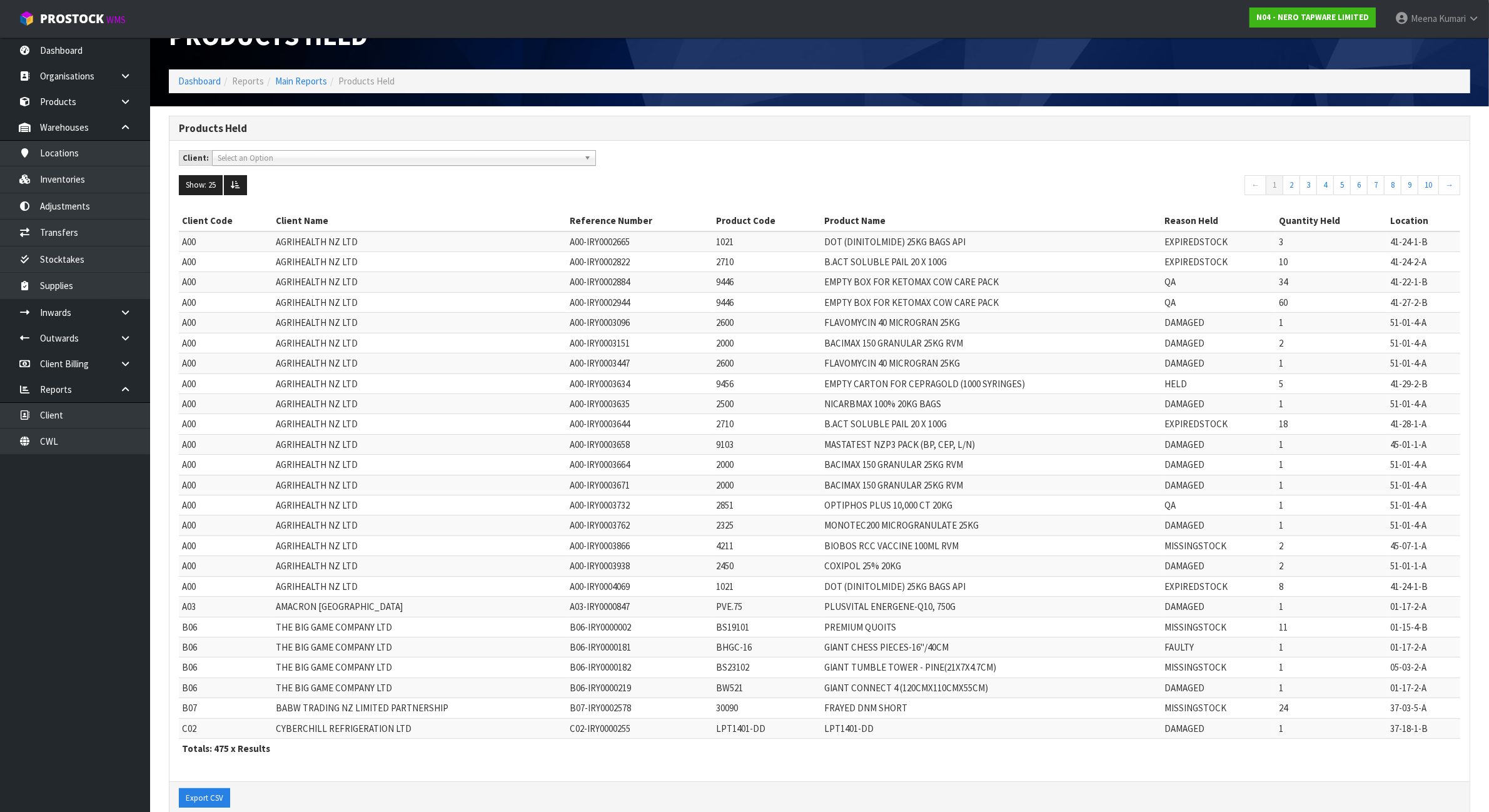
scroll to position [64, 0]
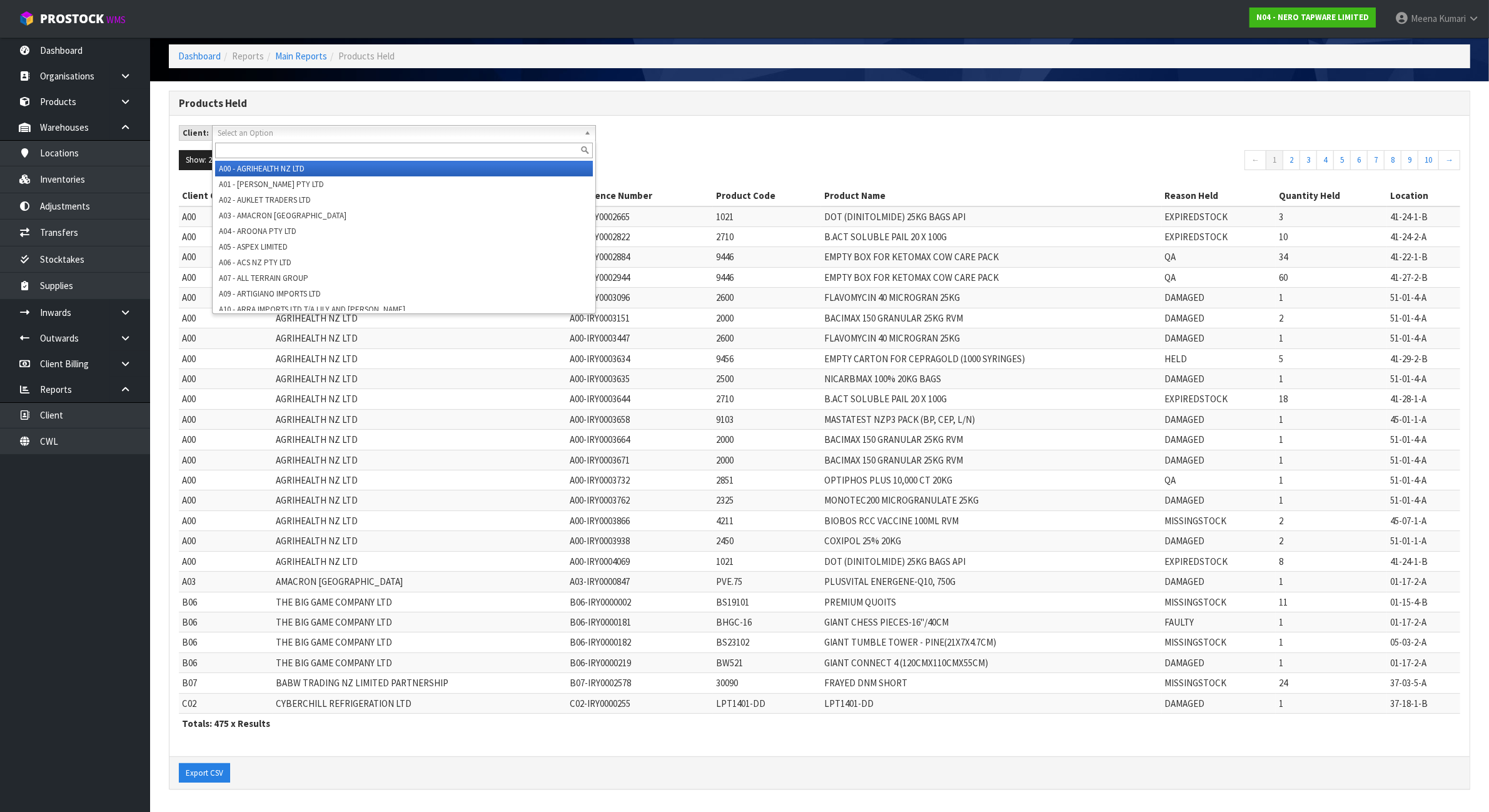
click at [446, 126] on span "Select an Option" at bounding box center [398, 133] width 362 height 15
click at [441, 148] on input "text" at bounding box center [404, 150] width 378 height 16
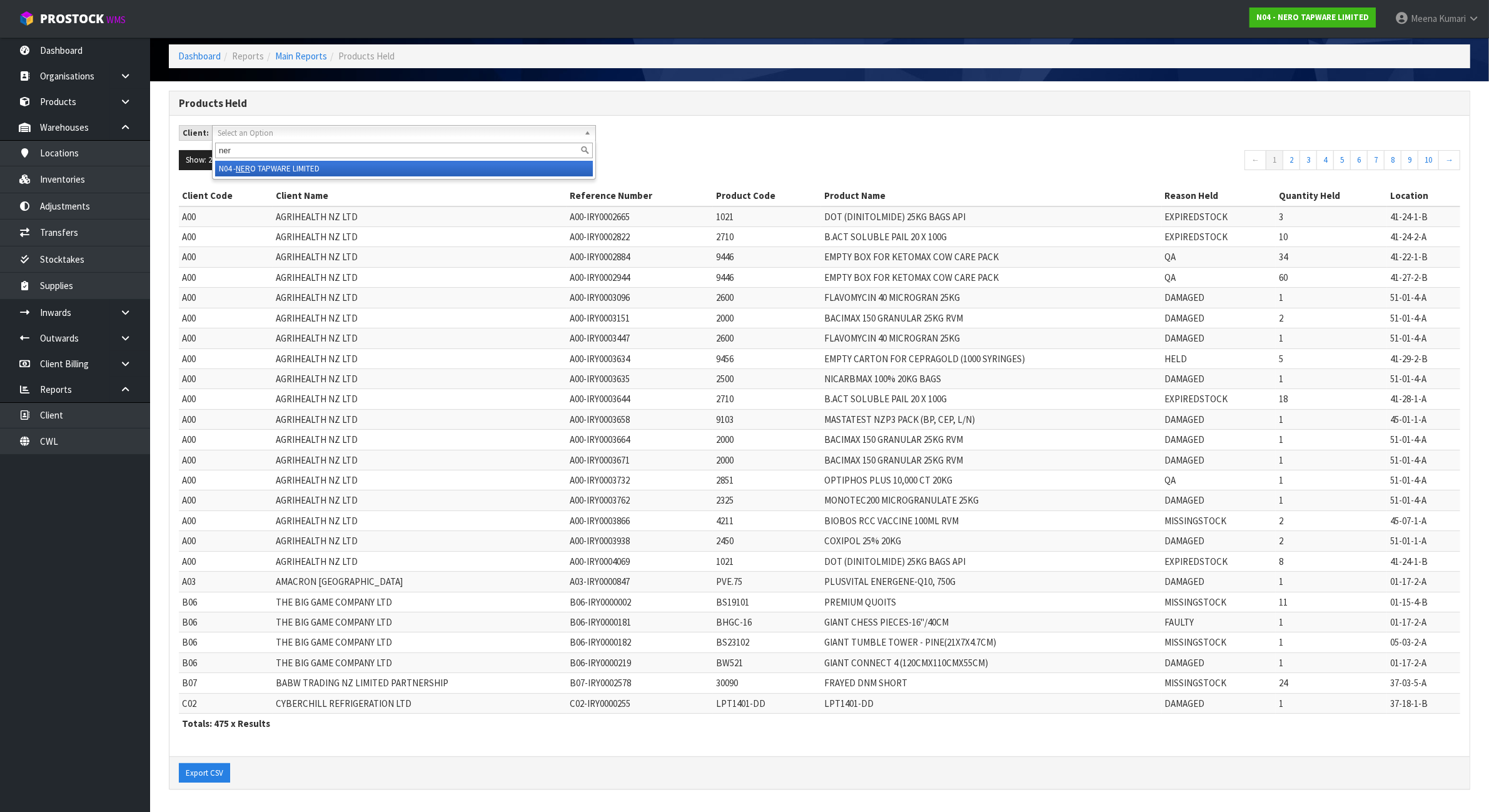
type input "nero"
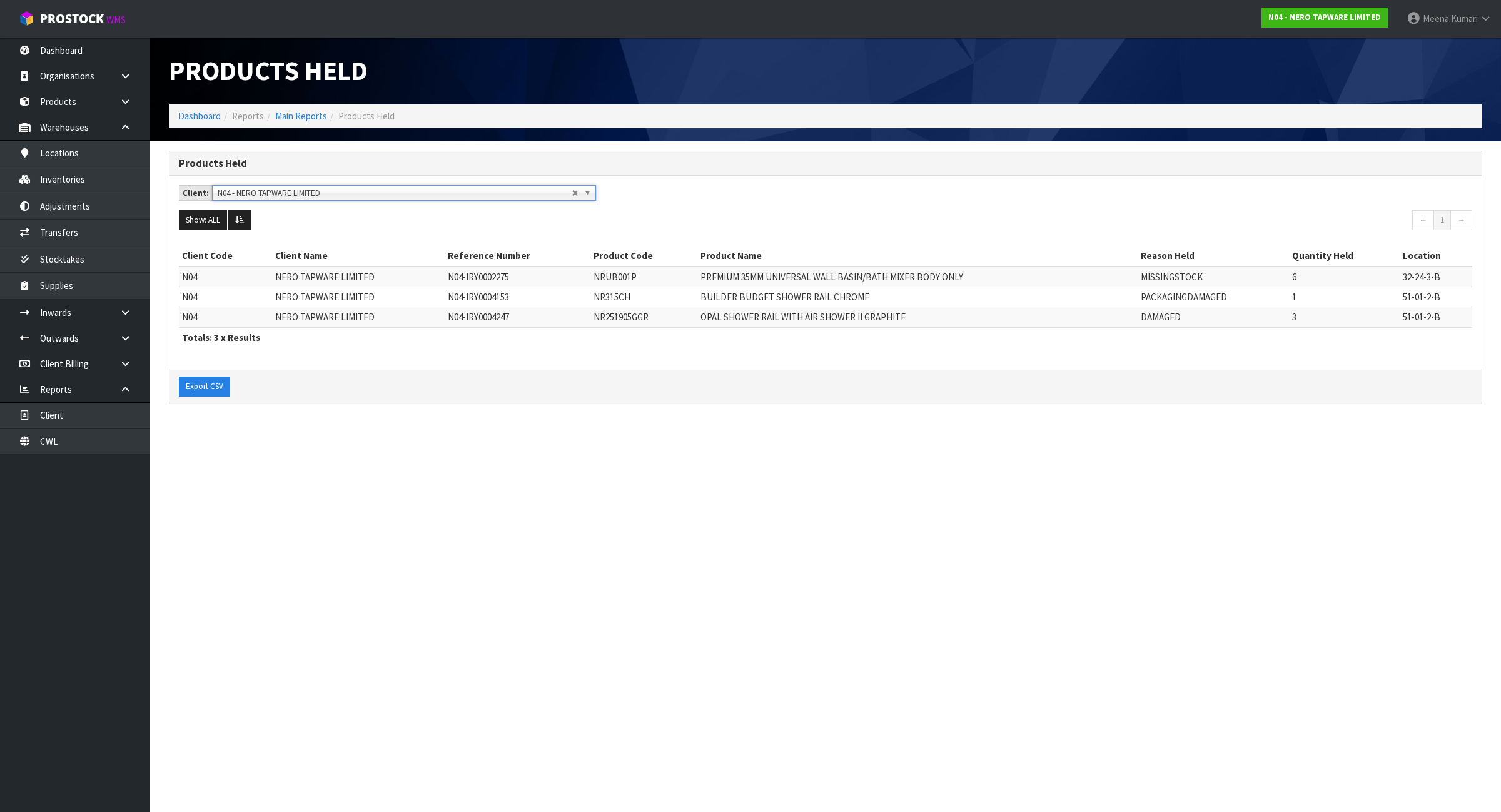
click at [602, 279] on td "NRUB001P" at bounding box center [644, 277] width 107 height 21
copy td "NRUB001P"
click at [204, 116] on link "Dashboard" at bounding box center [199, 115] width 42 height 12
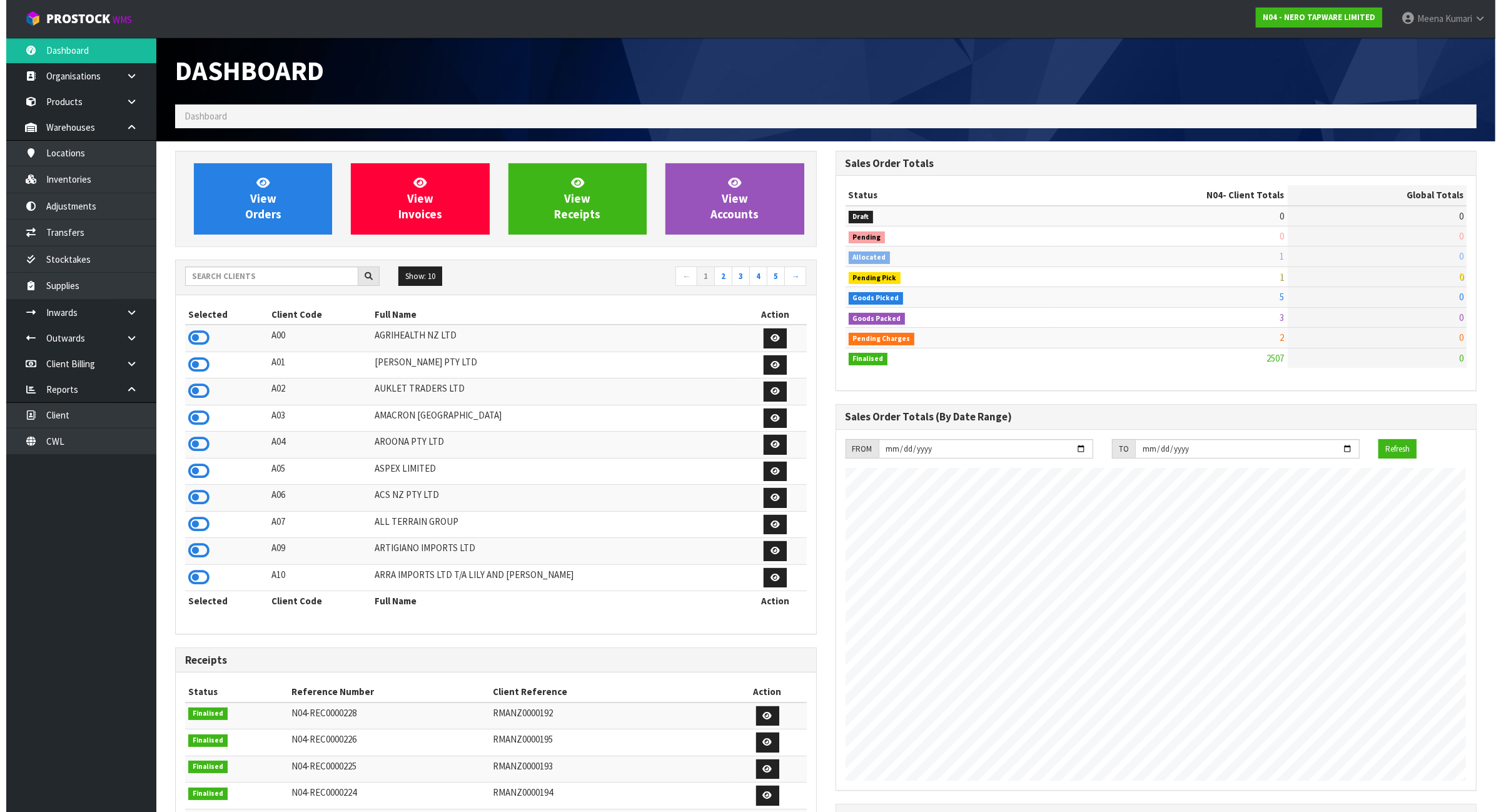
scroll to position [951, 660]
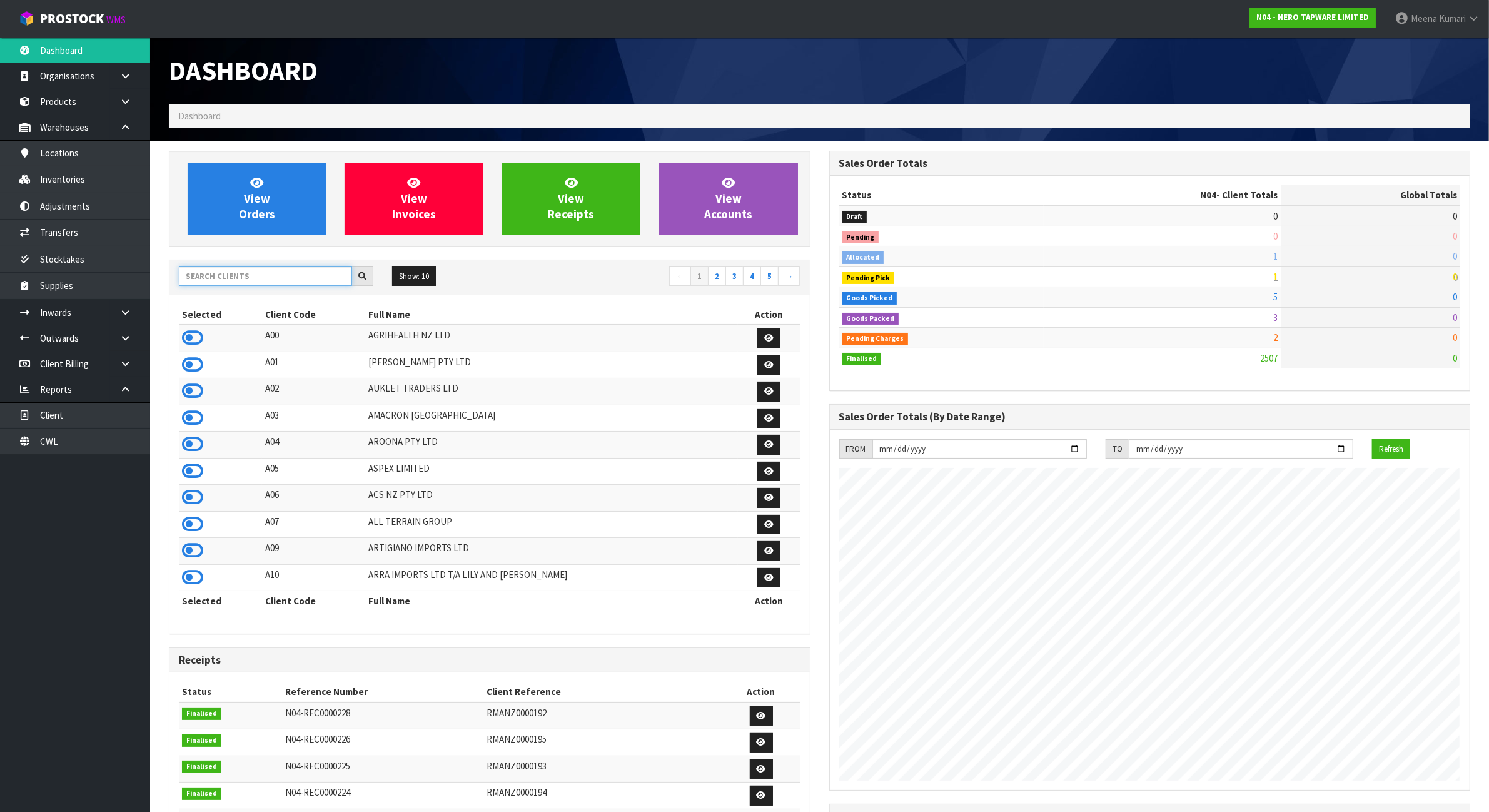
click at [215, 278] on input "text" at bounding box center [266, 276] width 173 height 19
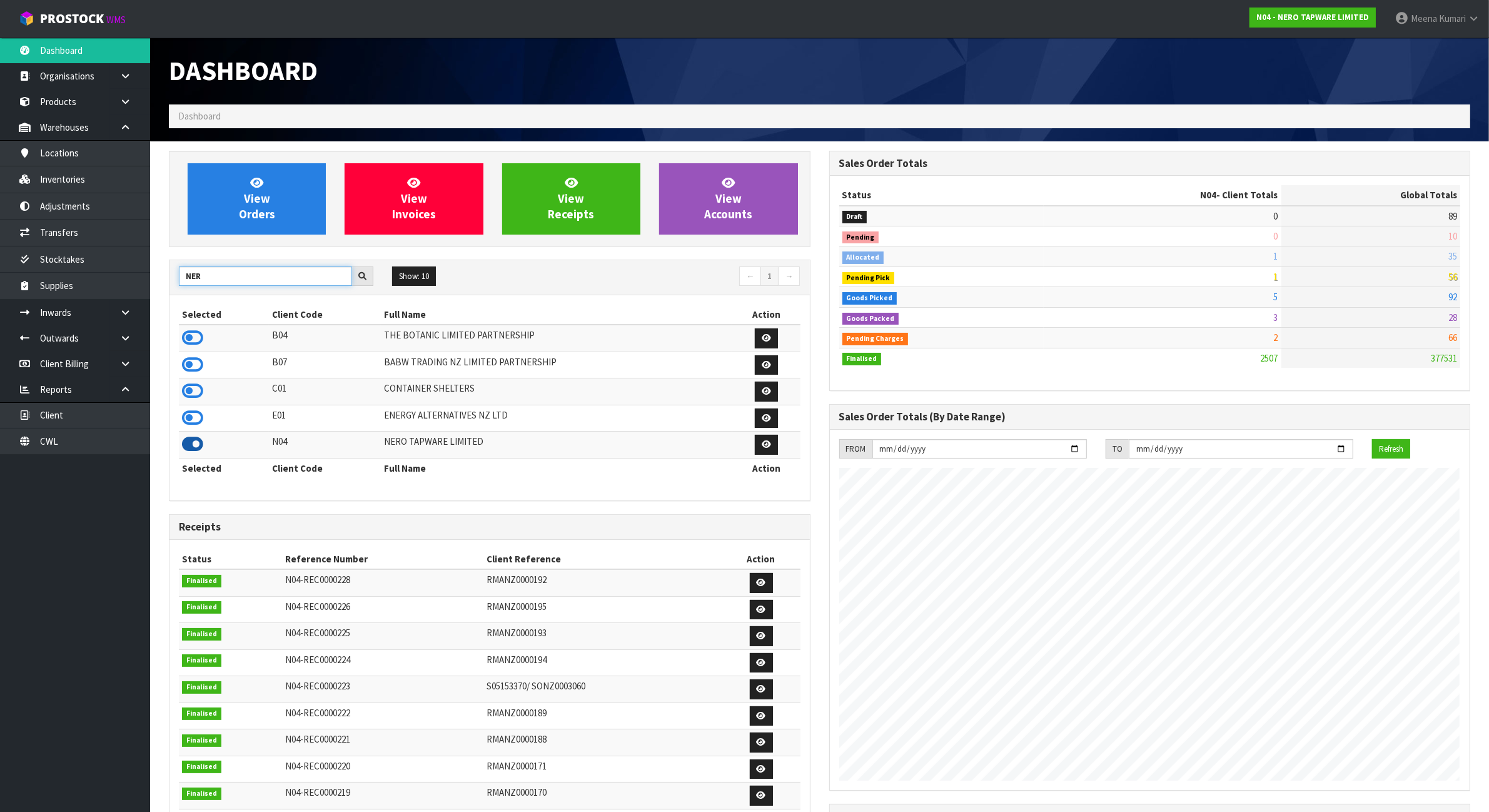
type input "NER"
click at [186, 446] on icon at bounding box center [192, 445] width 21 height 19
click at [84, 185] on link "Inventories" at bounding box center [75, 179] width 150 height 25
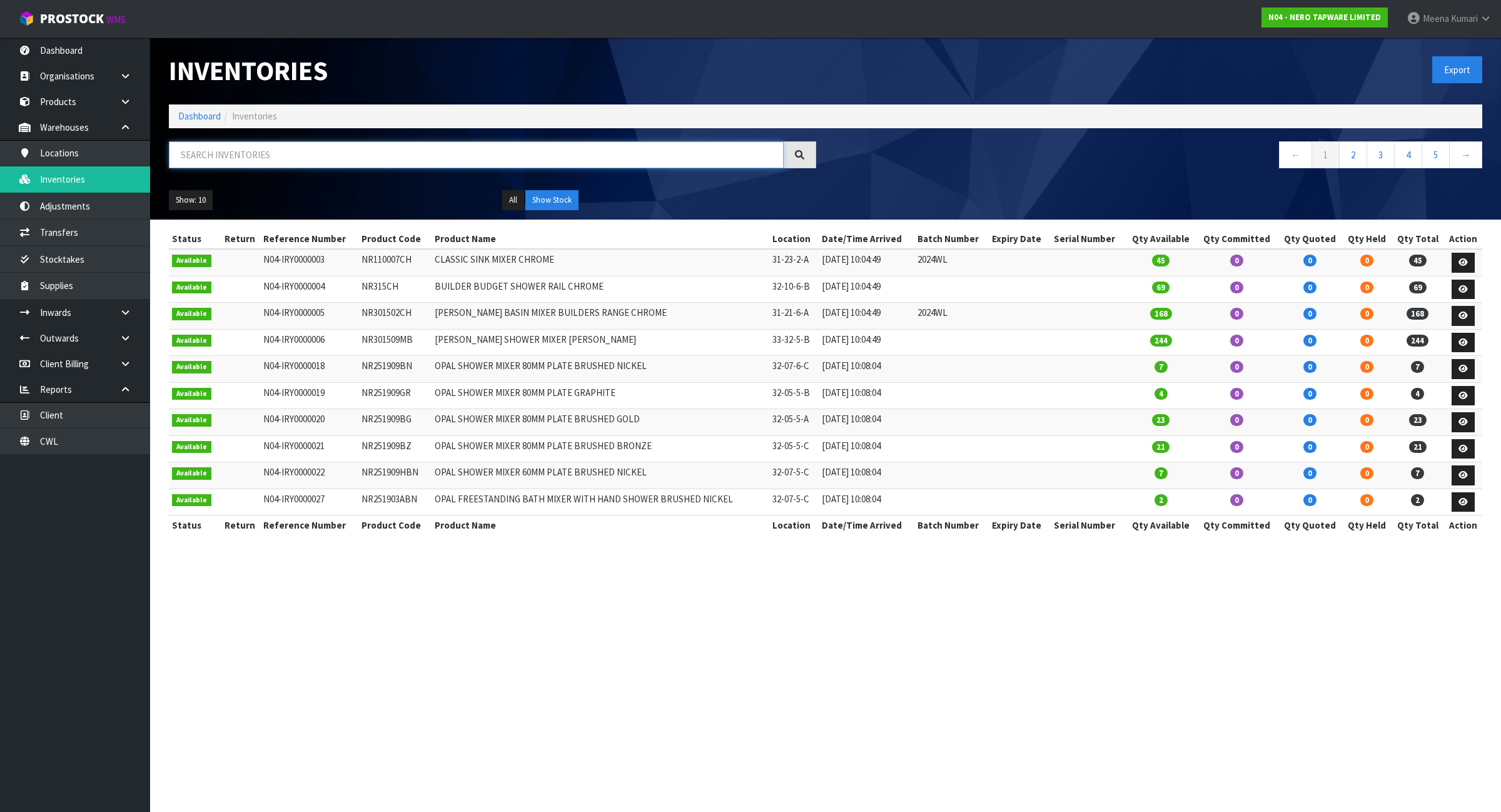
click at [367, 152] on input "text" at bounding box center [476, 155] width 615 height 27
paste input "NRUB001P"
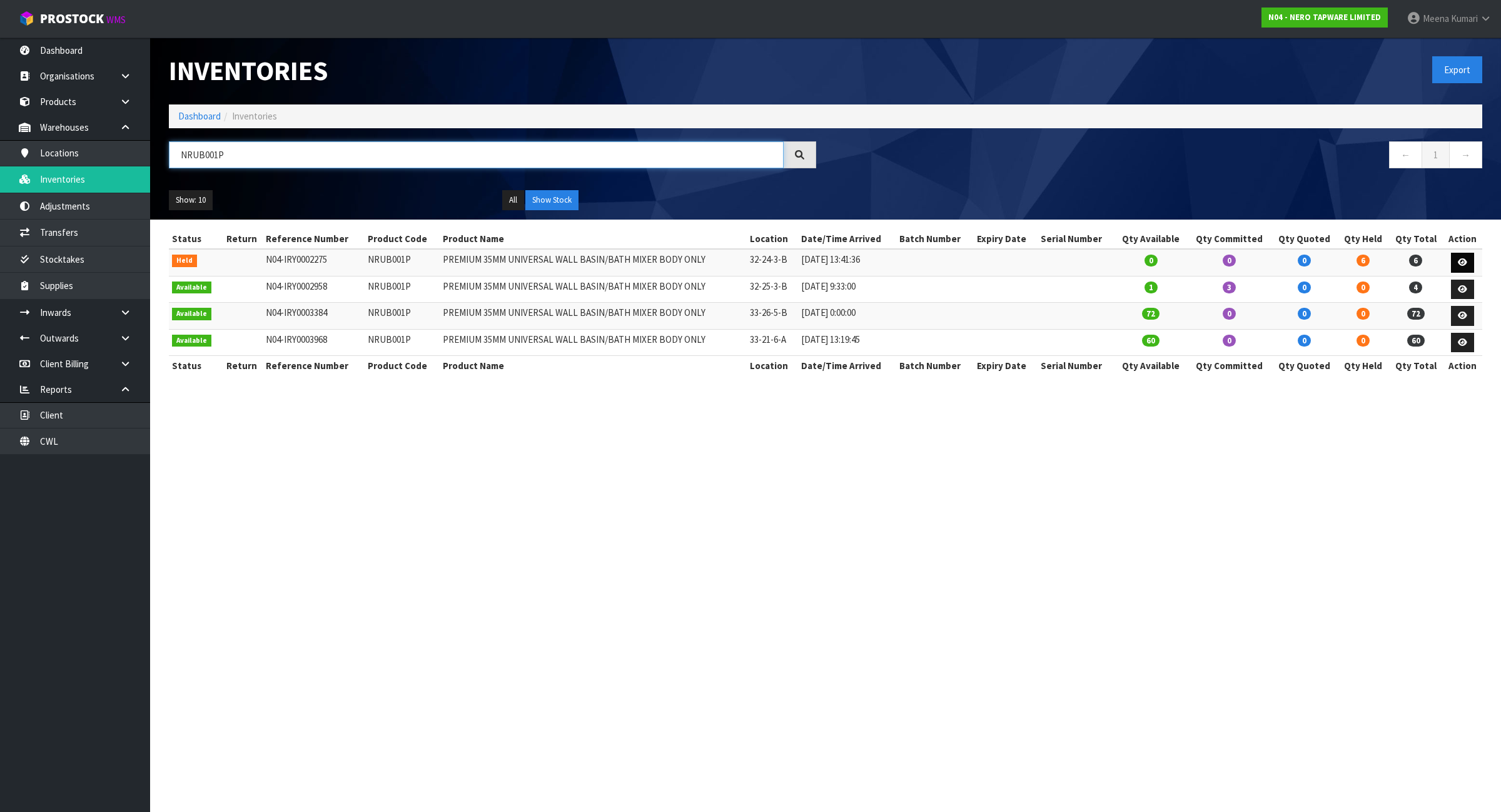
type input "NRUB001P"
click at [1468, 19] on span "Kumari" at bounding box center [1464, 18] width 27 height 12
click at [1474, 52] on link "Logout" at bounding box center [1451, 49] width 99 height 17
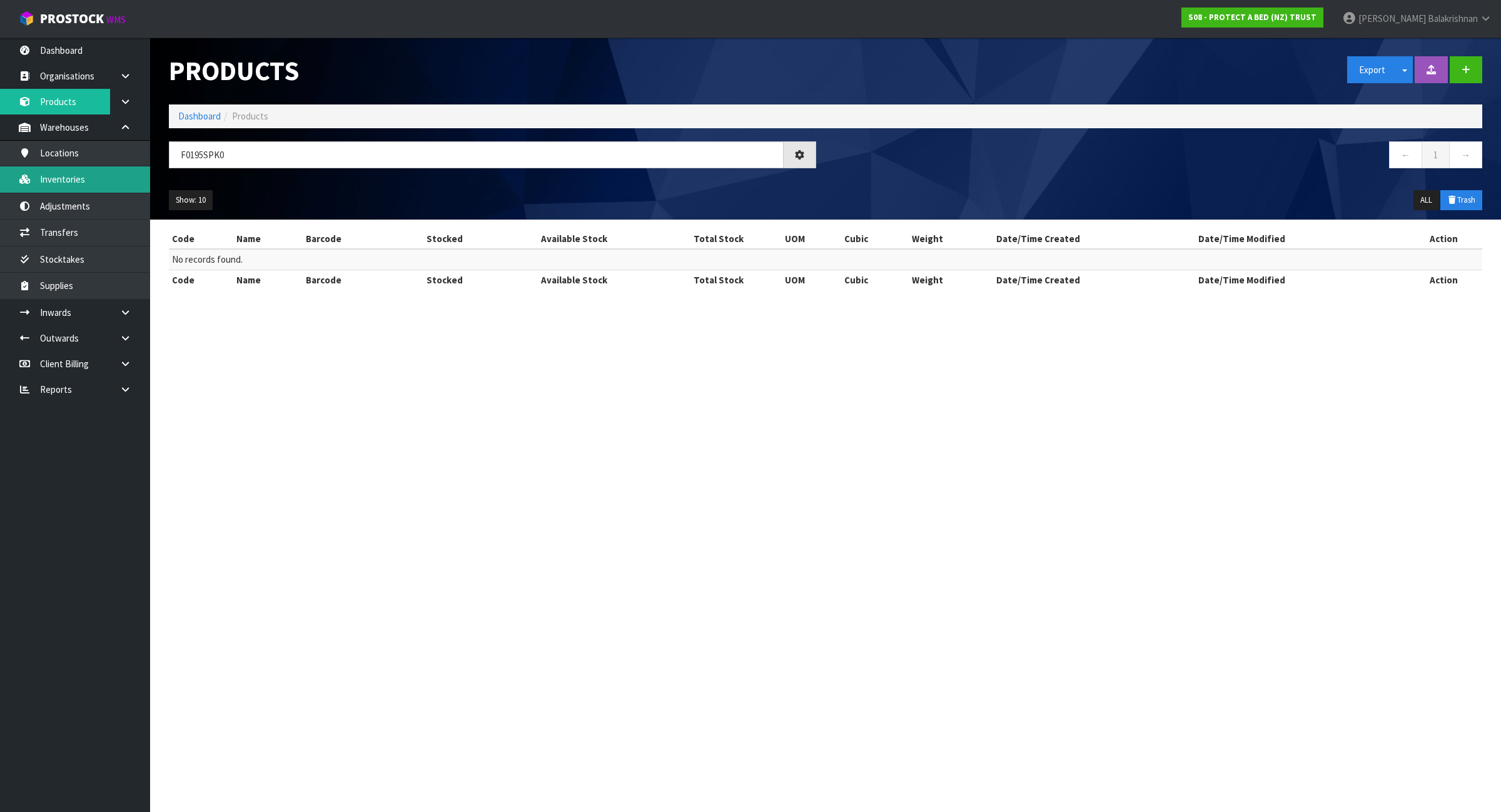
click at [114, 180] on link "Inventories" at bounding box center [75, 179] width 150 height 25
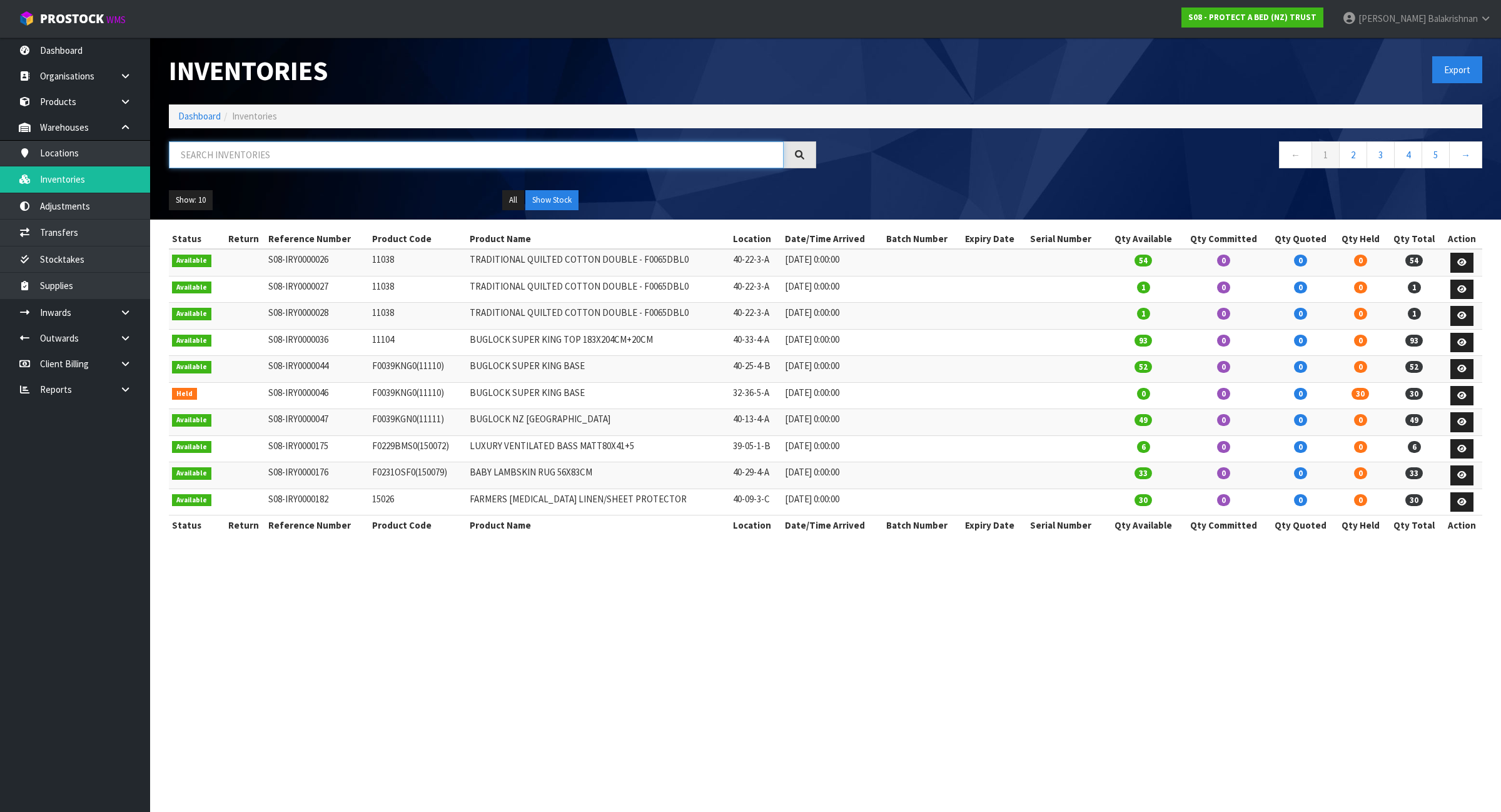
click at [297, 158] on input "text" at bounding box center [476, 155] width 615 height 27
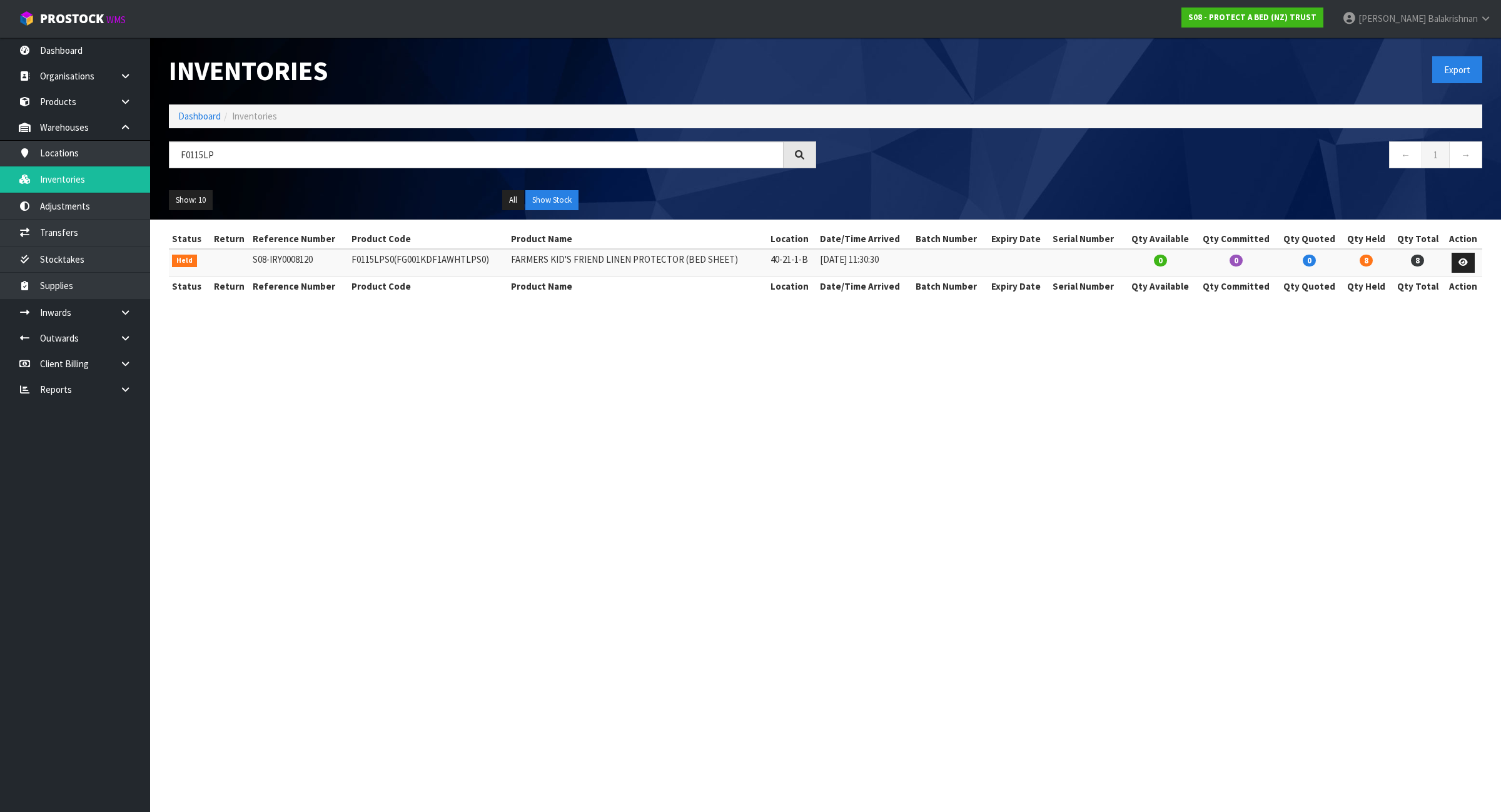
click at [376, 265] on td "F0115LPS0 (FG001KDF1AWHTLPS0)" at bounding box center [428, 262] width 160 height 27
copy td "F0115LPS0"
click at [263, 157] on input "F0115LP" at bounding box center [476, 155] width 615 height 27
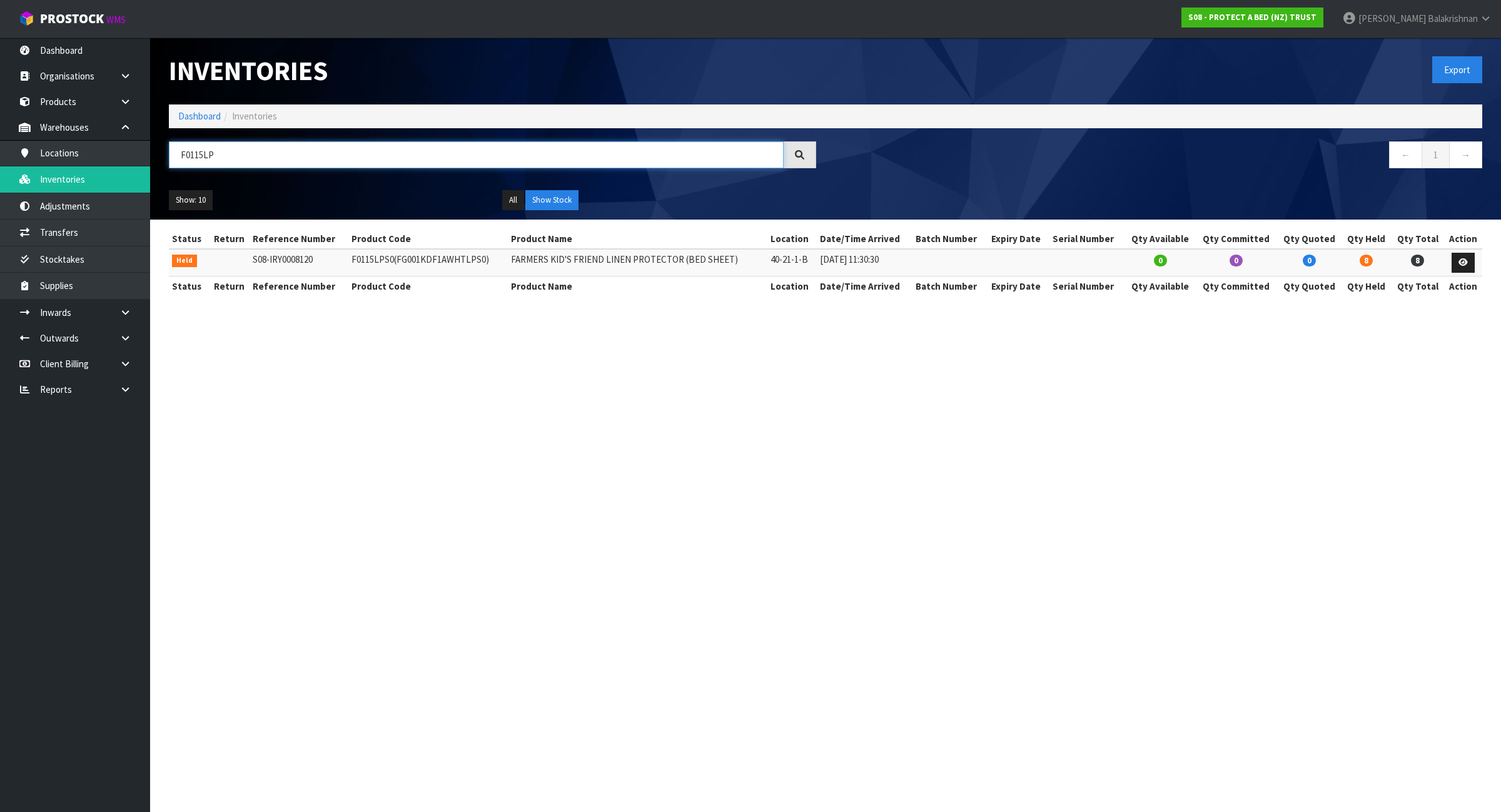
click at [263, 157] on input "F0115LP" at bounding box center [476, 155] width 615 height 27
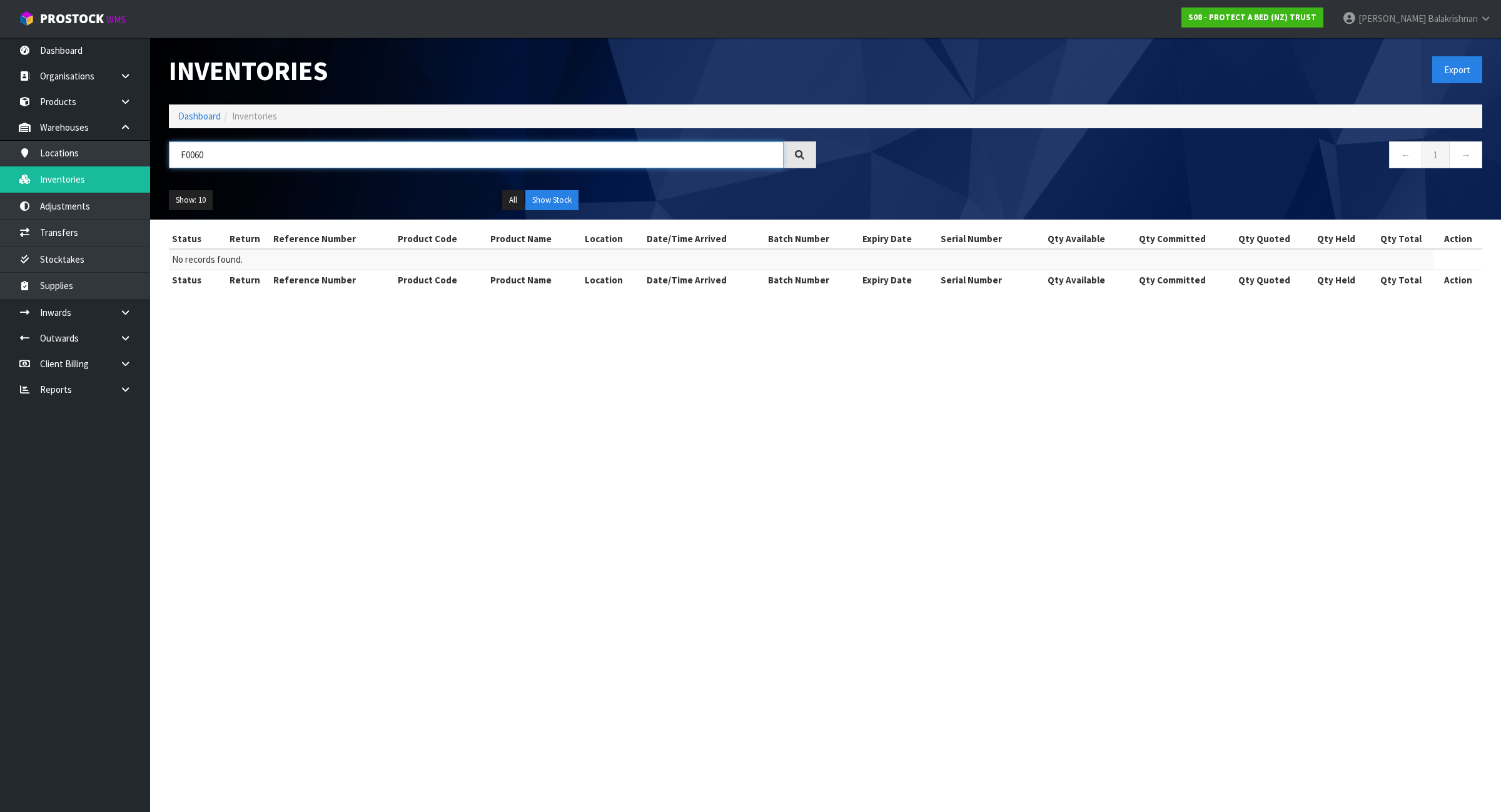
click at [194, 153] on input "F0060" at bounding box center [476, 155] width 615 height 27
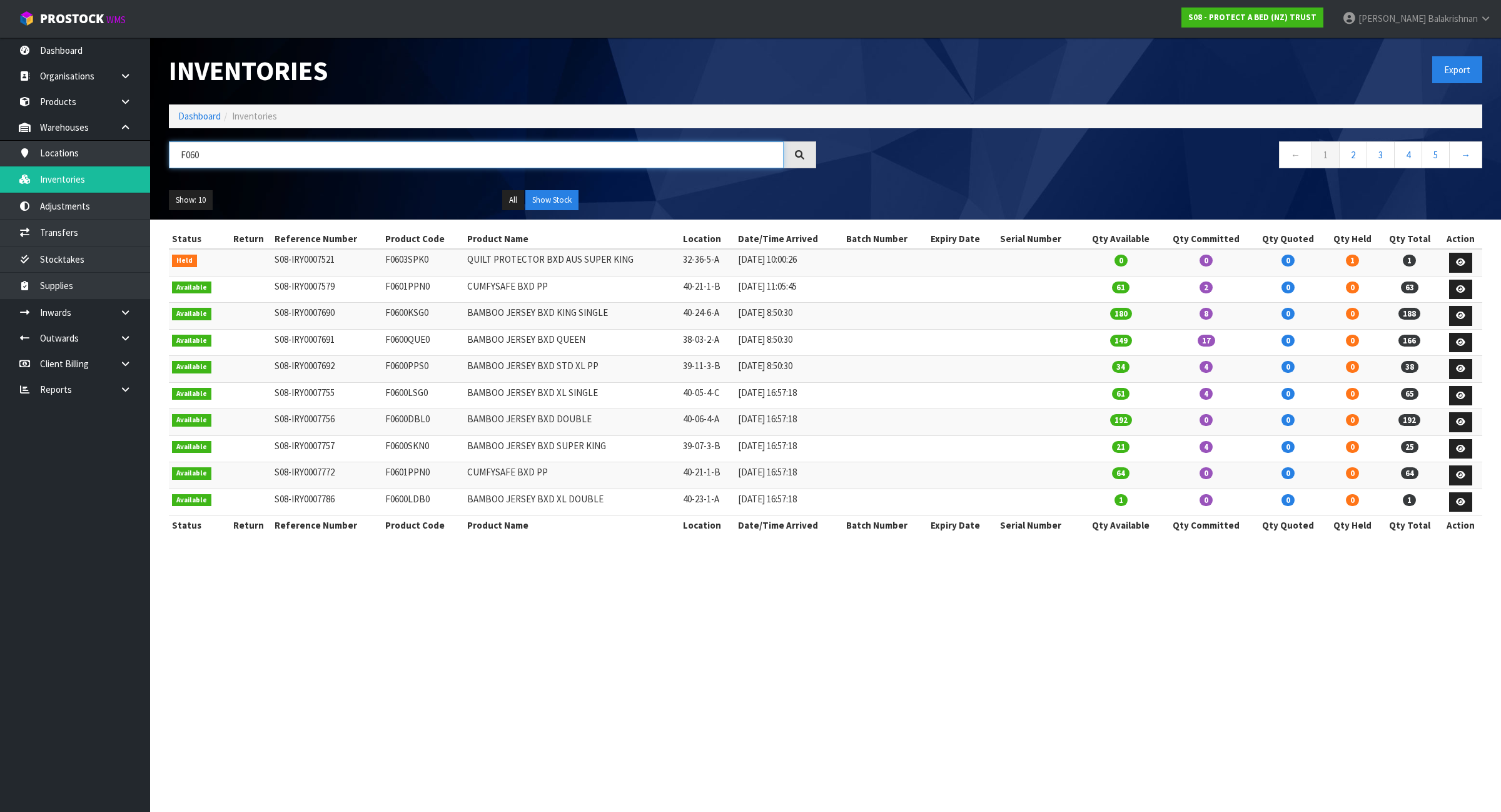
click at [227, 160] on input "F060" at bounding box center [476, 155] width 615 height 27
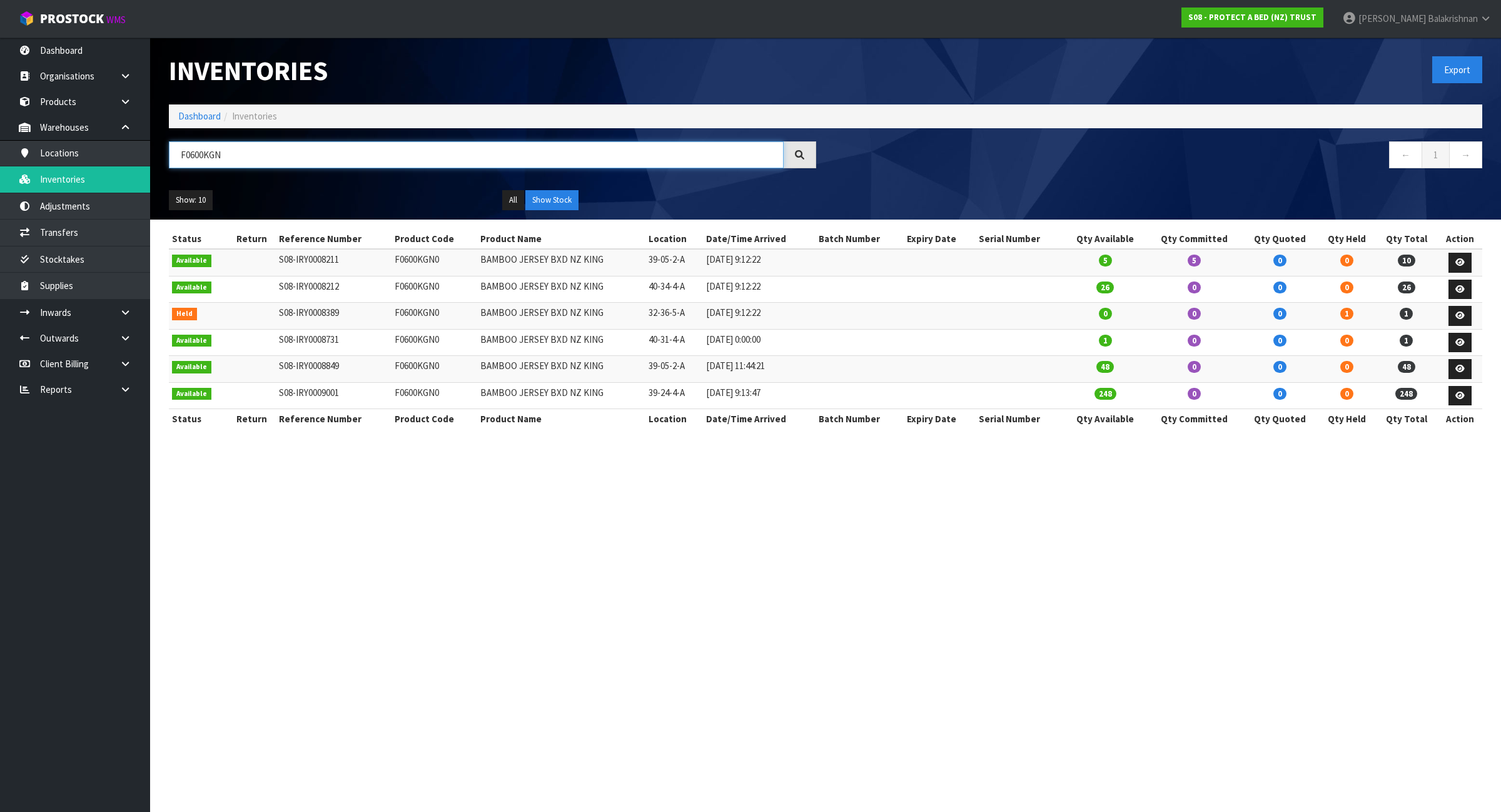
type input "F0600KGN"
click at [420, 324] on td "F0600KGN0" at bounding box center [434, 317] width 86 height 27
click at [420, 320] on td "F0600KGN0" at bounding box center [434, 317] width 86 height 27
copy td "F0600KGN0"
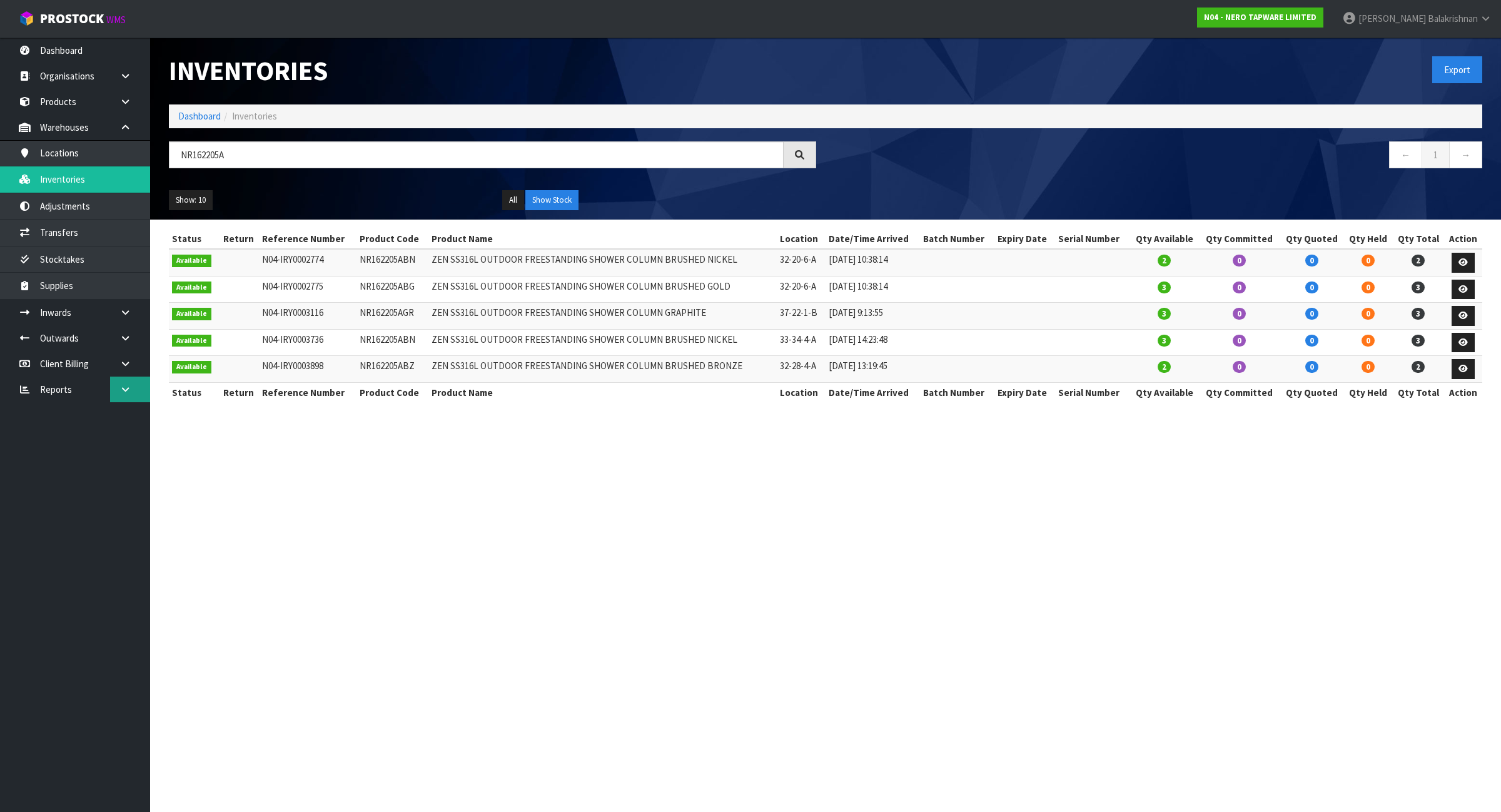
click at [124, 379] on link at bounding box center [130, 389] width 40 height 25
click at [130, 445] on link "CWL" at bounding box center [75, 441] width 150 height 25
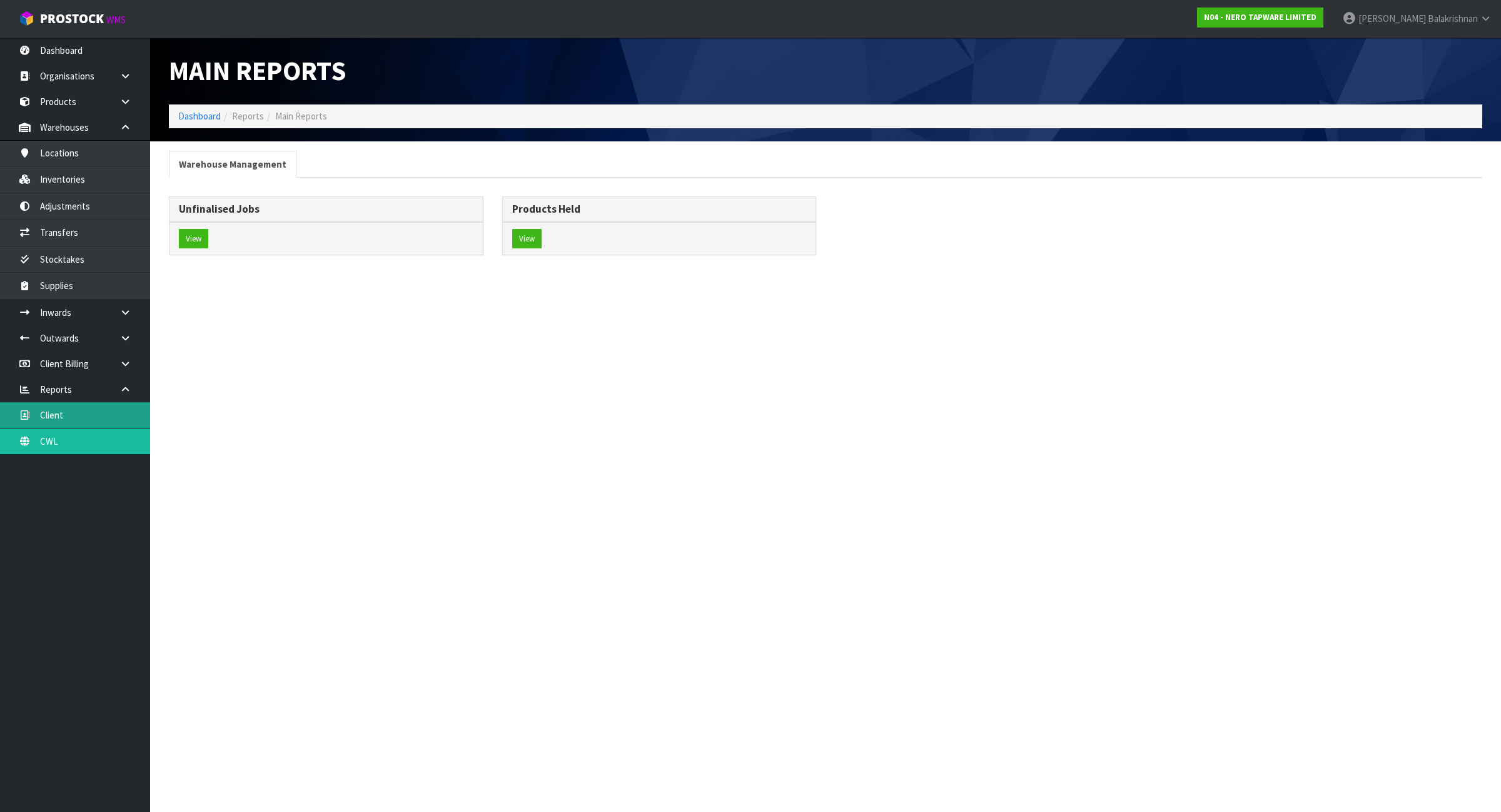
click at [80, 423] on link "Client" at bounding box center [75, 415] width 150 height 25
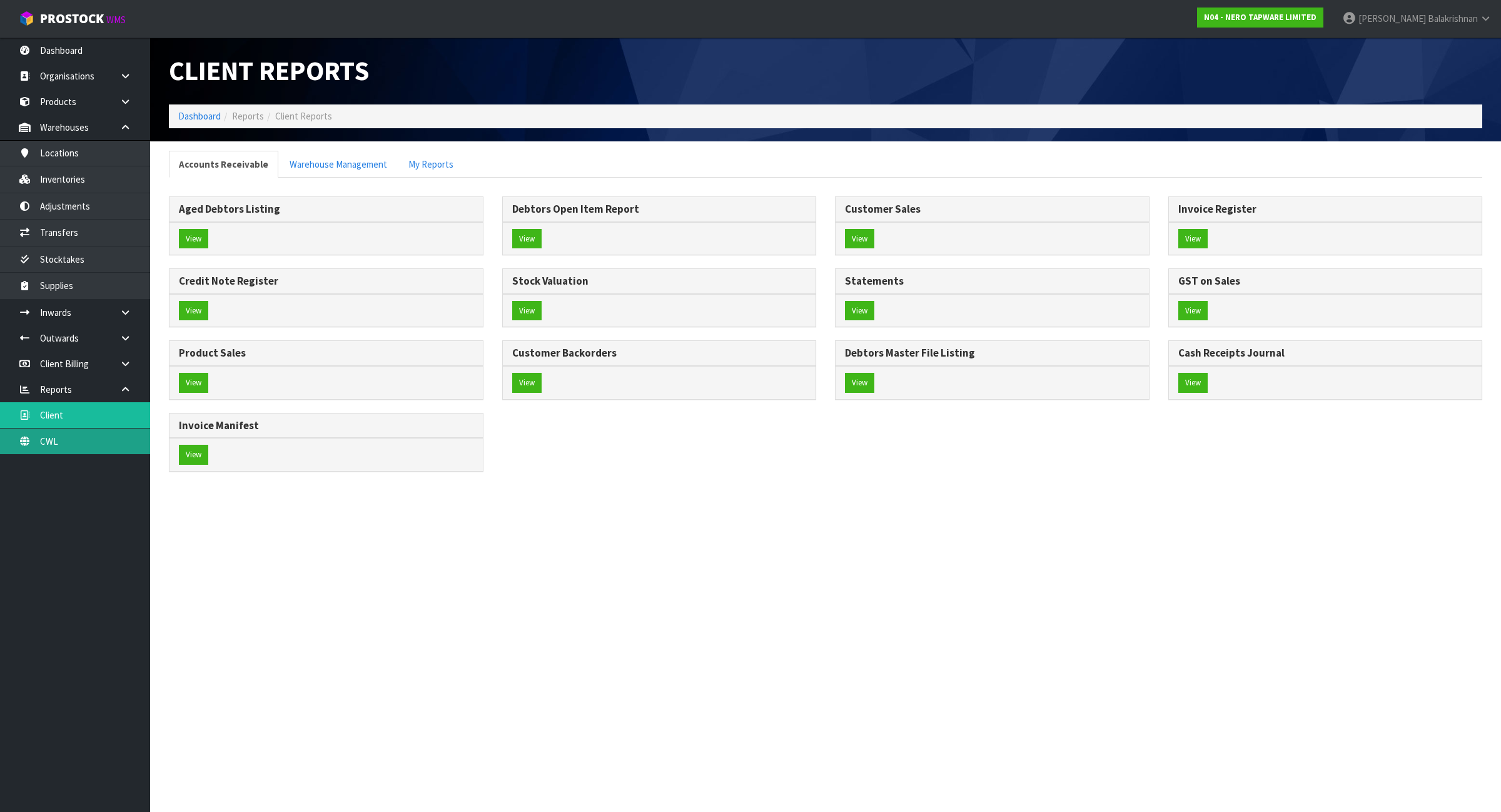
click at [89, 441] on link "CWL" at bounding box center [75, 441] width 150 height 25
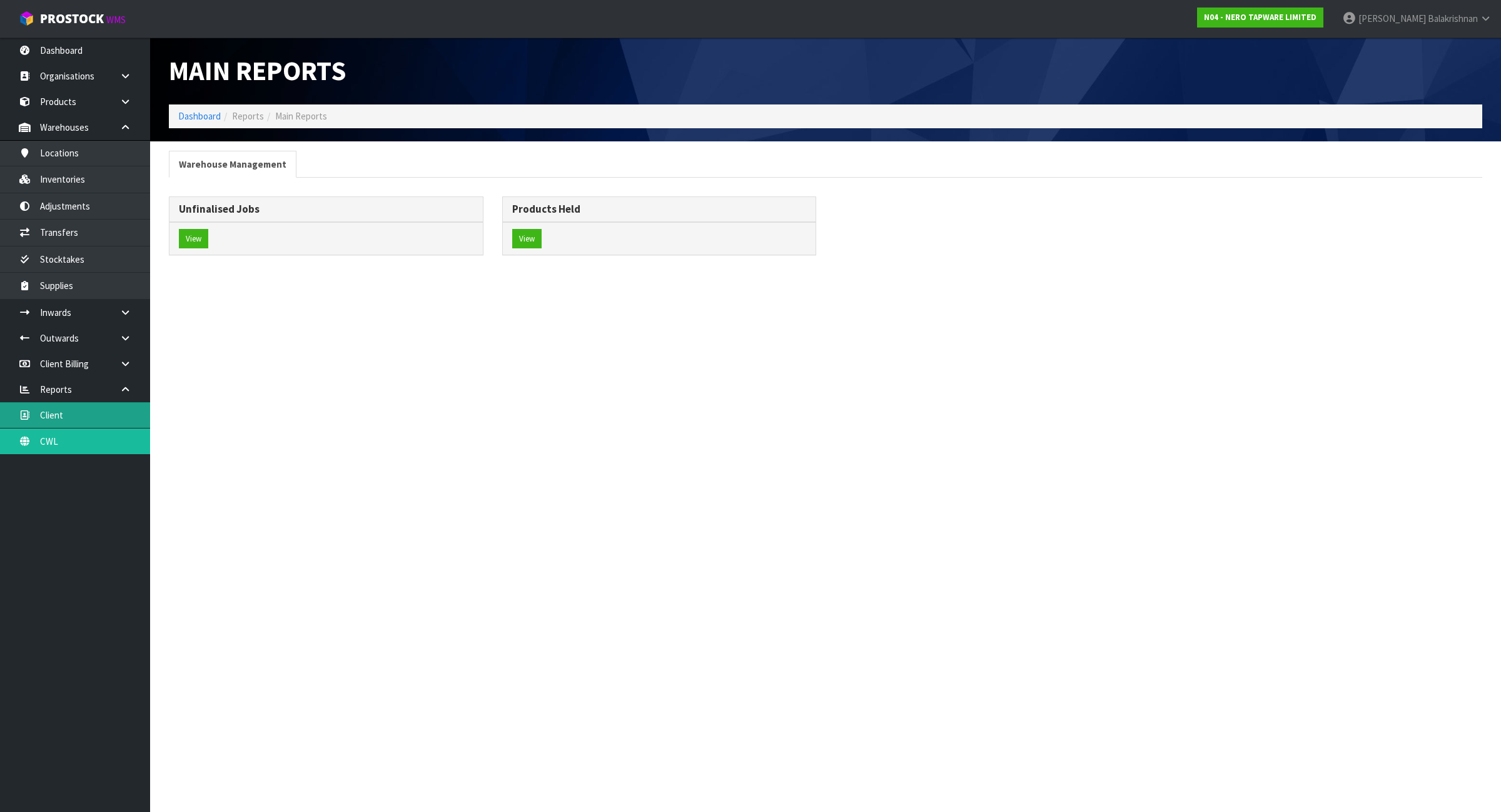
click at [84, 416] on link "Client" at bounding box center [75, 415] width 150 height 25
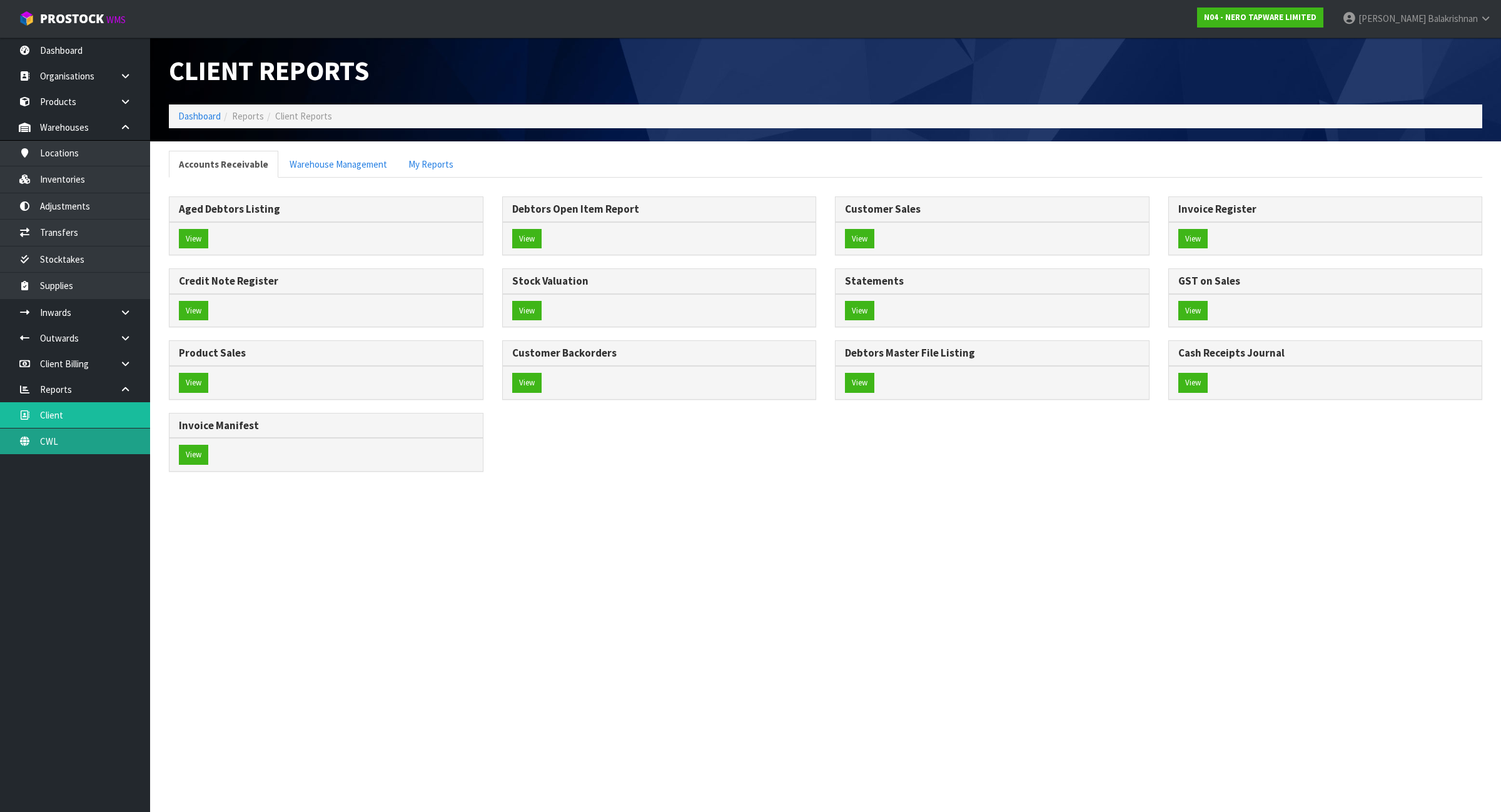
click at [98, 443] on link "CWL" at bounding box center [75, 441] width 150 height 25
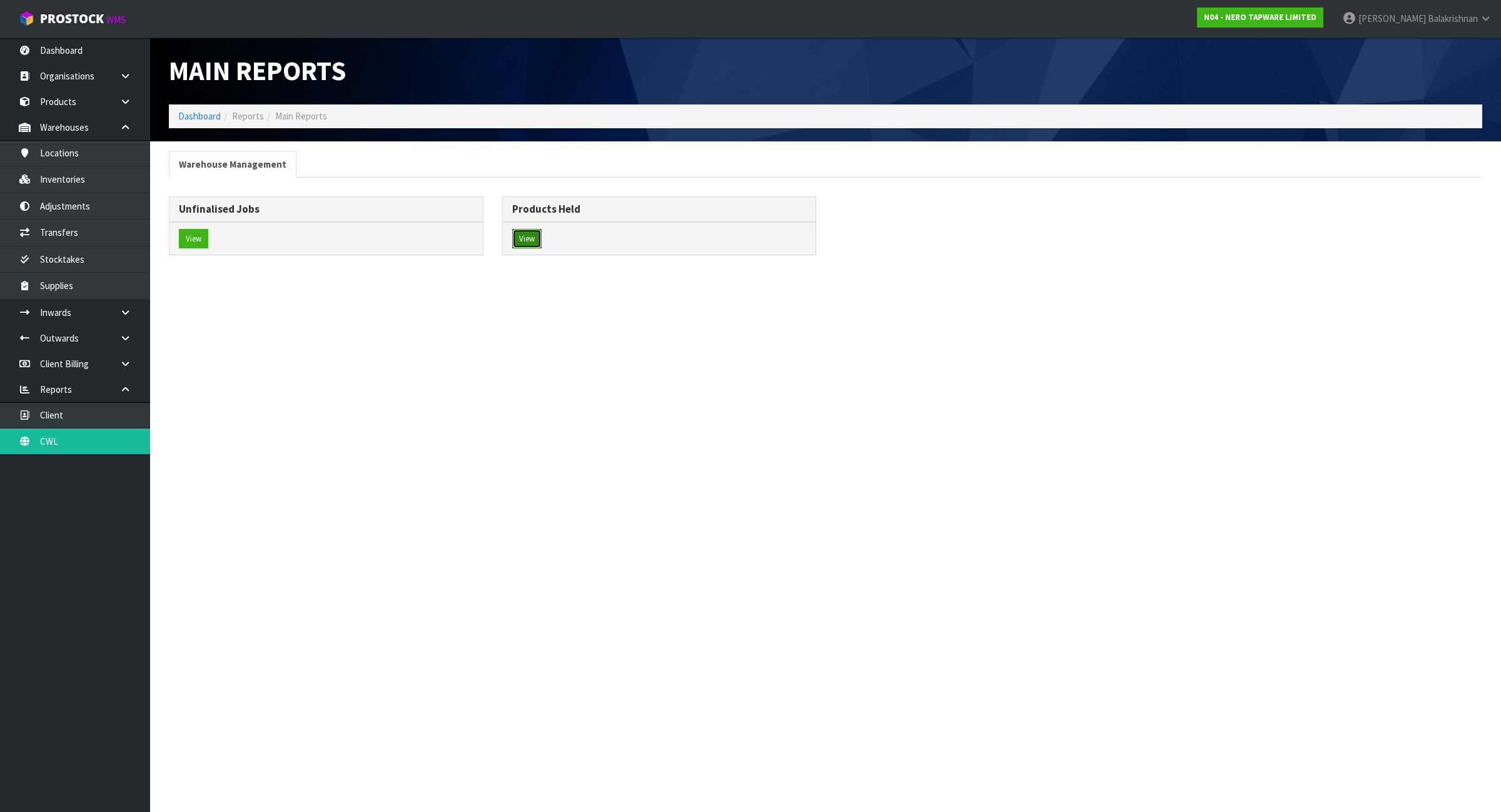
click at [533, 242] on button "View" at bounding box center [527, 239] width 29 height 20
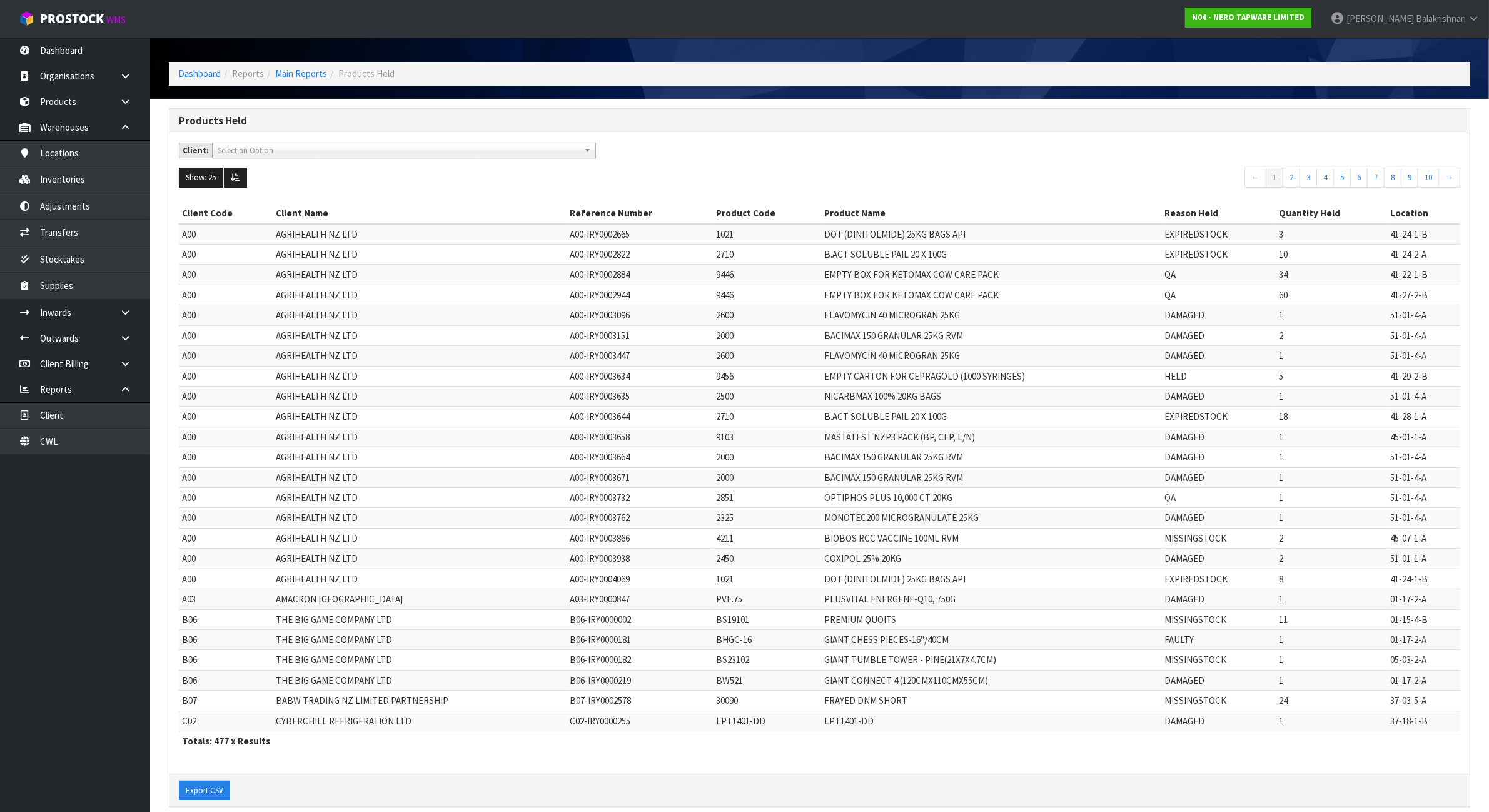
scroll to position [64, 0]
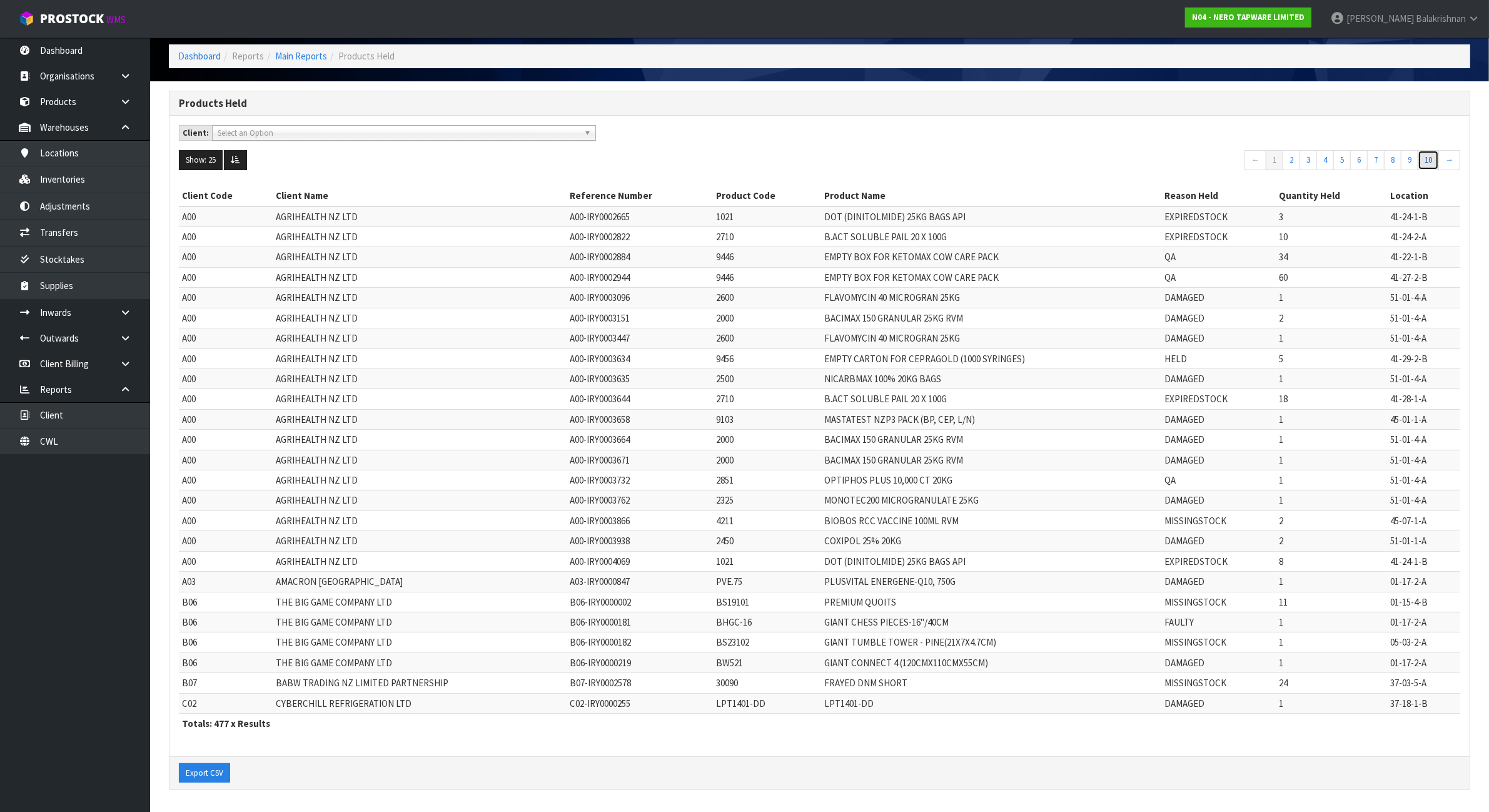
click at [1433, 153] on link "10" at bounding box center [1429, 160] width 21 height 20
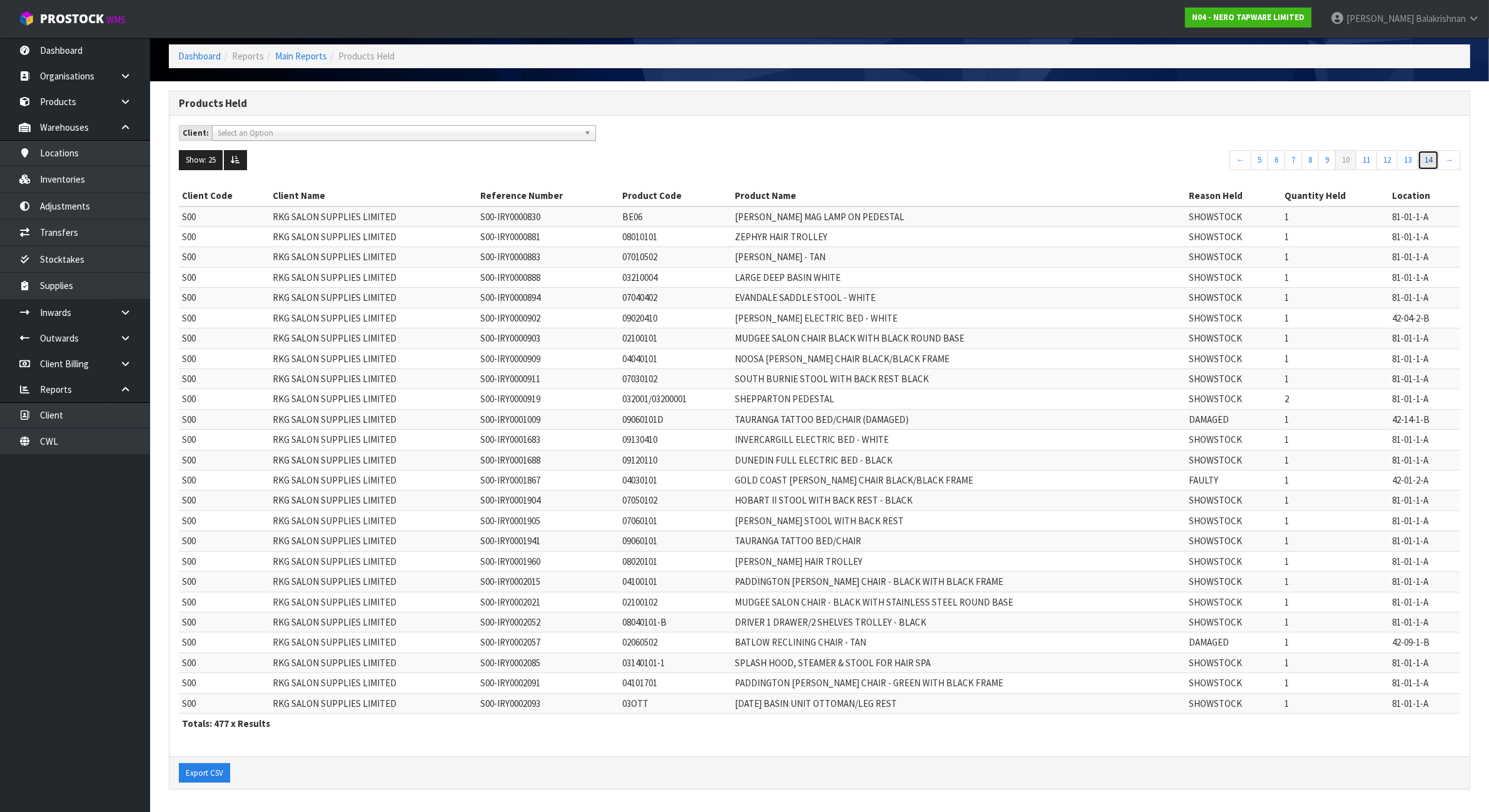
click at [1430, 154] on link "14" at bounding box center [1429, 160] width 21 height 20
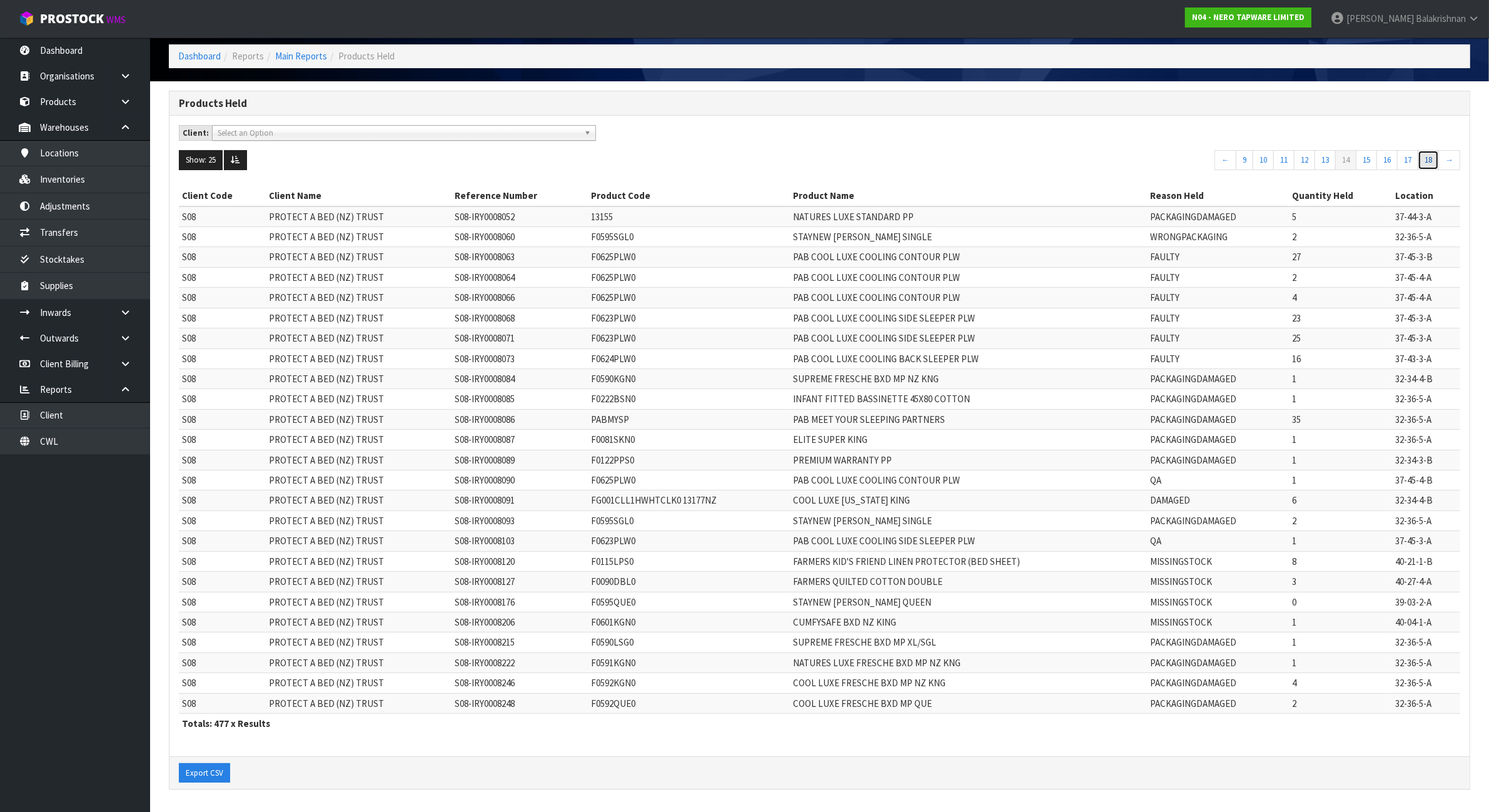
click at [1430, 154] on link "18" at bounding box center [1429, 160] width 21 height 20
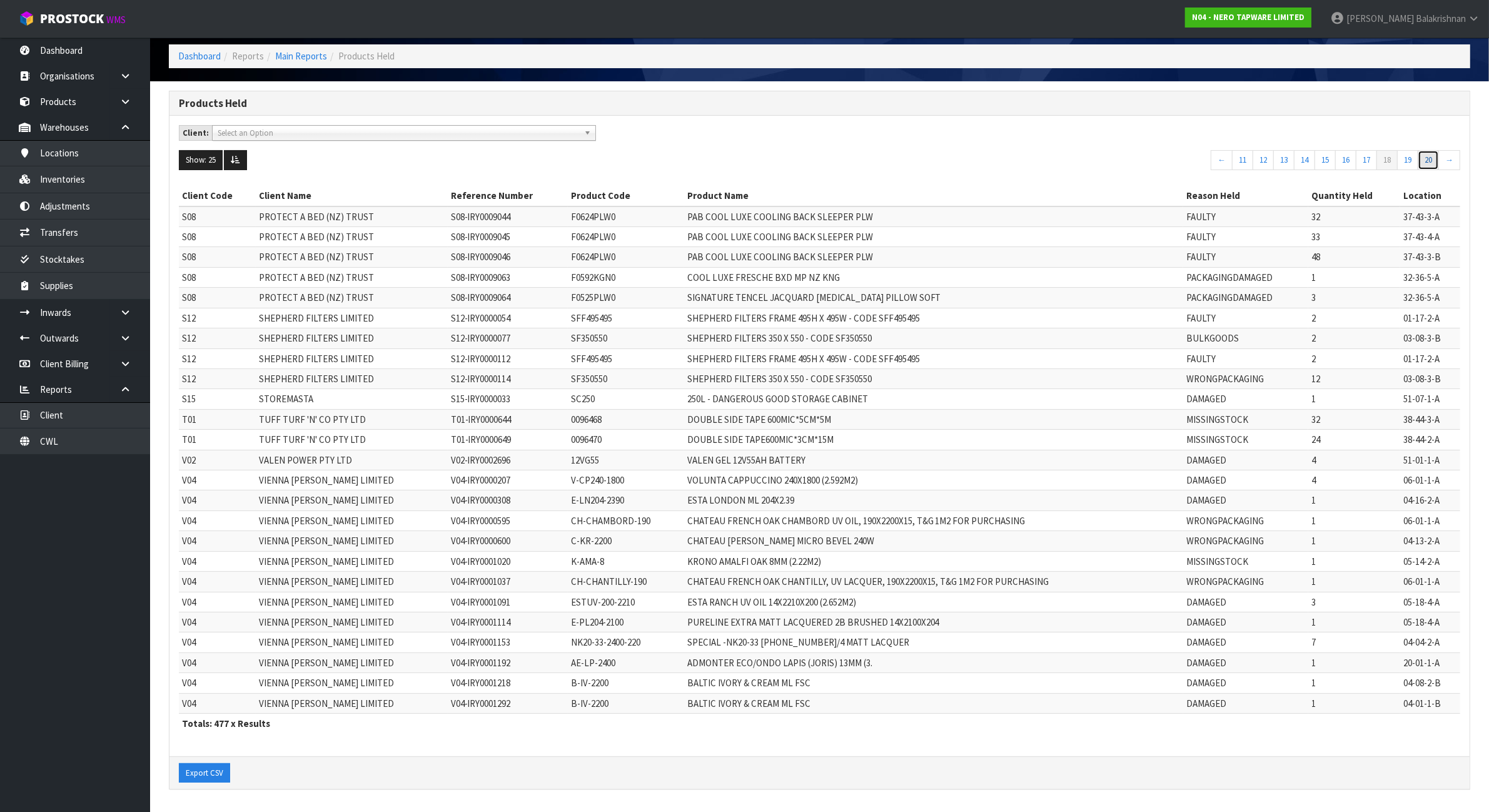
click at [1430, 154] on link "20" at bounding box center [1429, 160] width 21 height 20
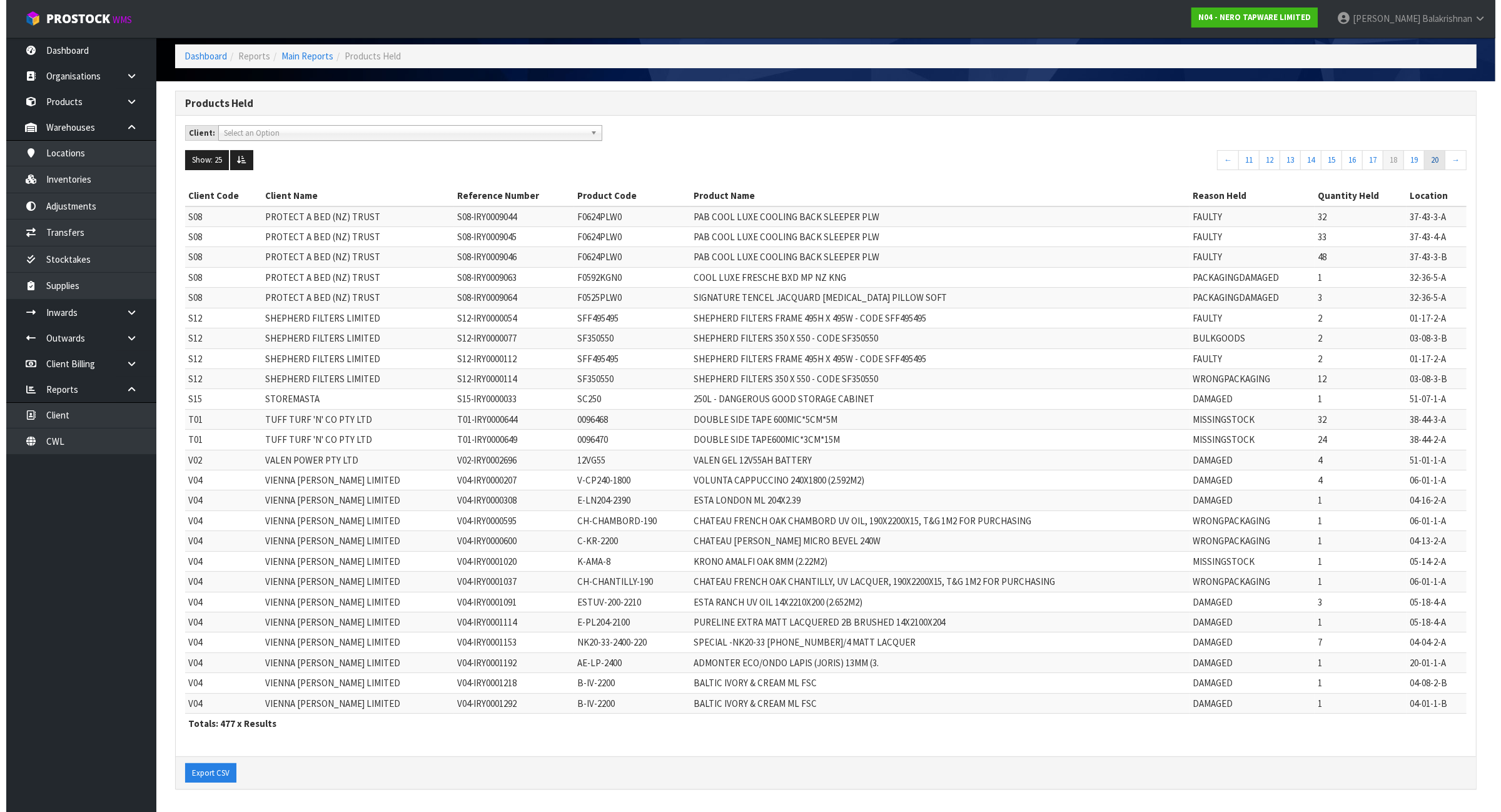
scroll to position [0, 0]
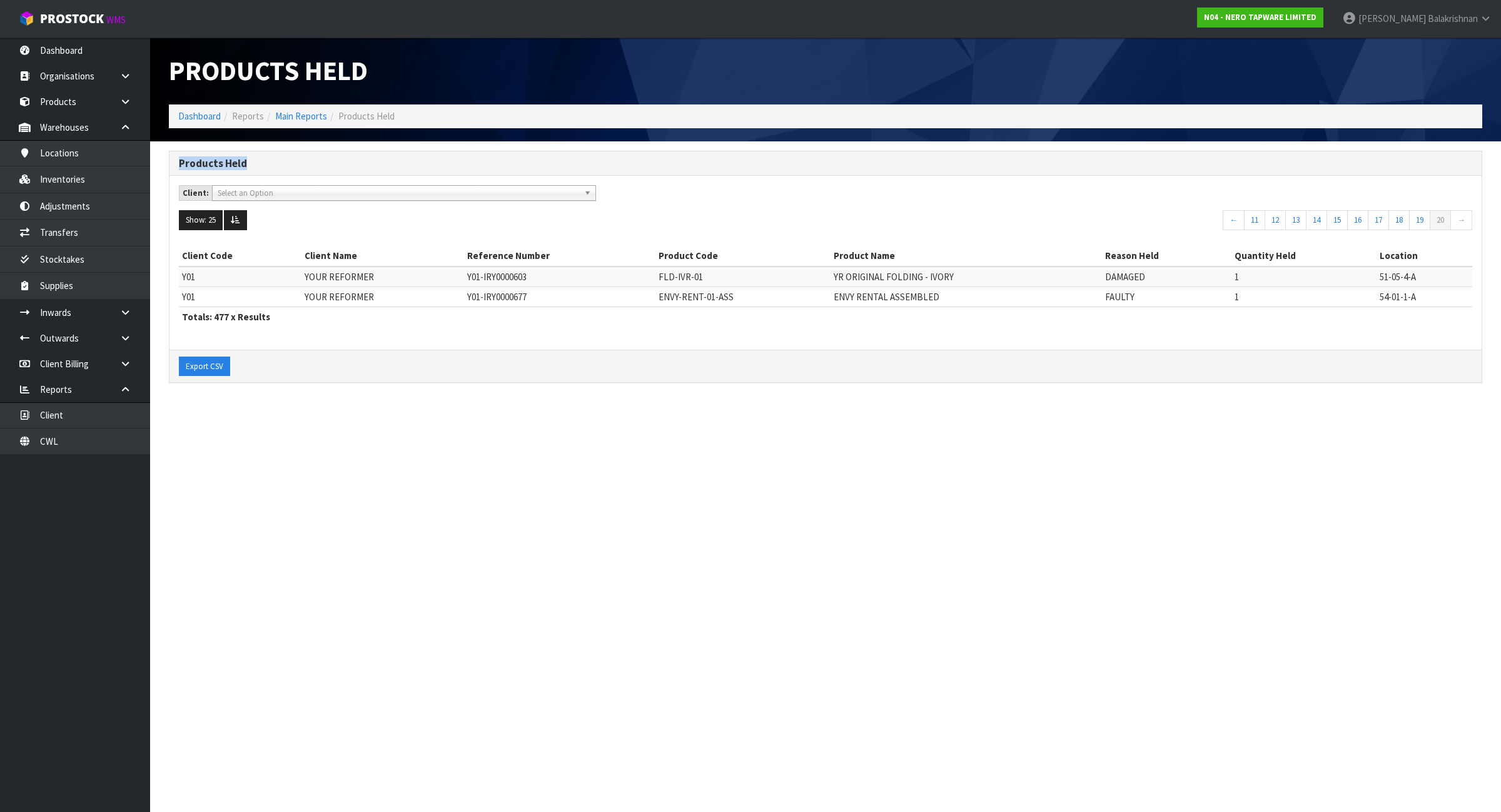
click at [1430, 154] on div "Products Held" at bounding box center [826, 163] width 1312 height 25
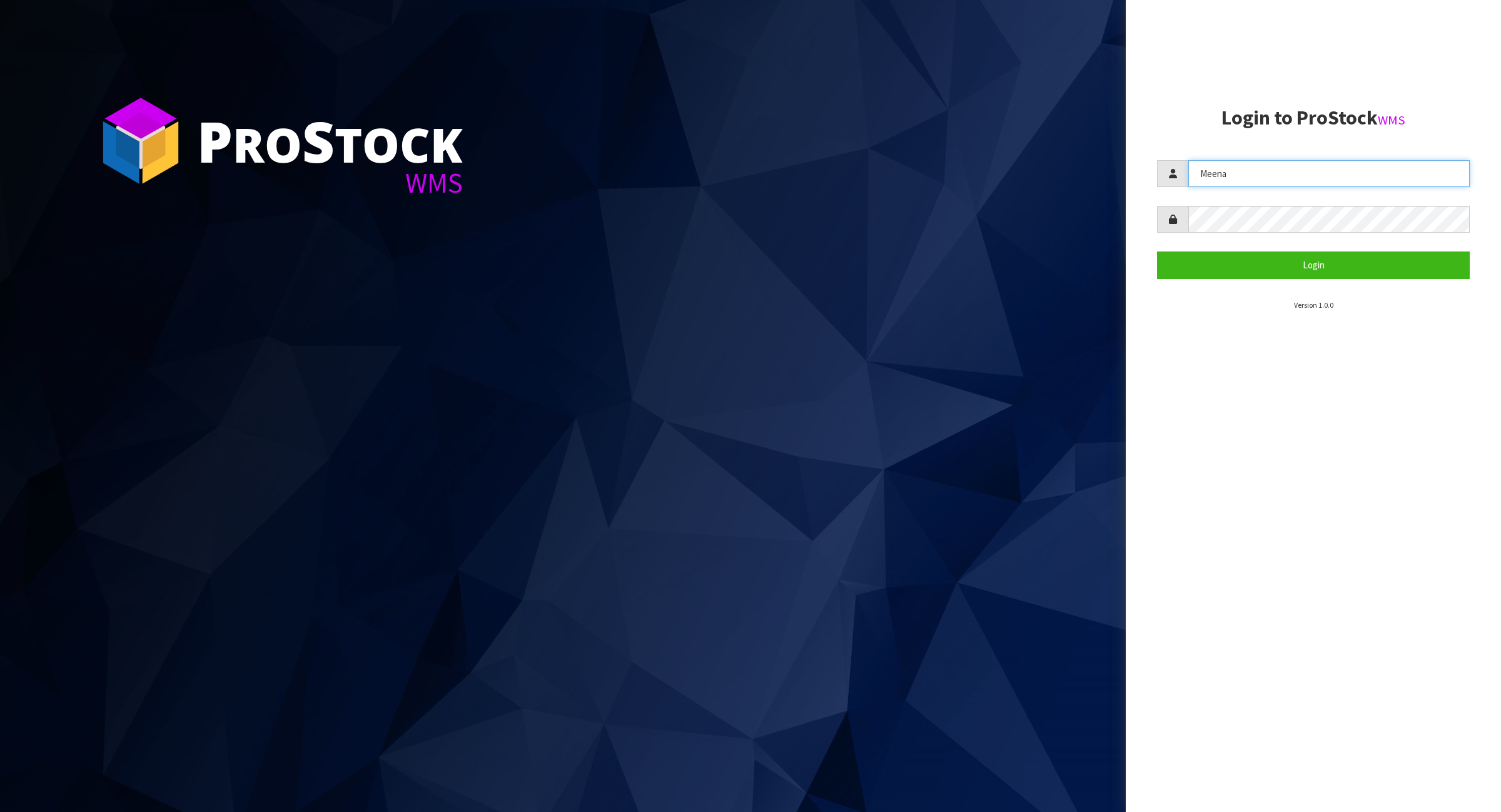
drag, startPoint x: 1375, startPoint y: 164, endPoint x: 846, endPoint y: 165, distance: 529.0
click at [846, 165] on div "P ro S tock WMS Login to ProStock WMS Meena Login Version 1.0.0" at bounding box center [750, 406] width 1501 height 812
drag, startPoint x: 1130, startPoint y: 166, endPoint x: 1138, endPoint y: 161, distance: 9.4
drag, startPoint x: 1254, startPoint y: 170, endPoint x: 1121, endPoint y: 180, distance: 133.4
click at [1121, 180] on div "P ro S tock WMS Login to ProStock WMS [PERSON_NAME] Login Version 1.0.0" at bounding box center [750, 406] width 1501 height 812
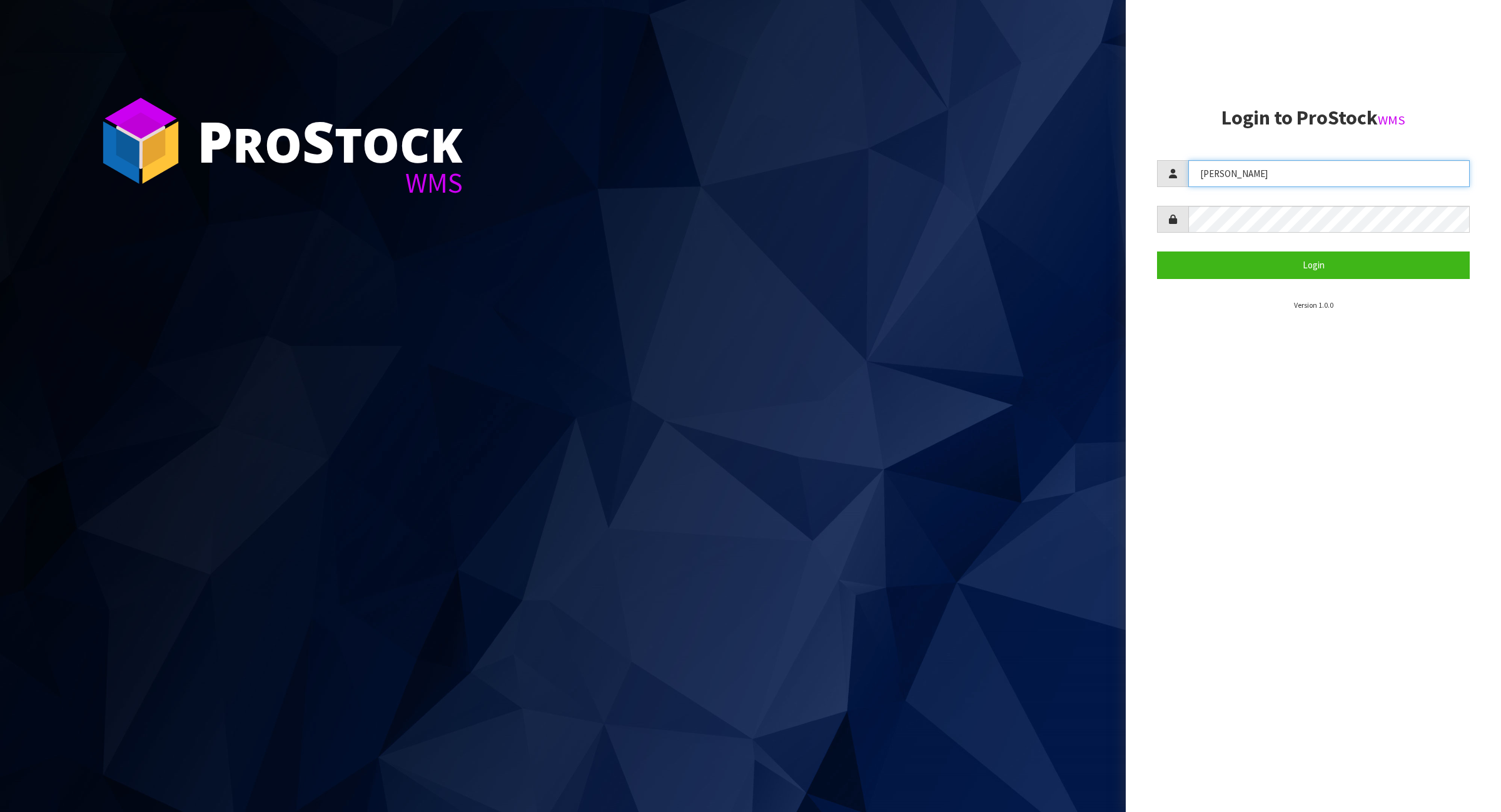
type input "[PERSON_NAME]"
click at [842, 216] on div "P ro S tock WMS Login to ProStock WMS [PERSON_NAME] Login Version 1.0.0" at bounding box center [750, 406] width 1501 height 812
click at [1157, 251] on button "Login" at bounding box center [1313, 265] width 313 height 27
